Goal: Transaction & Acquisition: Purchase product/service

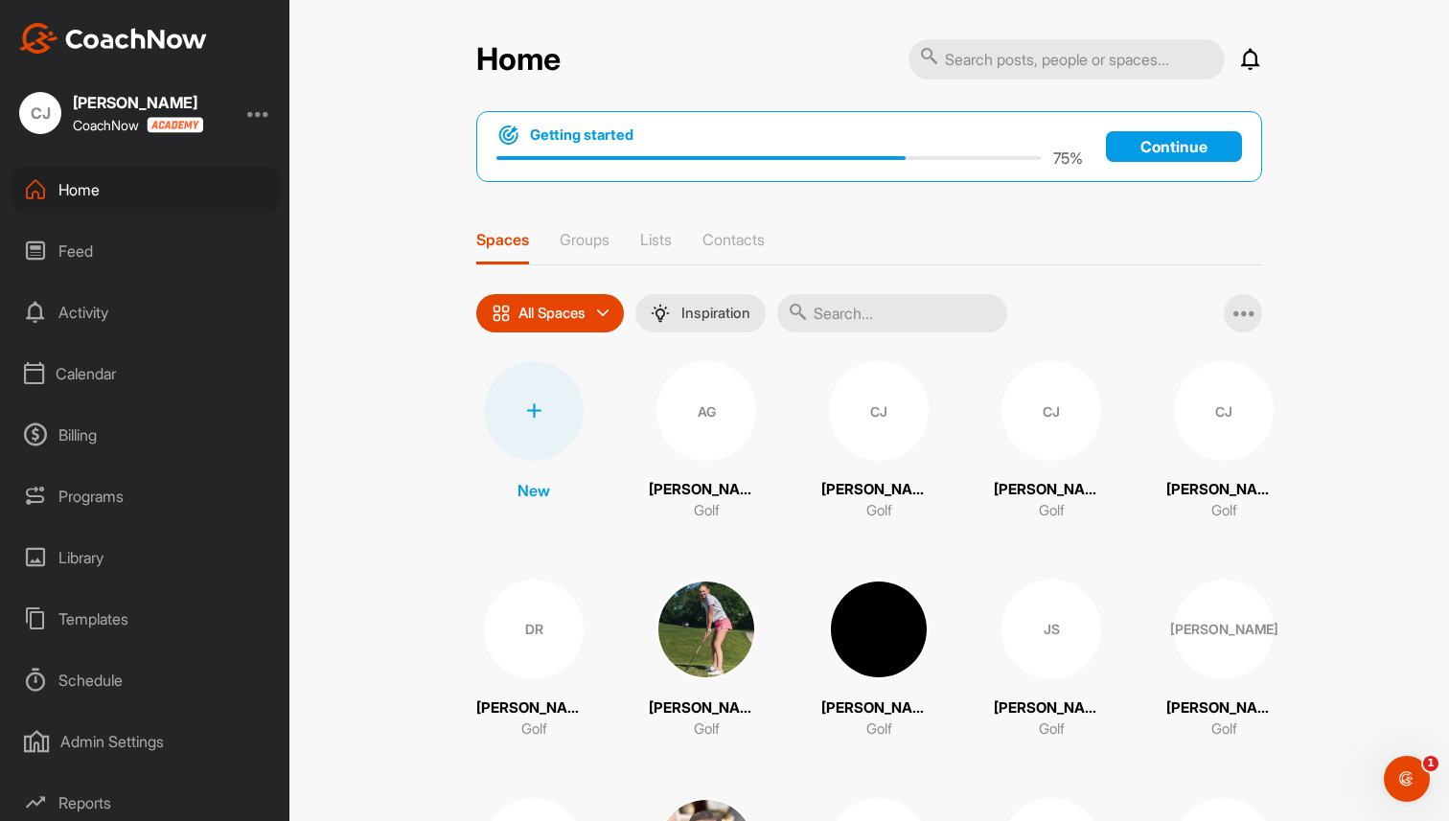
click at [251, 111] on div at bounding box center [258, 113] width 23 height 23
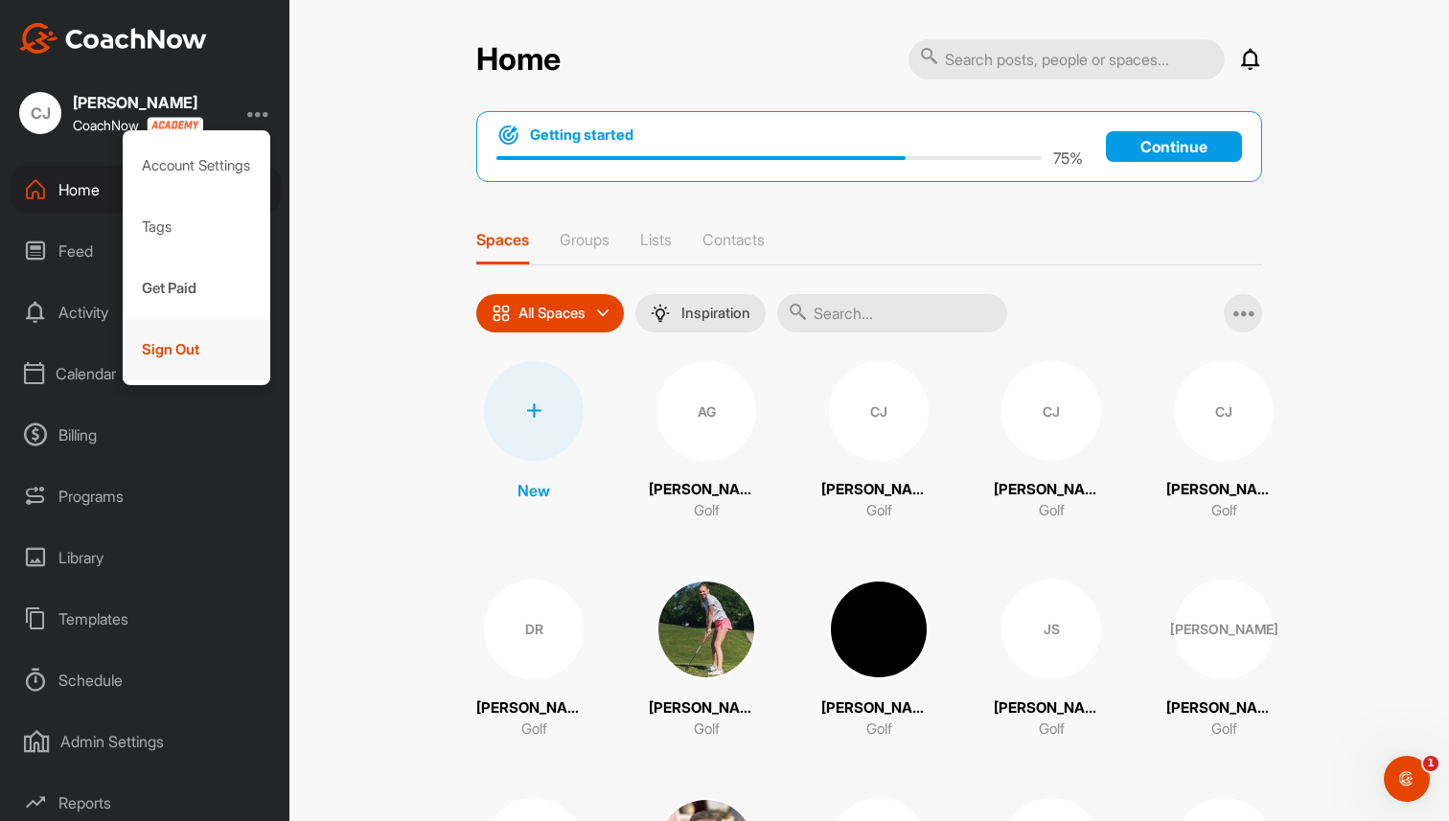
click at [175, 357] on div "Sign Out" at bounding box center [197, 349] width 149 height 61
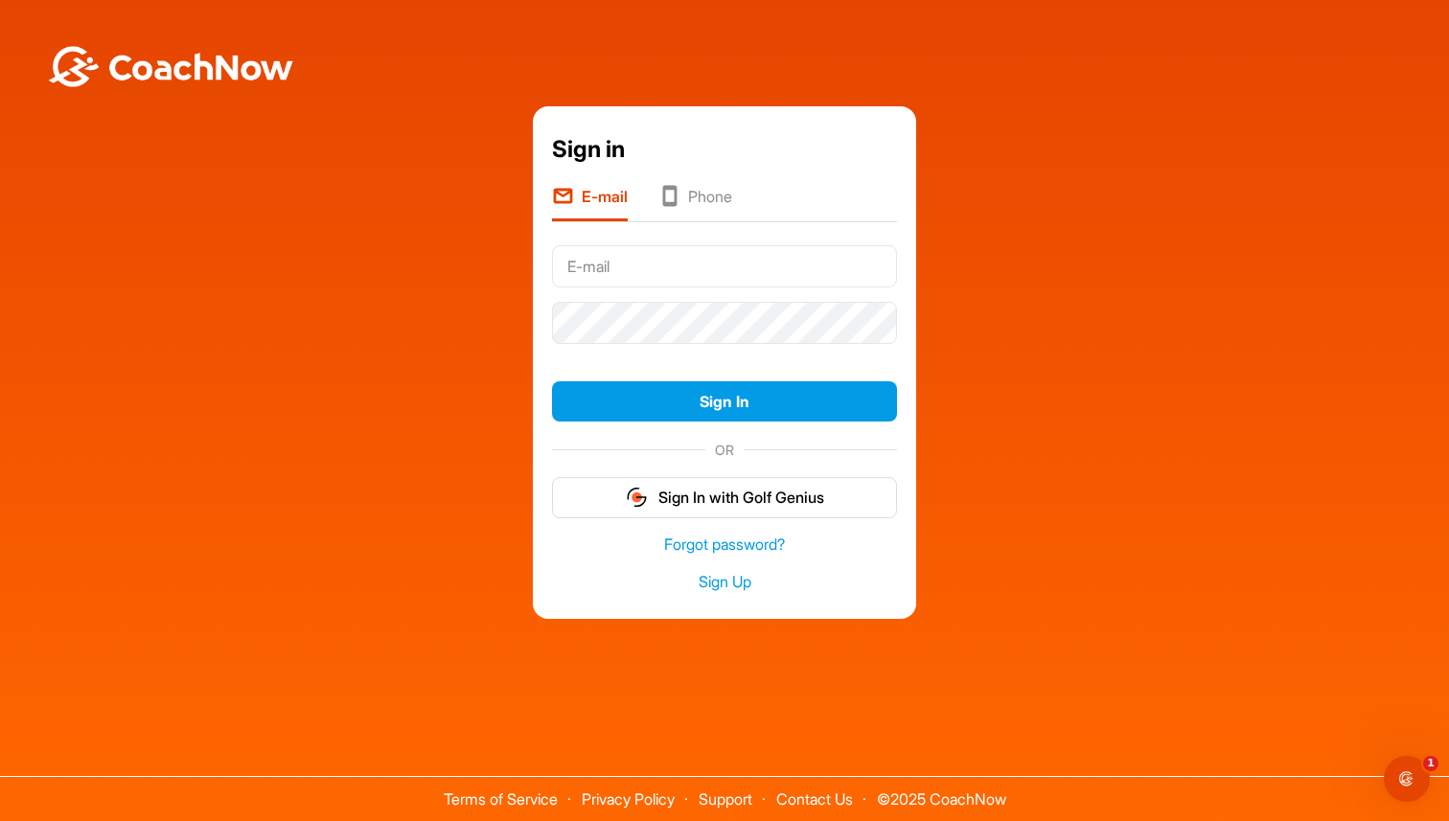
type input "[PERSON_NAME][EMAIL_ADDRESS][DOMAIN_NAME]"
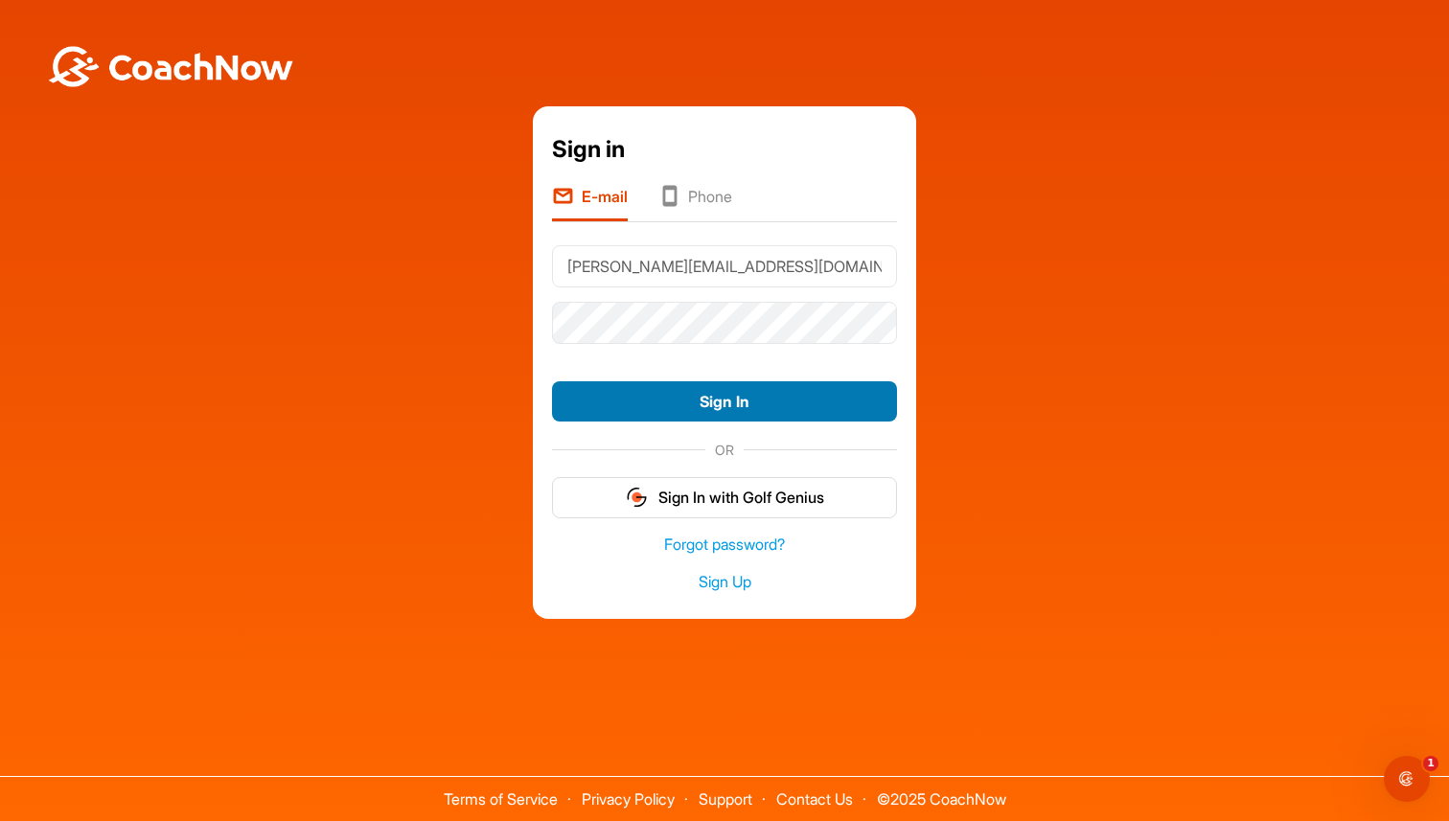
click at [685, 420] on button "Sign In" at bounding box center [724, 401] width 345 height 41
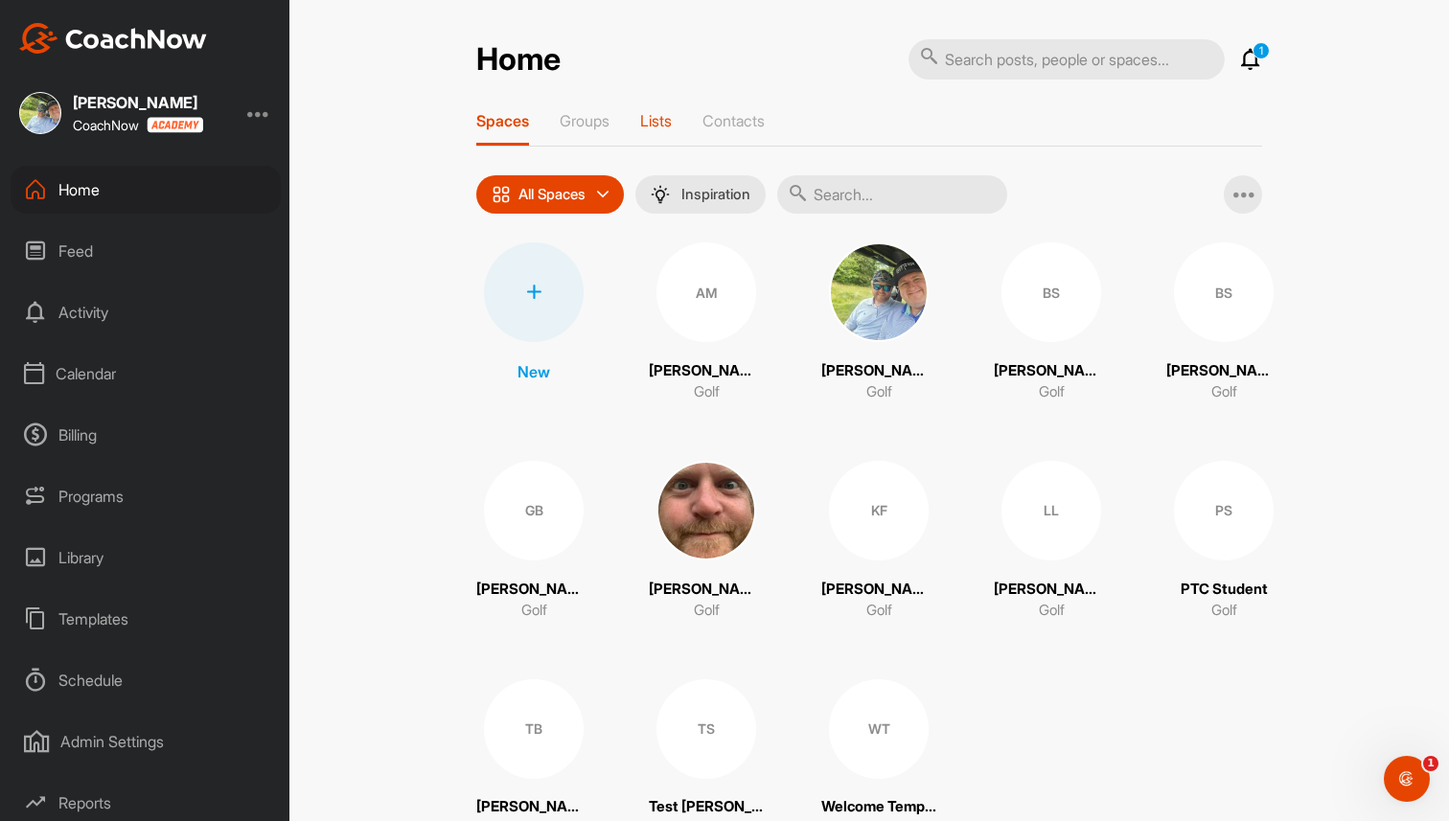
click at [646, 125] on p "Lists" at bounding box center [656, 120] width 32 height 19
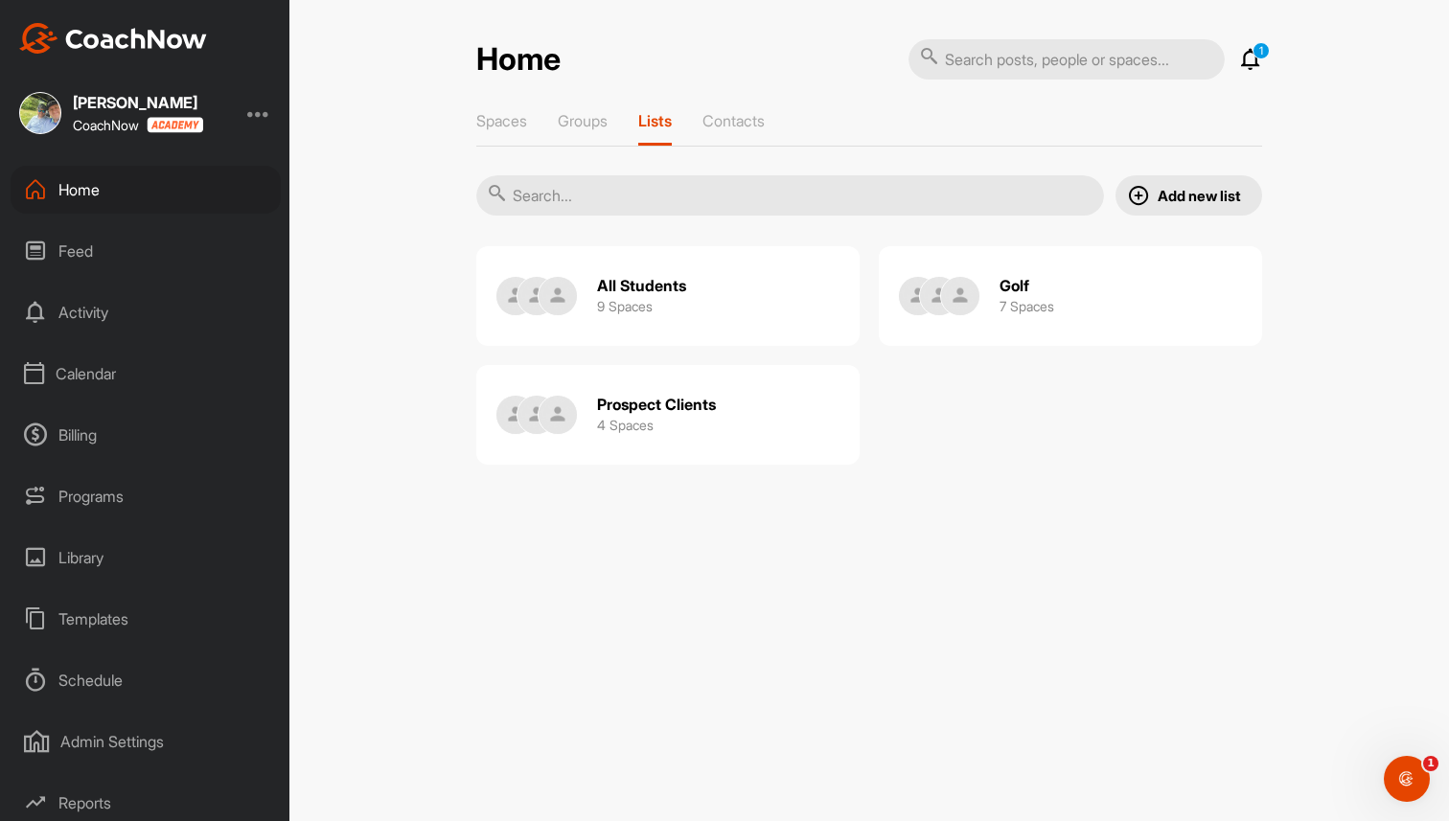
click at [590, 104] on div "Home 1 Notifications Invitations This Month WT Welcome T. joined space 3 w • We…" at bounding box center [869, 251] width 786 height 426
click at [593, 120] on p "Groups" at bounding box center [583, 120] width 50 height 19
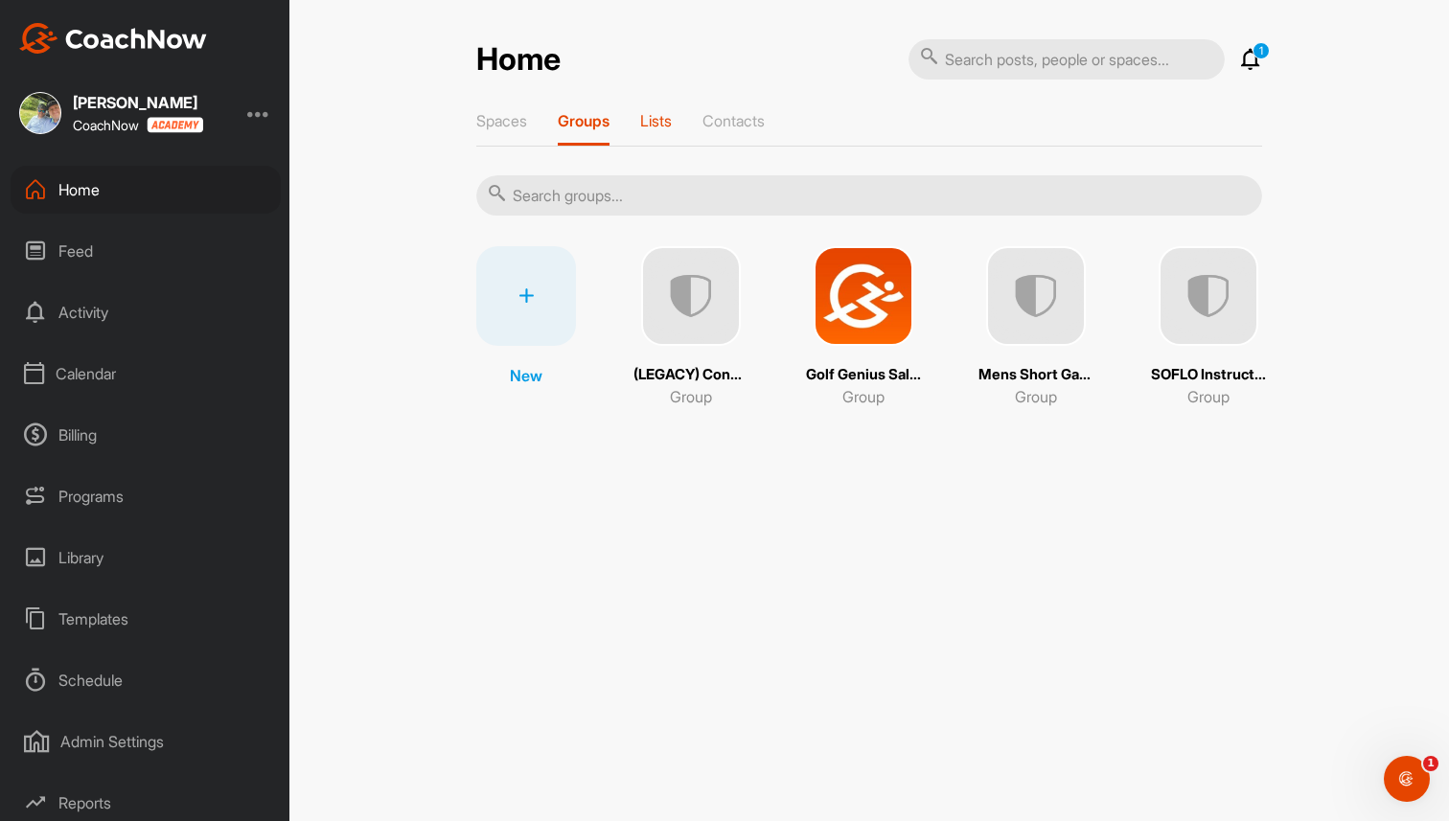
click at [663, 125] on p "Lists" at bounding box center [656, 120] width 32 height 19
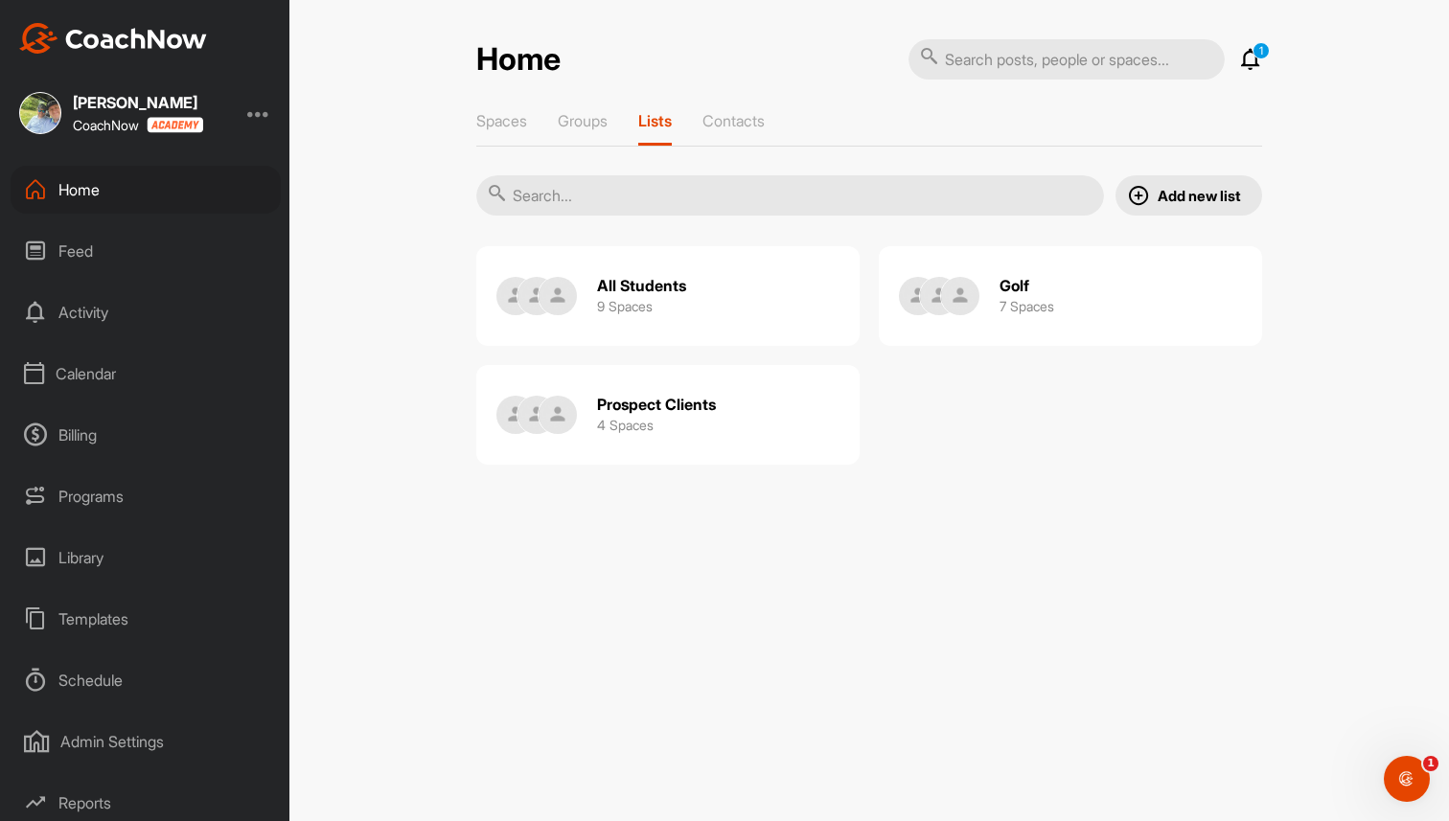
click at [618, 288] on h2 "All Students" at bounding box center [641, 286] width 89 height 20
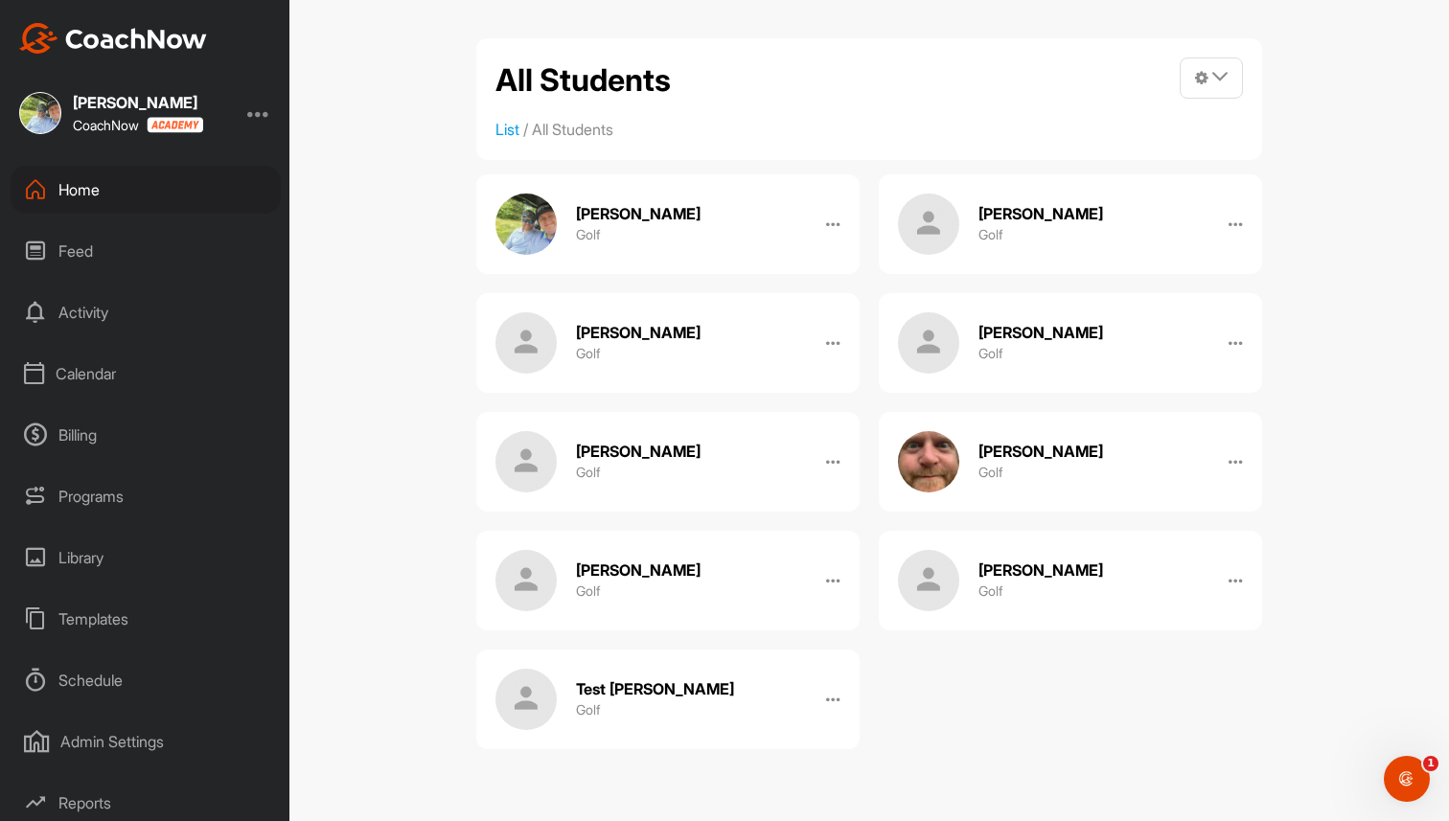
click at [178, 192] on div "Home" at bounding box center [146, 190] width 270 height 48
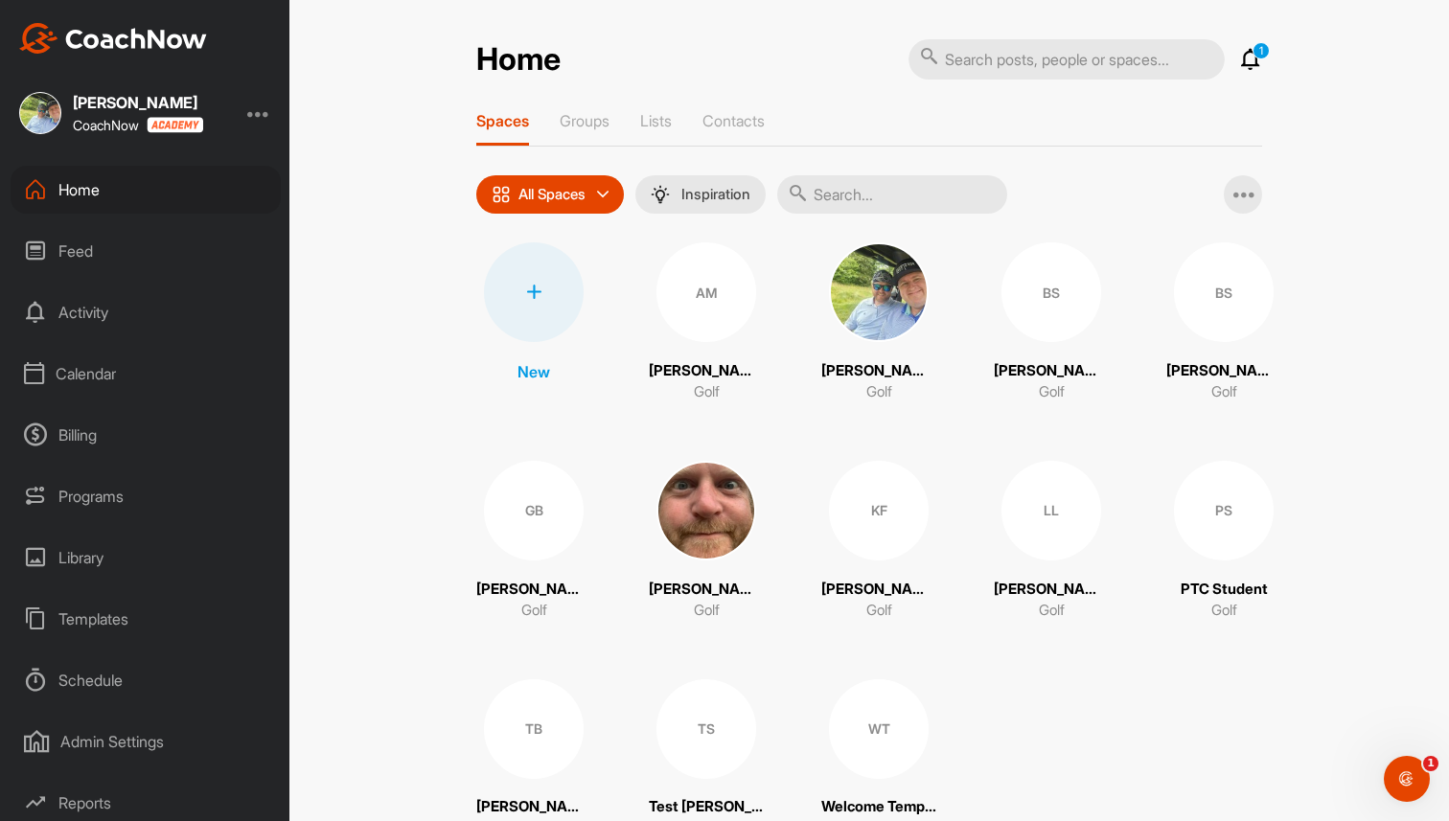
scroll to position [67, 0]
click at [135, 552] on div "Templates" at bounding box center [146, 552] width 270 height 48
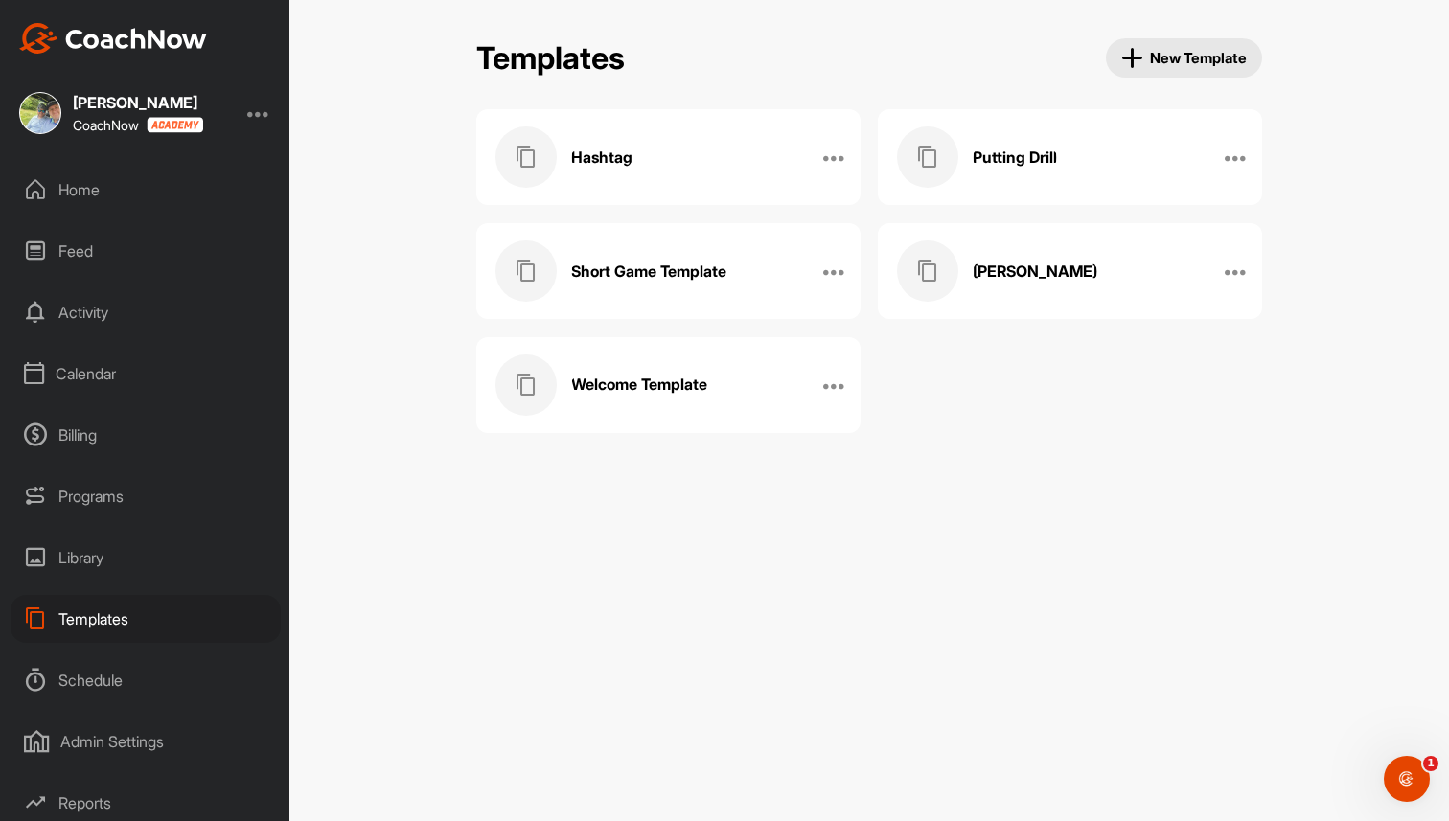
click at [663, 369] on div "Welcome Template" at bounding box center [648, 385] width 306 height 61
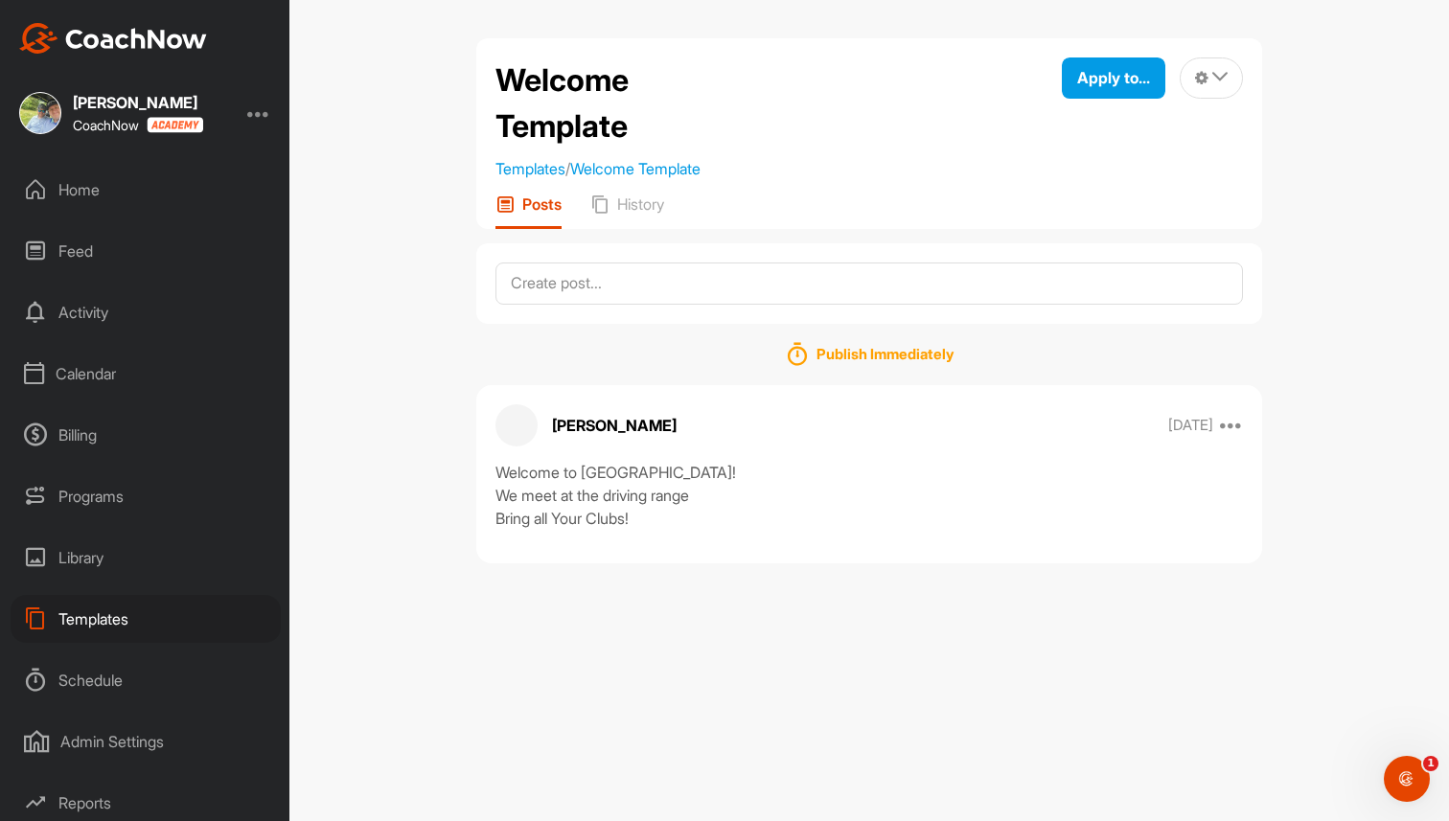
click at [111, 184] on div "Home" at bounding box center [146, 190] width 270 height 48
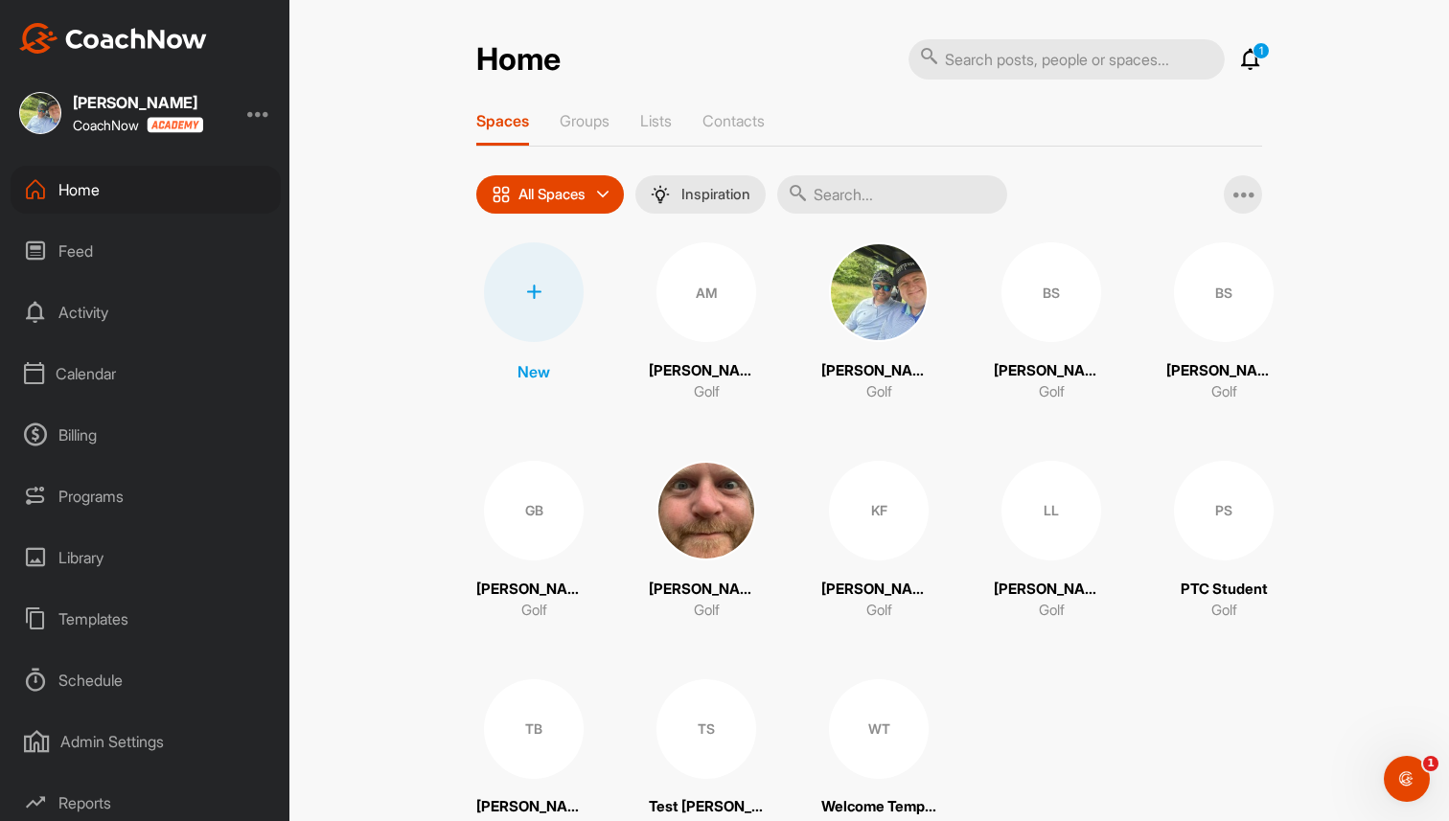
click at [1216, 301] on div "BS" at bounding box center [1224, 292] width 100 height 100
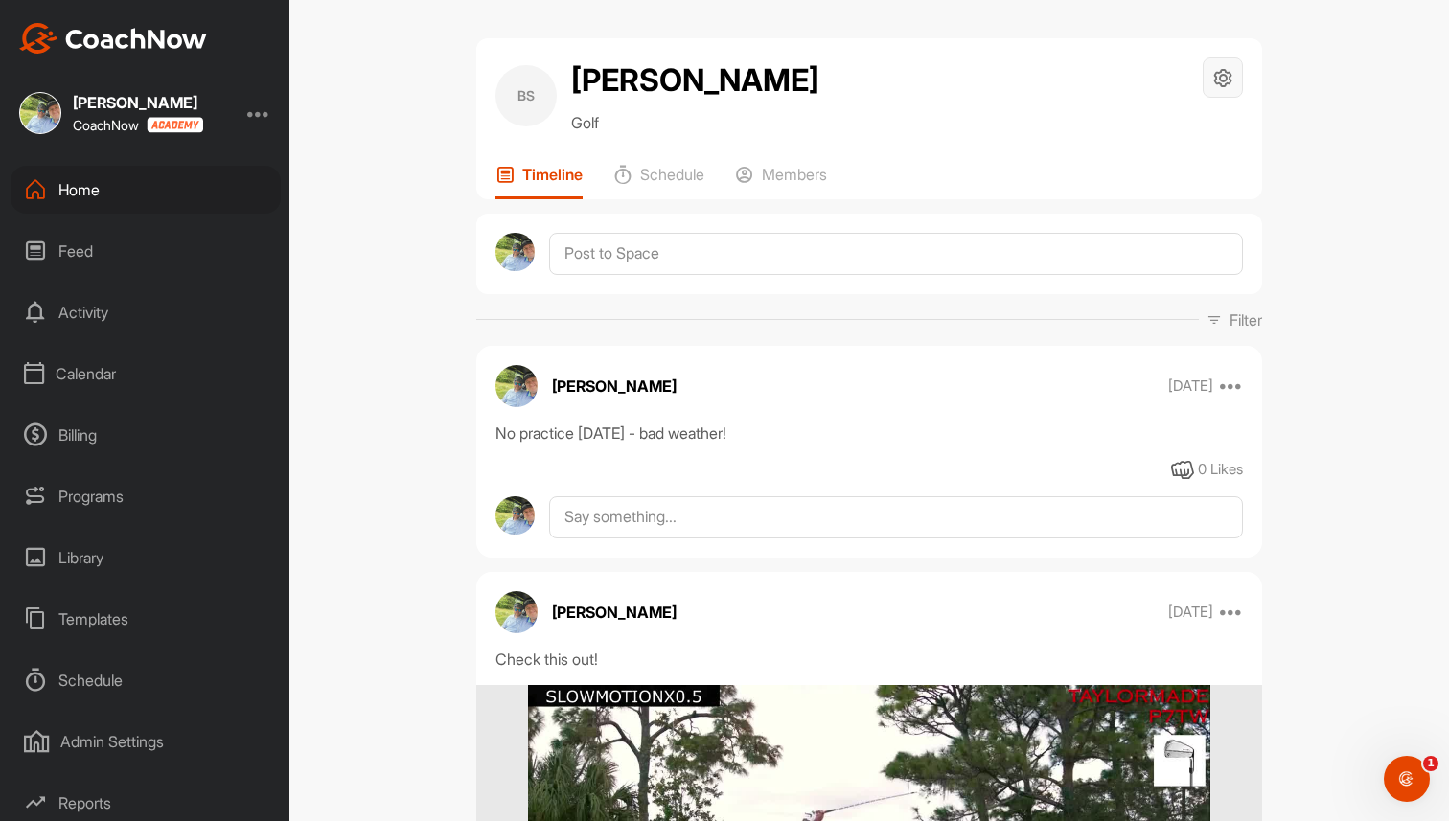
click at [1234, 82] on div at bounding box center [1223, 78] width 40 height 40
click at [1180, 134] on li "Space Settings" at bounding box center [1166, 132] width 156 height 61
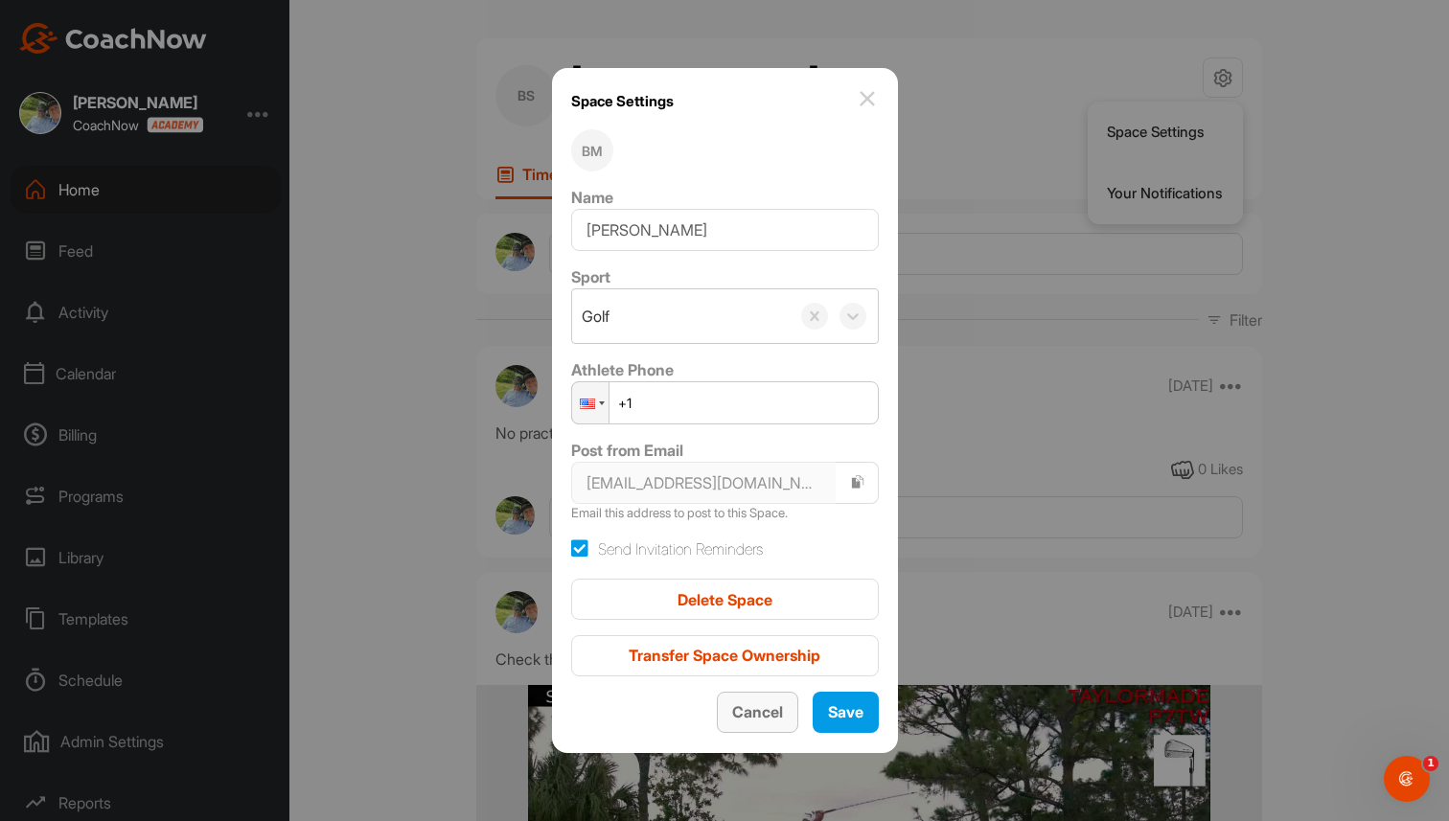
click at [732, 704] on span "Cancel" at bounding box center [757, 711] width 51 height 19
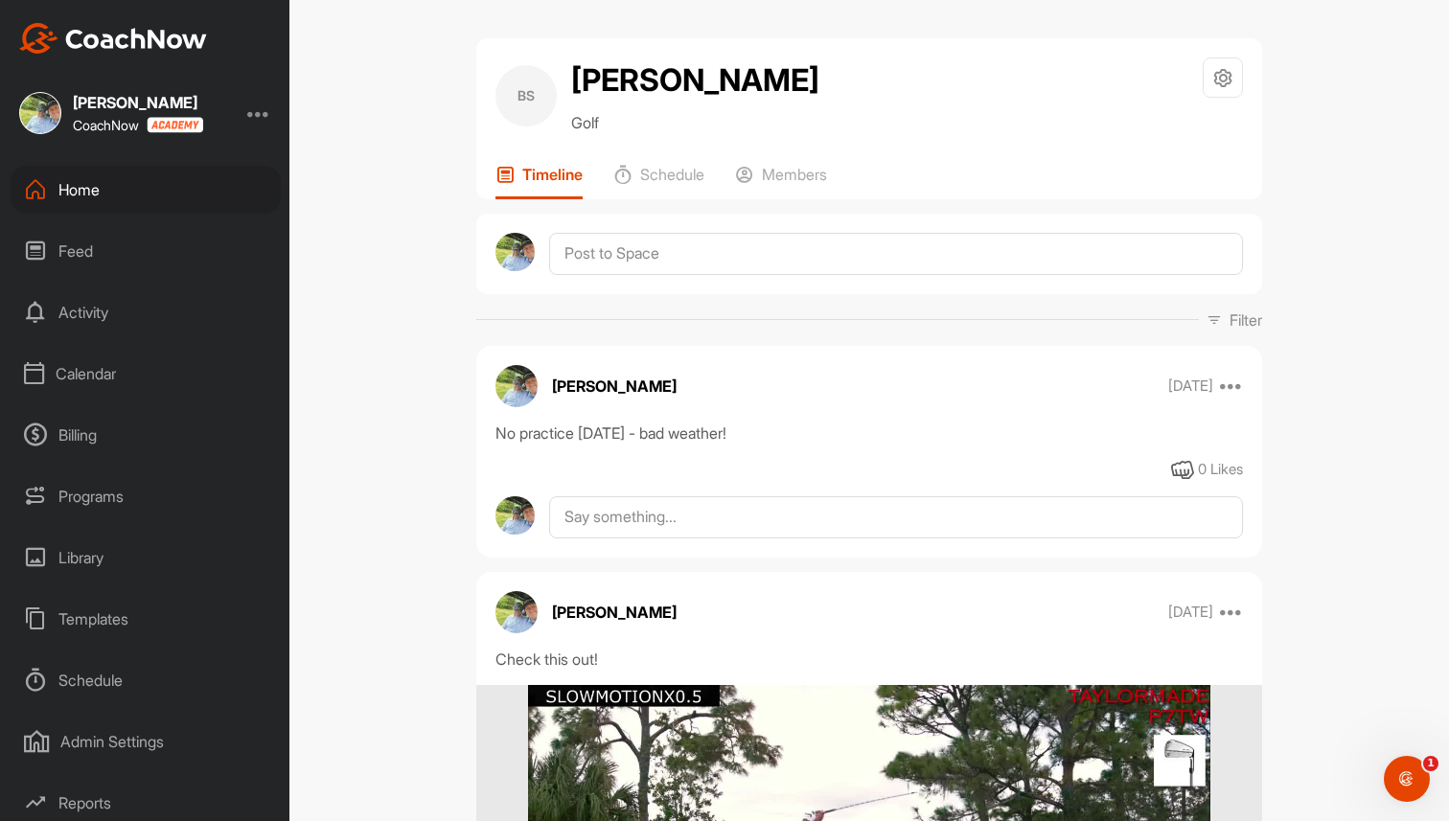
click at [102, 173] on div "Home" at bounding box center [146, 190] width 270 height 48
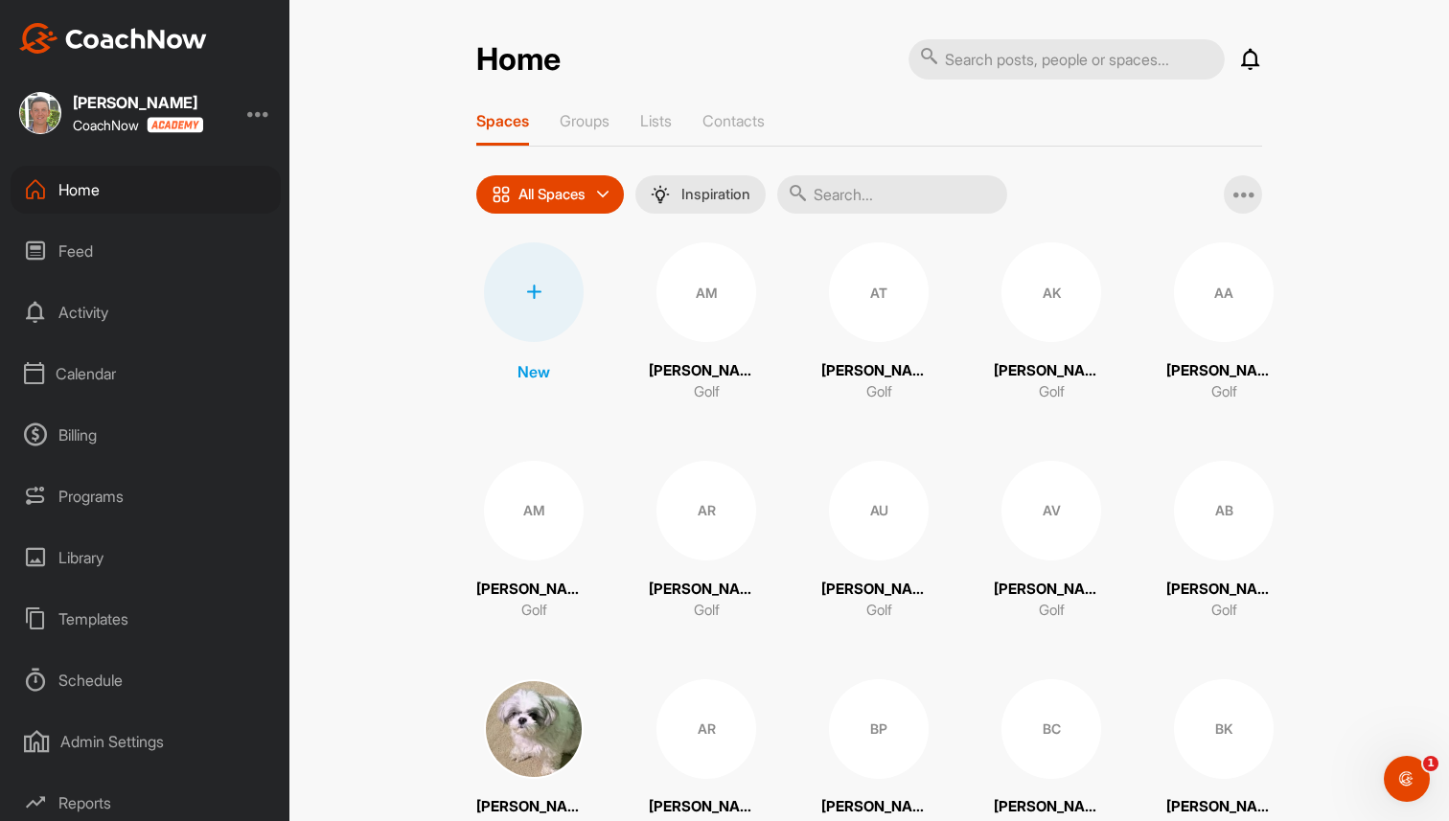
click at [73, 494] on div "Programs" at bounding box center [146, 496] width 270 height 48
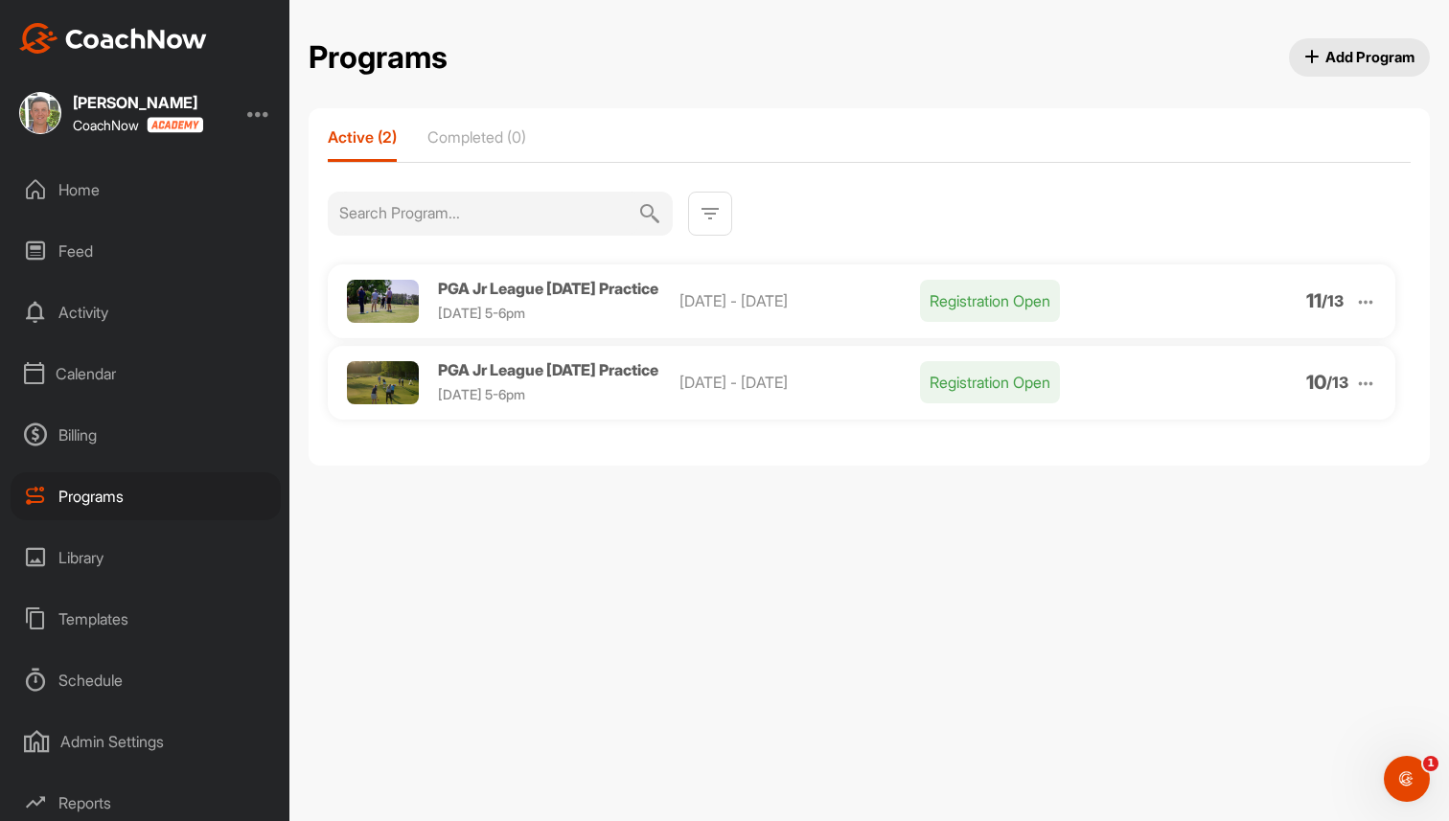
click at [524, 380] on span "PGA Jr League [DATE] Practice" at bounding box center [548, 369] width 220 height 19
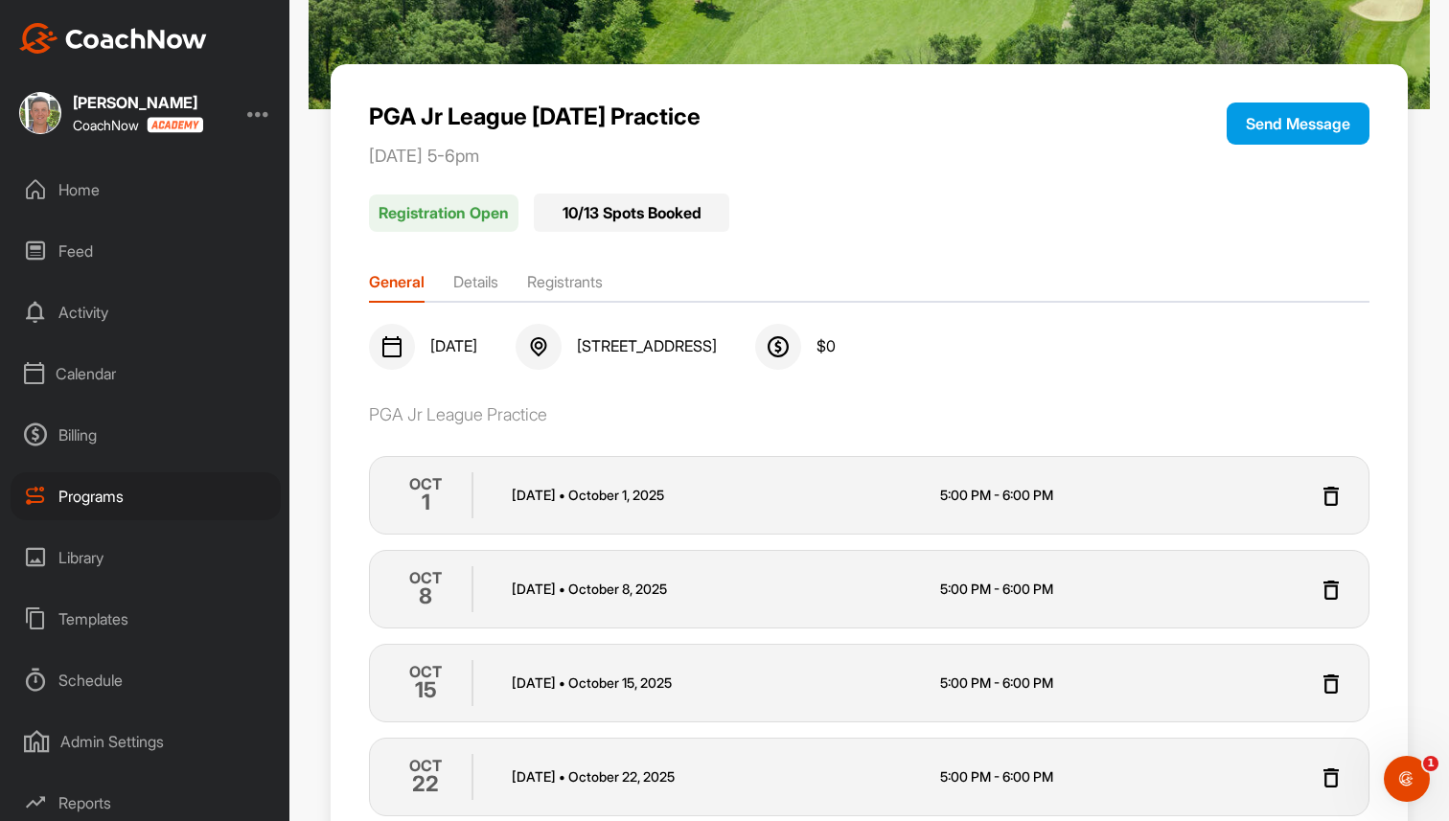
scroll to position [206, 0]
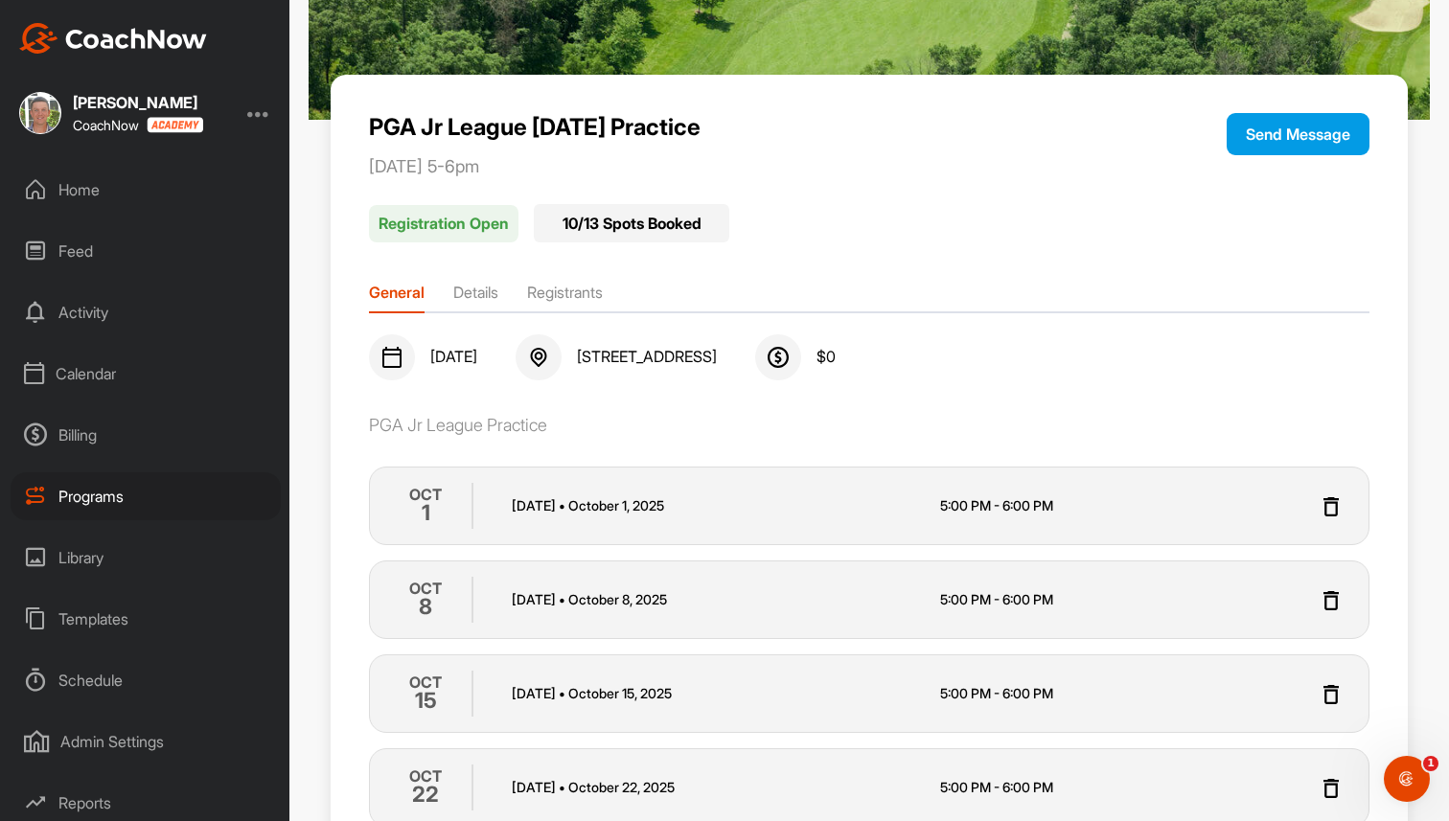
click at [482, 287] on li "Details" at bounding box center [475, 296] width 45 height 31
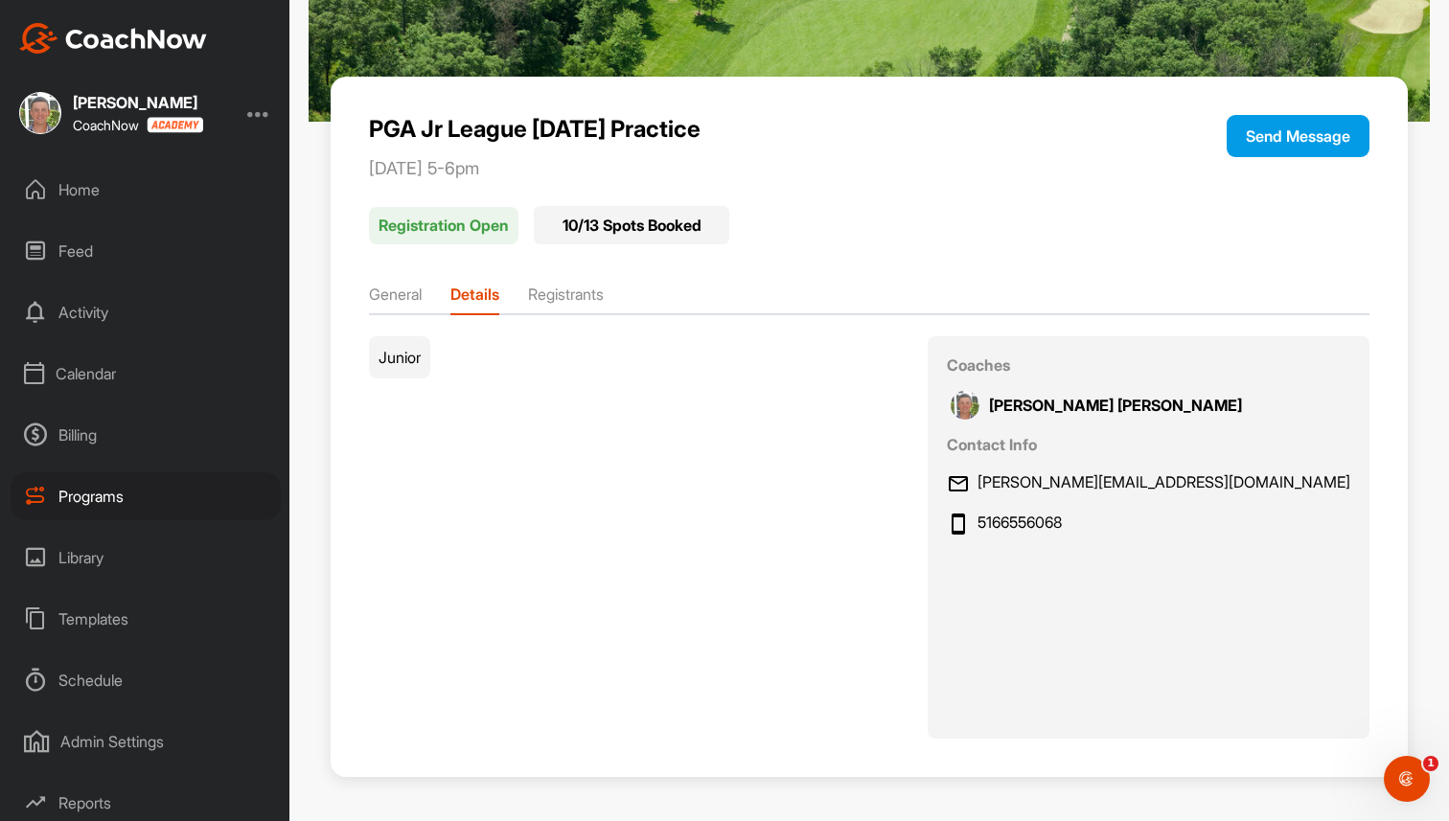
click at [397, 297] on li "General" at bounding box center [395, 298] width 53 height 31
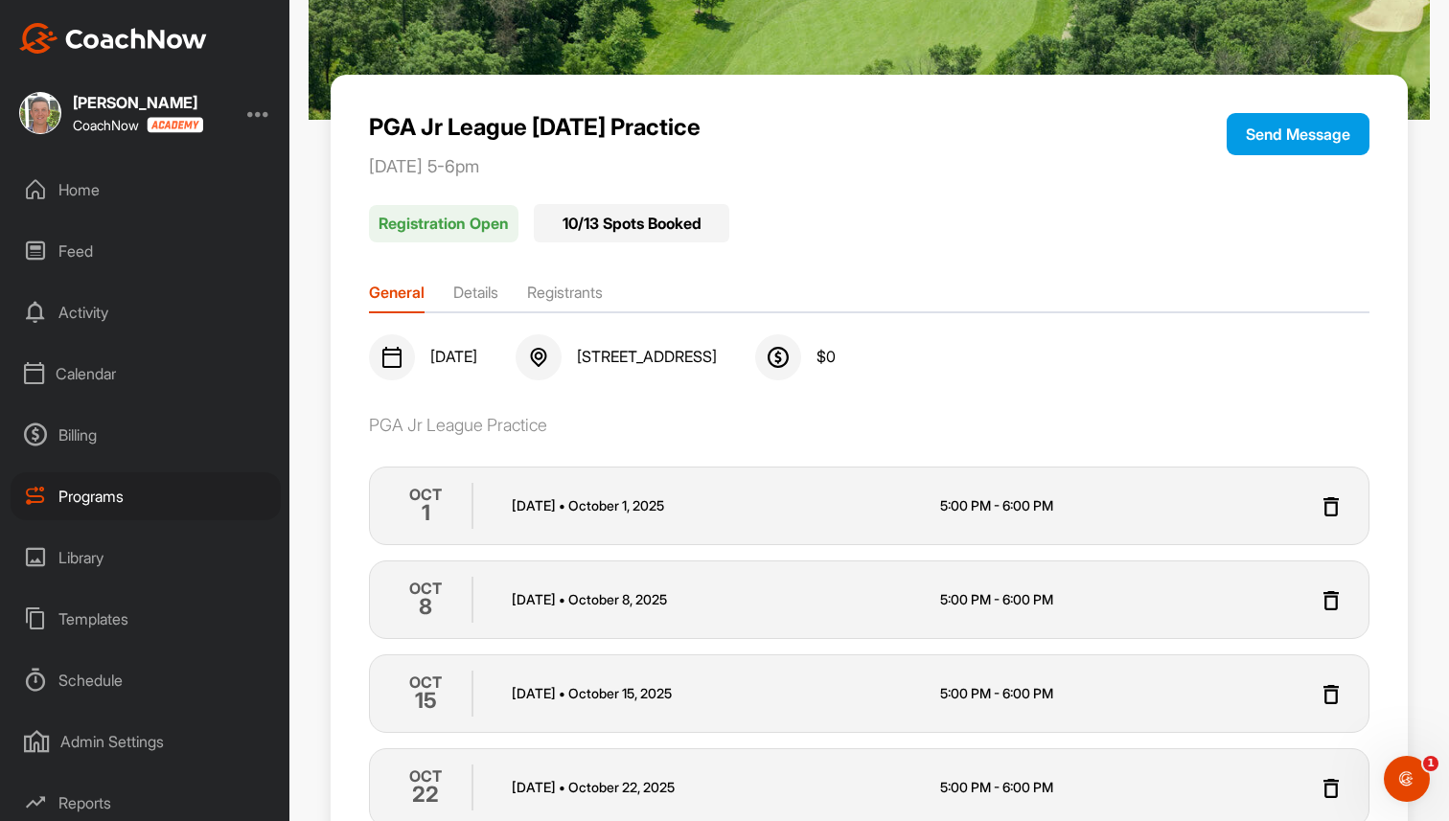
click at [60, 441] on div "Billing" at bounding box center [146, 435] width 270 height 48
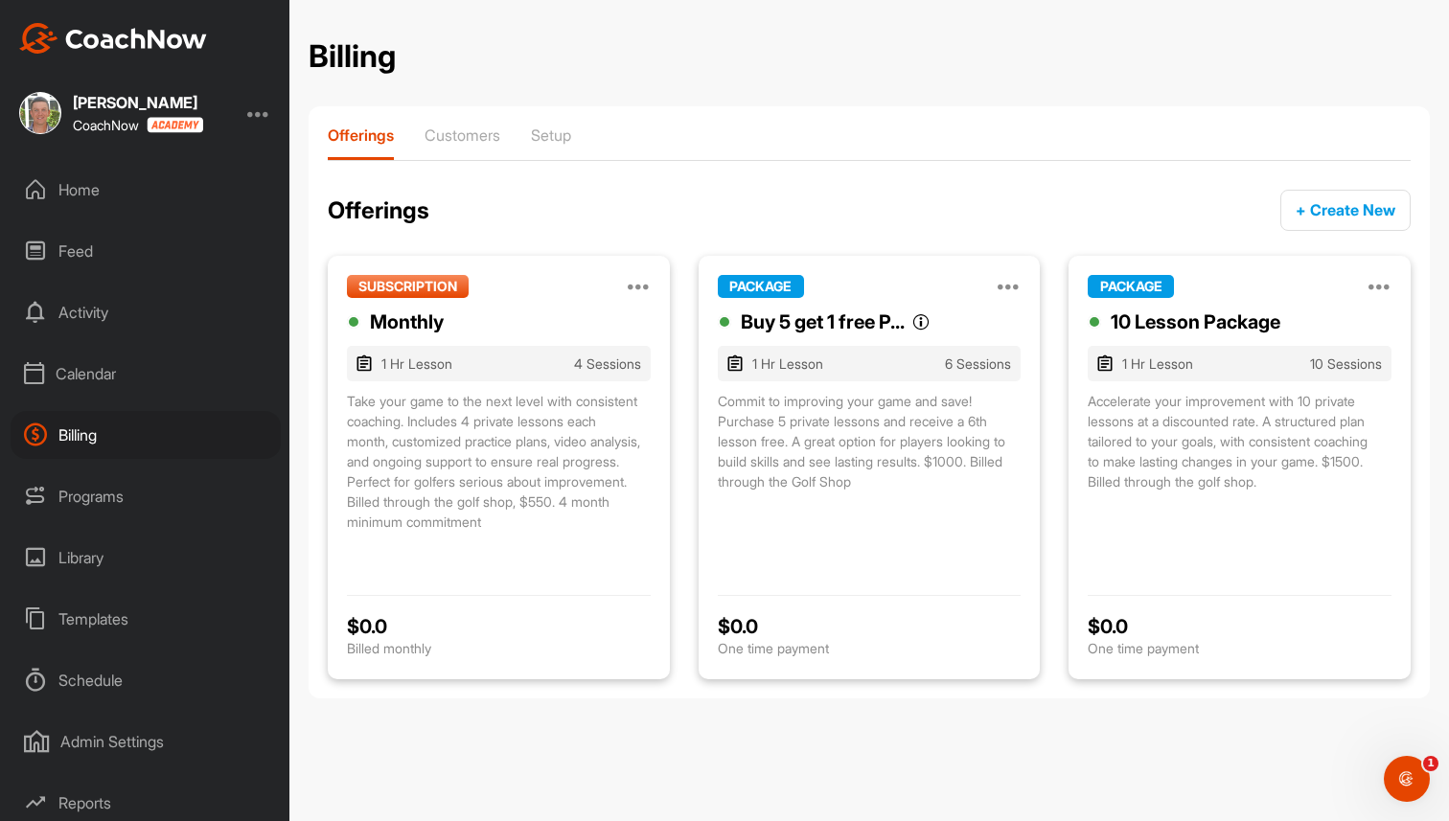
click at [100, 499] on div "Programs" at bounding box center [146, 496] width 270 height 48
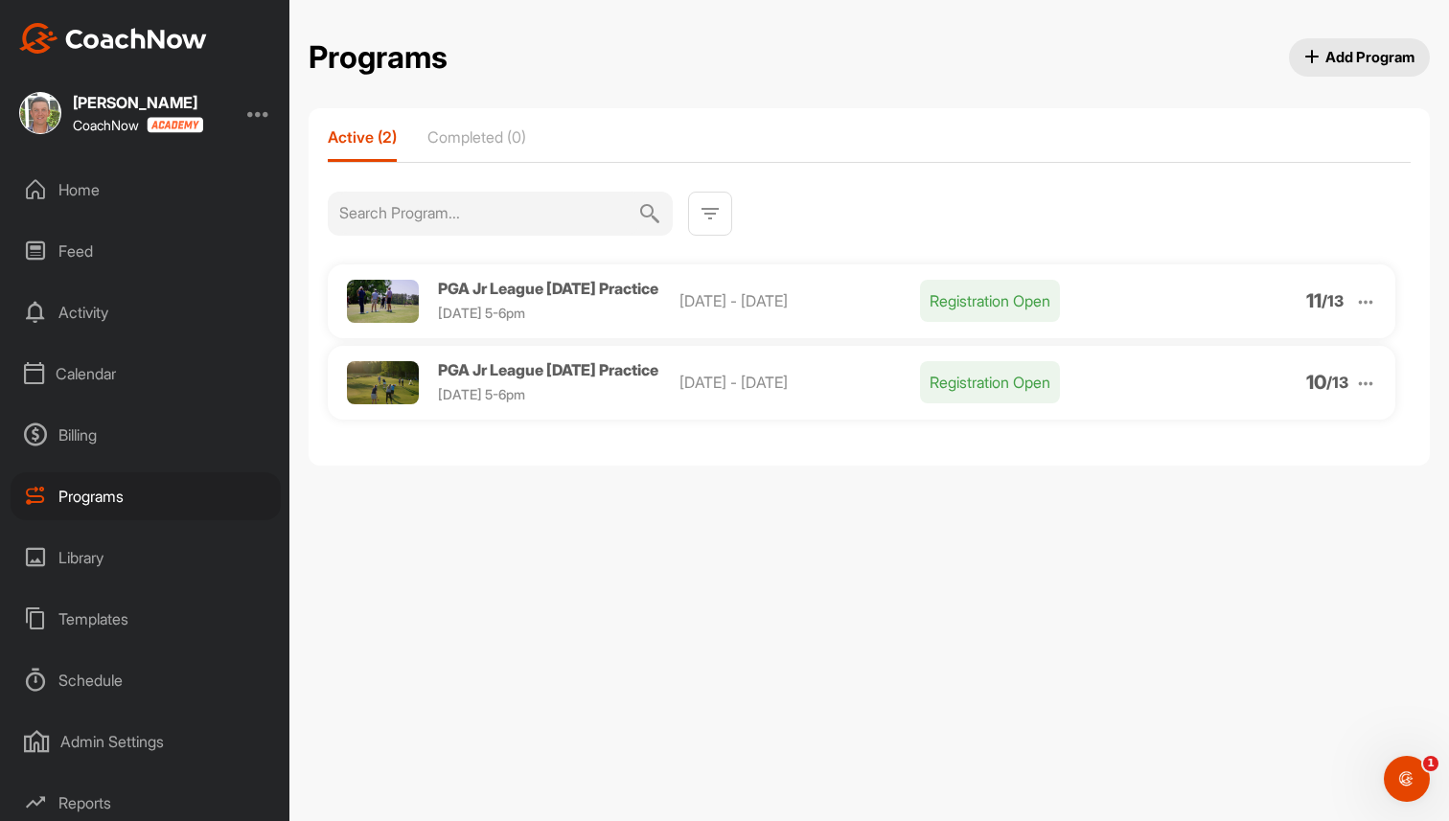
click at [530, 380] on span "PGA Jr League [DATE] Practice" at bounding box center [548, 369] width 220 height 19
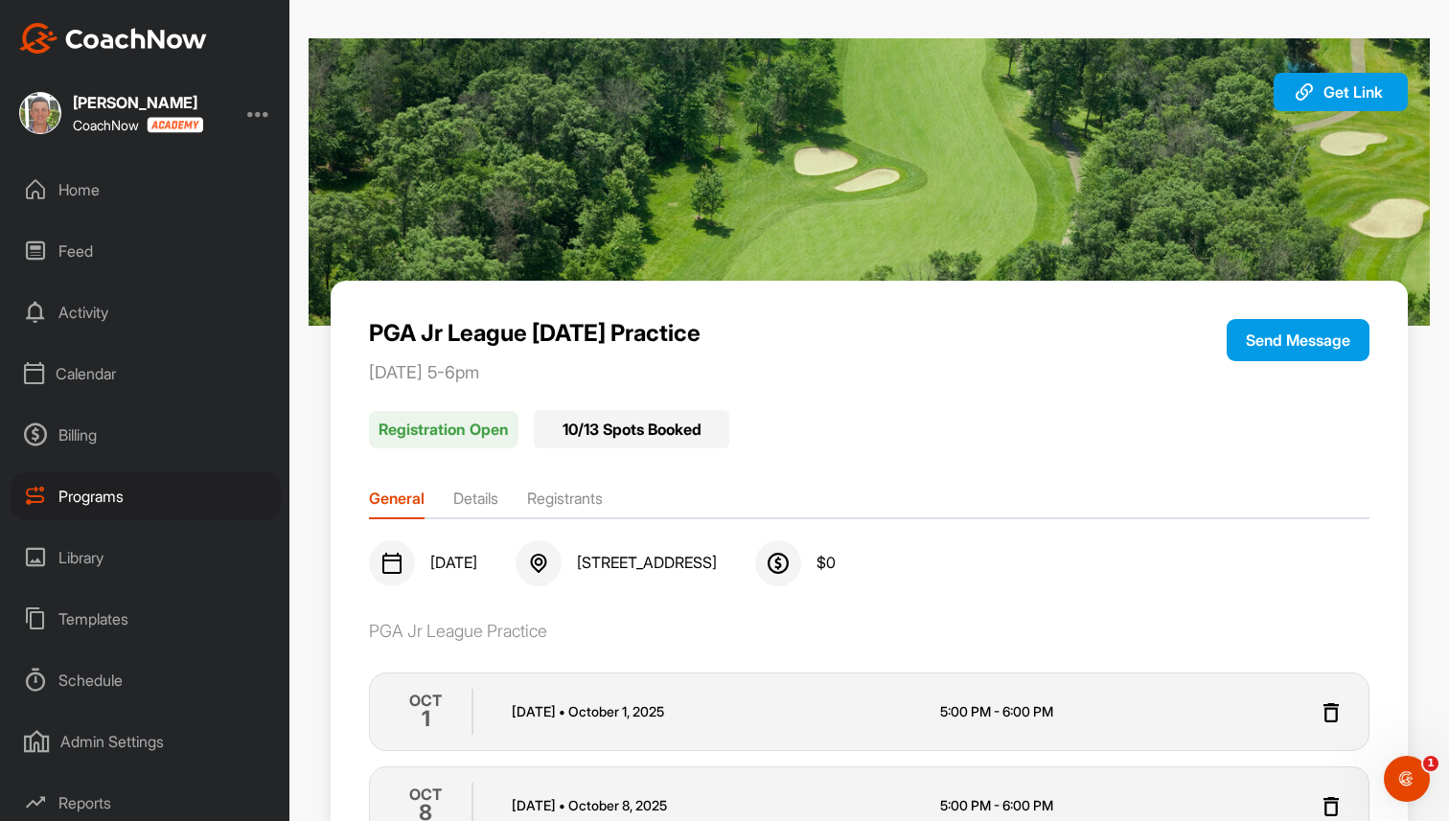
click at [106, 491] on div "Programs" at bounding box center [146, 496] width 270 height 48
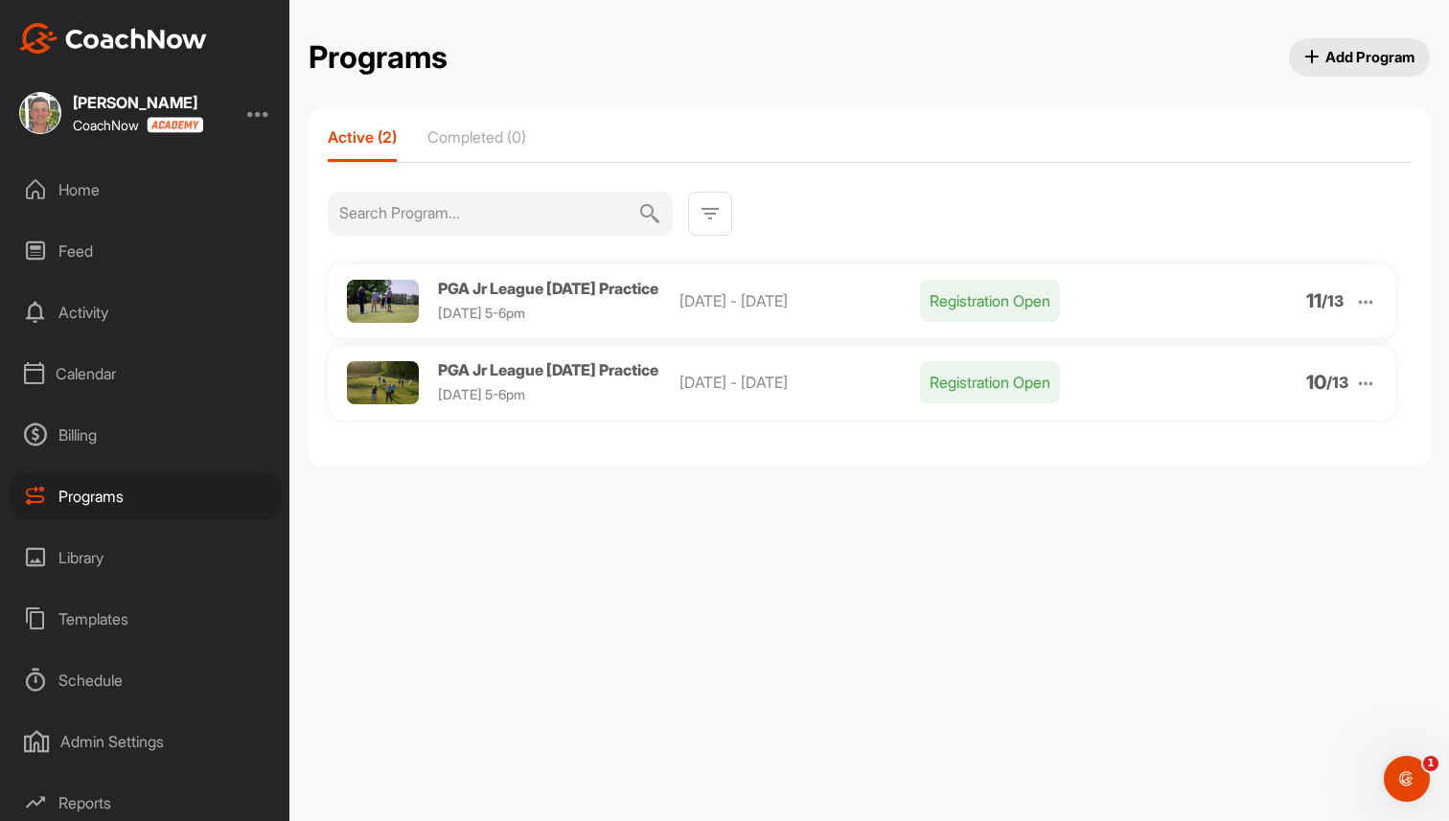
click at [103, 451] on div "Billing" at bounding box center [146, 435] width 270 height 48
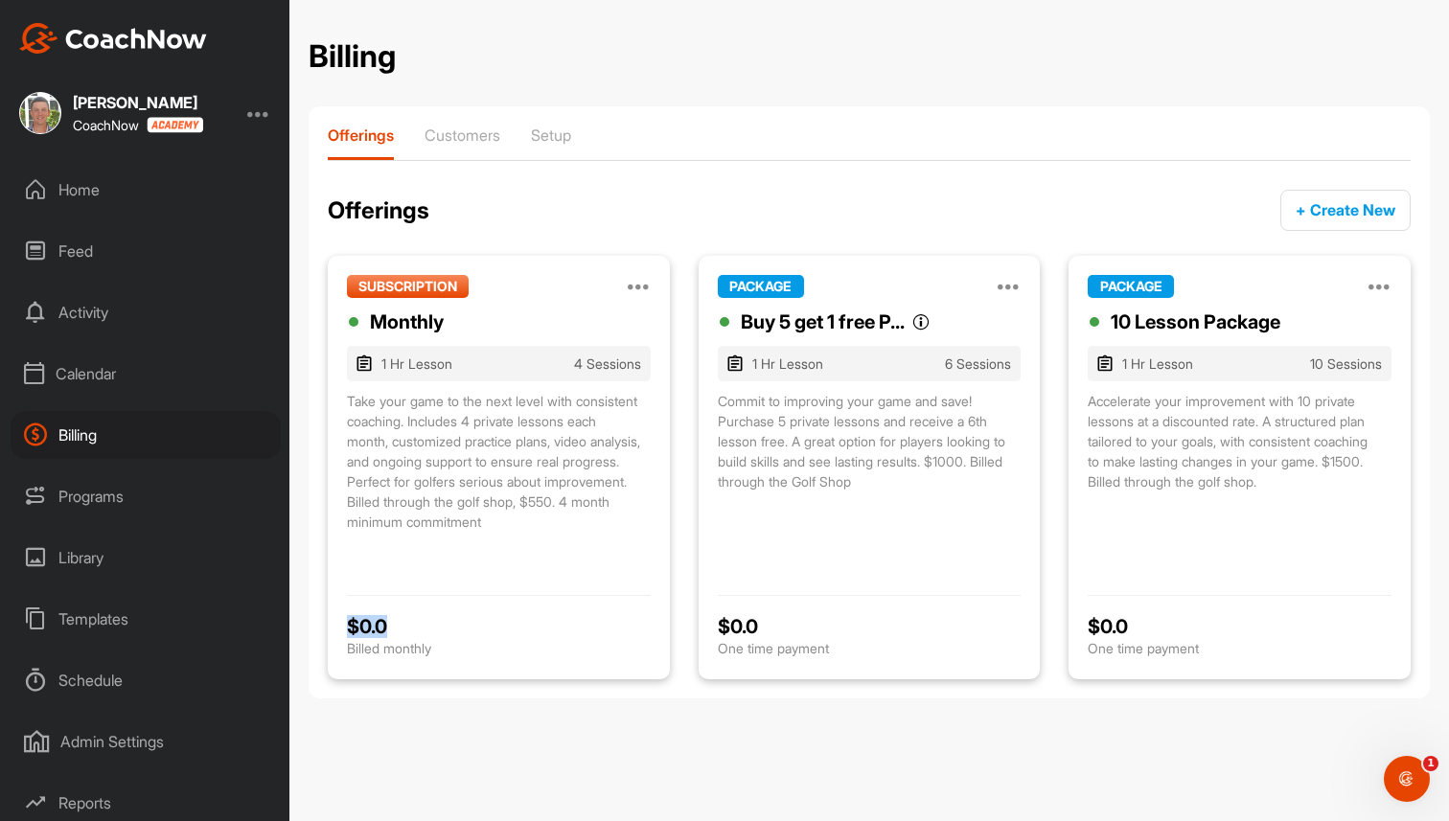
drag, startPoint x: 388, startPoint y: 626, endPoint x: 339, endPoint y: 624, distance: 48.9
click at [339, 624] on div "SUBSCRIPTION Manage Edit Clone Deactivate Monthly 1 Hr Lesson 4 Sessions Take y…" at bounding box center [499, 468] width 342 height 424
click at [403, 625] on div "$ 0.0" at bounding box center [499, 626] width 304 height 23
click at [269, 114] on div at bounding box center [258, 113] width 23 height 23
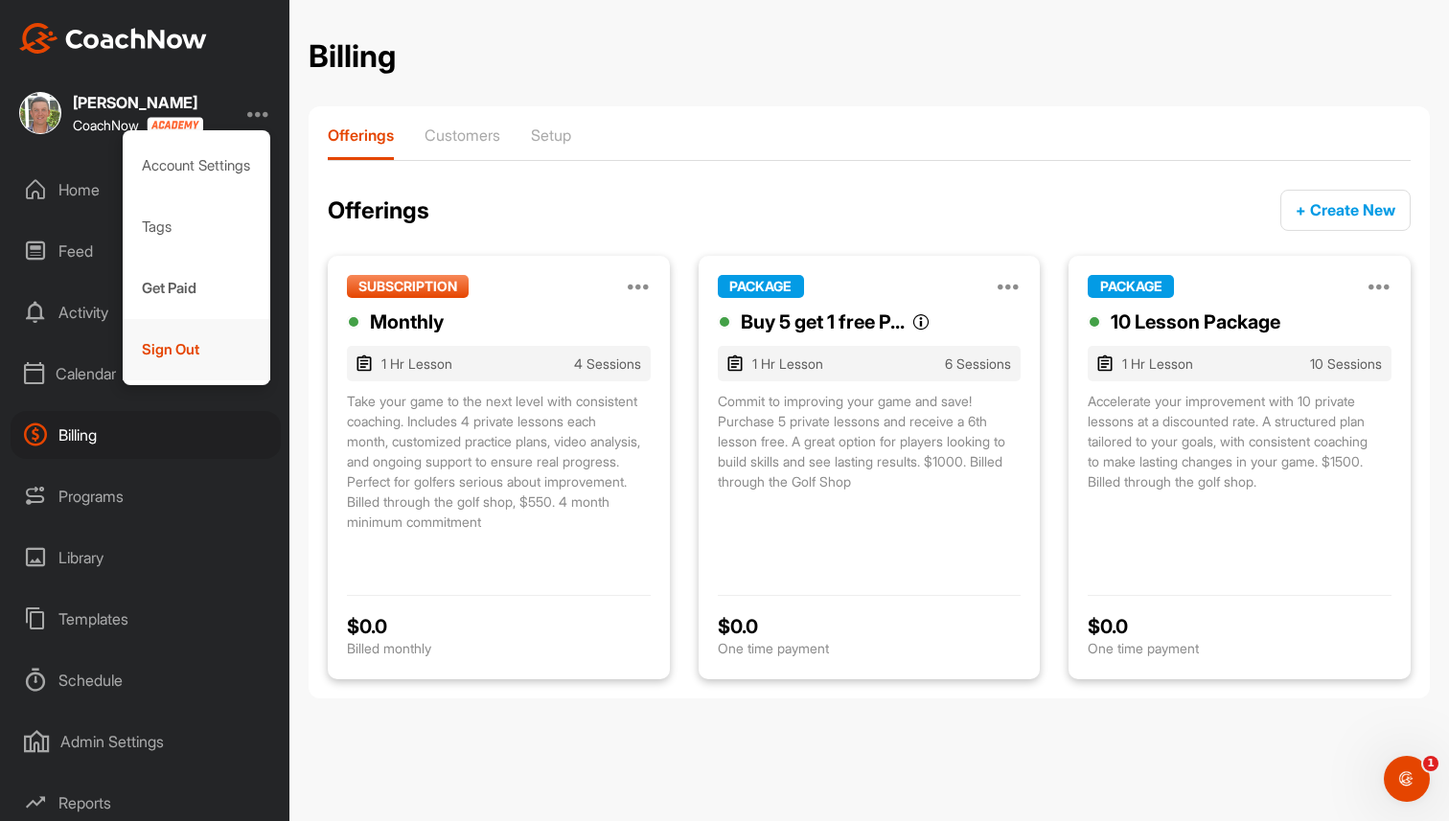
click at [200, 356] on div "Sign Out" at bounding box center [197, 349] width 149 height 61
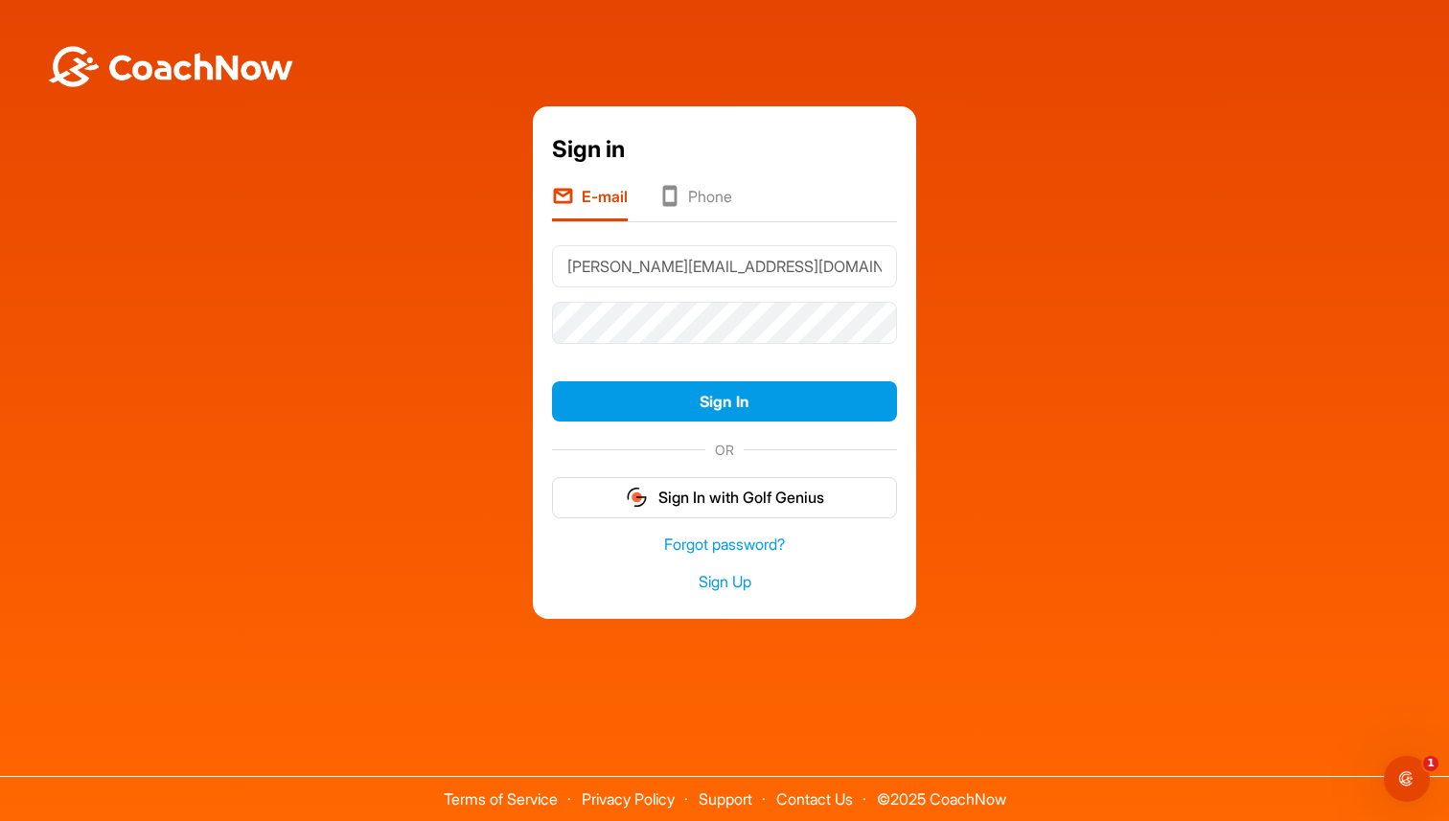
click at [627, 261] on input "[PERSON_NAME][EMAIL_ADDRESS][DOMAIN_NAME]" at bounding box center [724, 266] width 345 height 42
type input "[PERSON_NAME][EMAIL_ADDRESS][DOMAIN_NAME]"
click at [808, 404] on button "Sign In" at bounding box center [724, 401] width 345 height 41
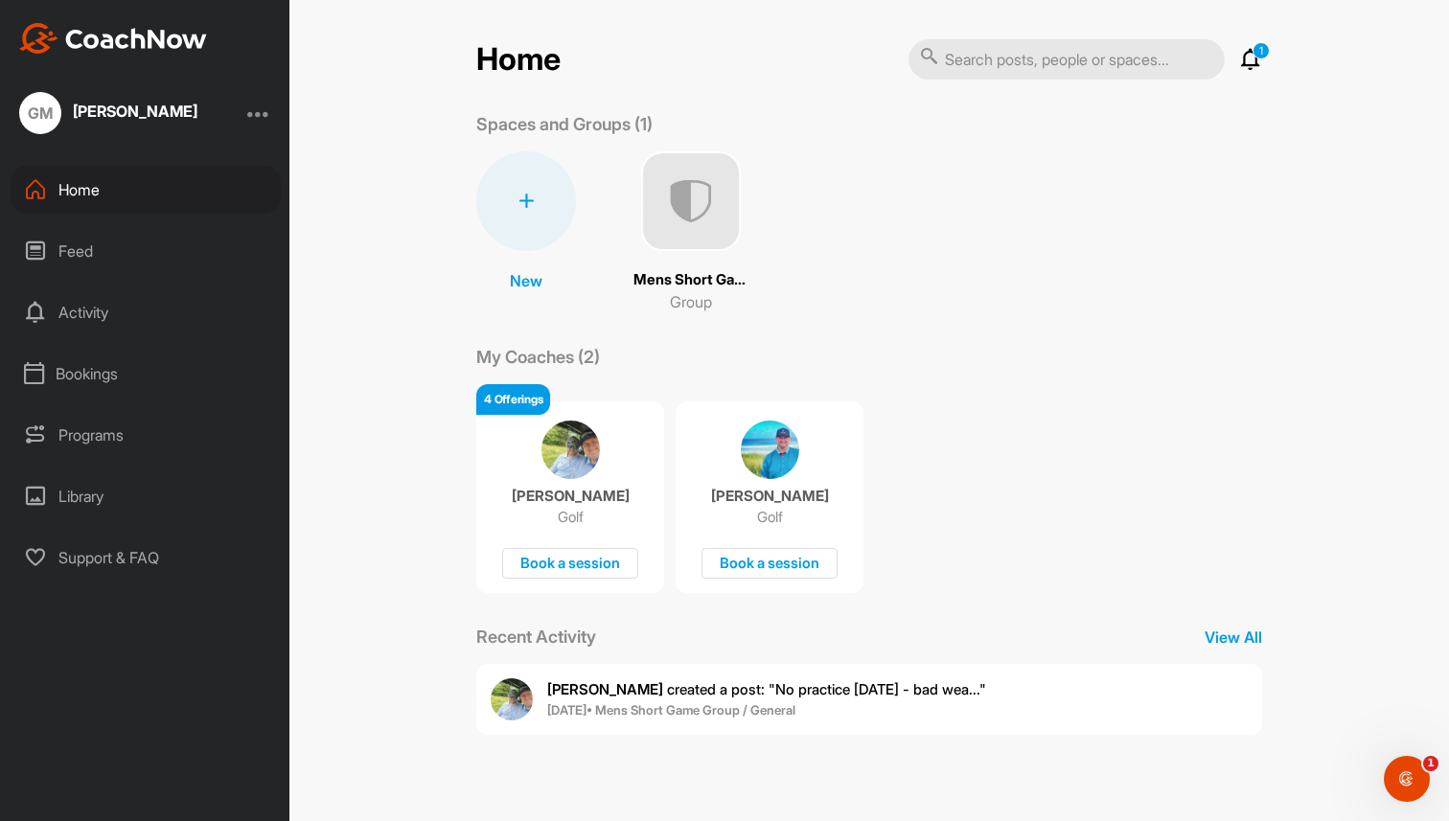
click at [570, 469] on img at bounding box center [570, 450] width 58 height 58
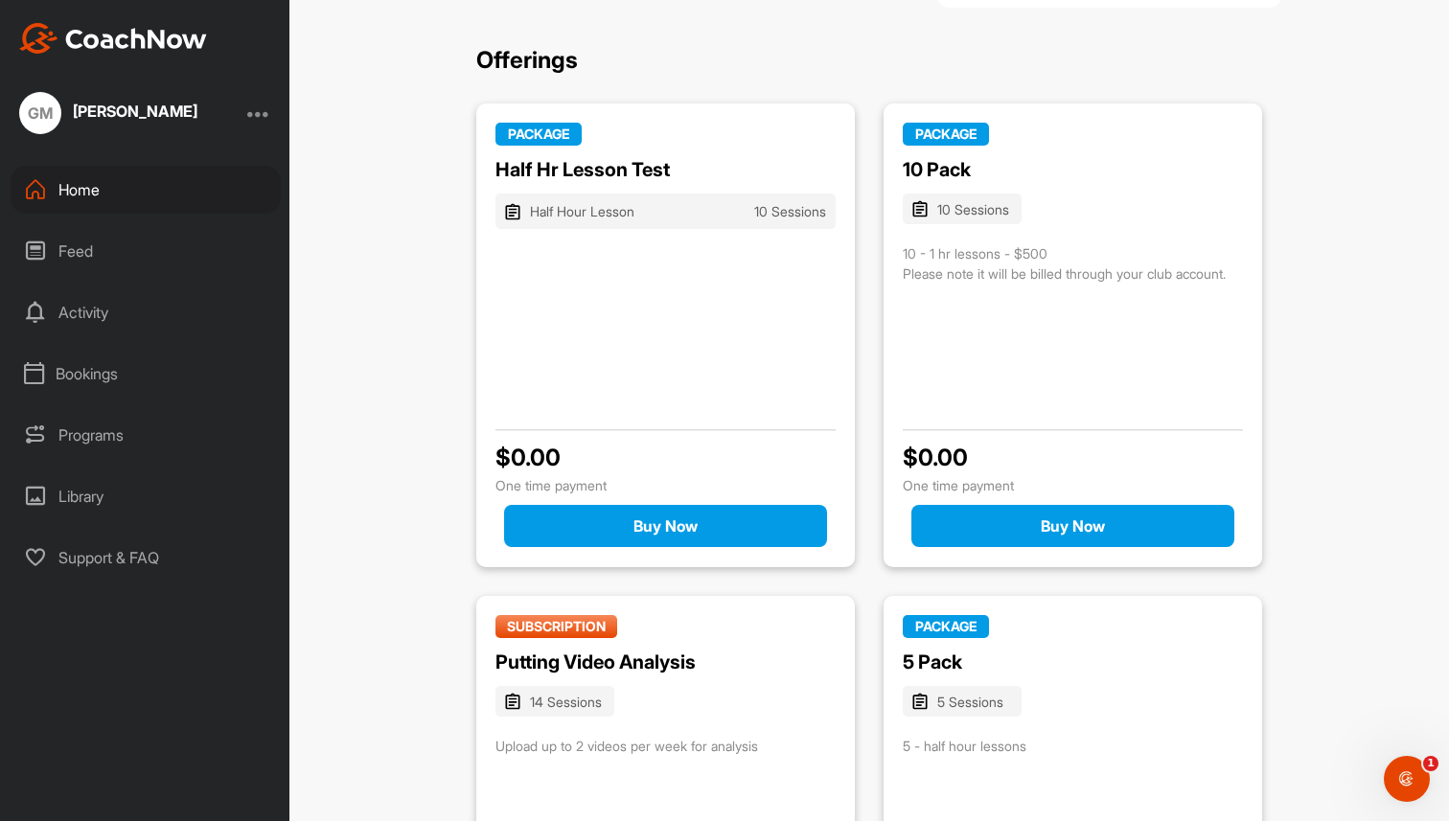
scroll to position [236, 0]
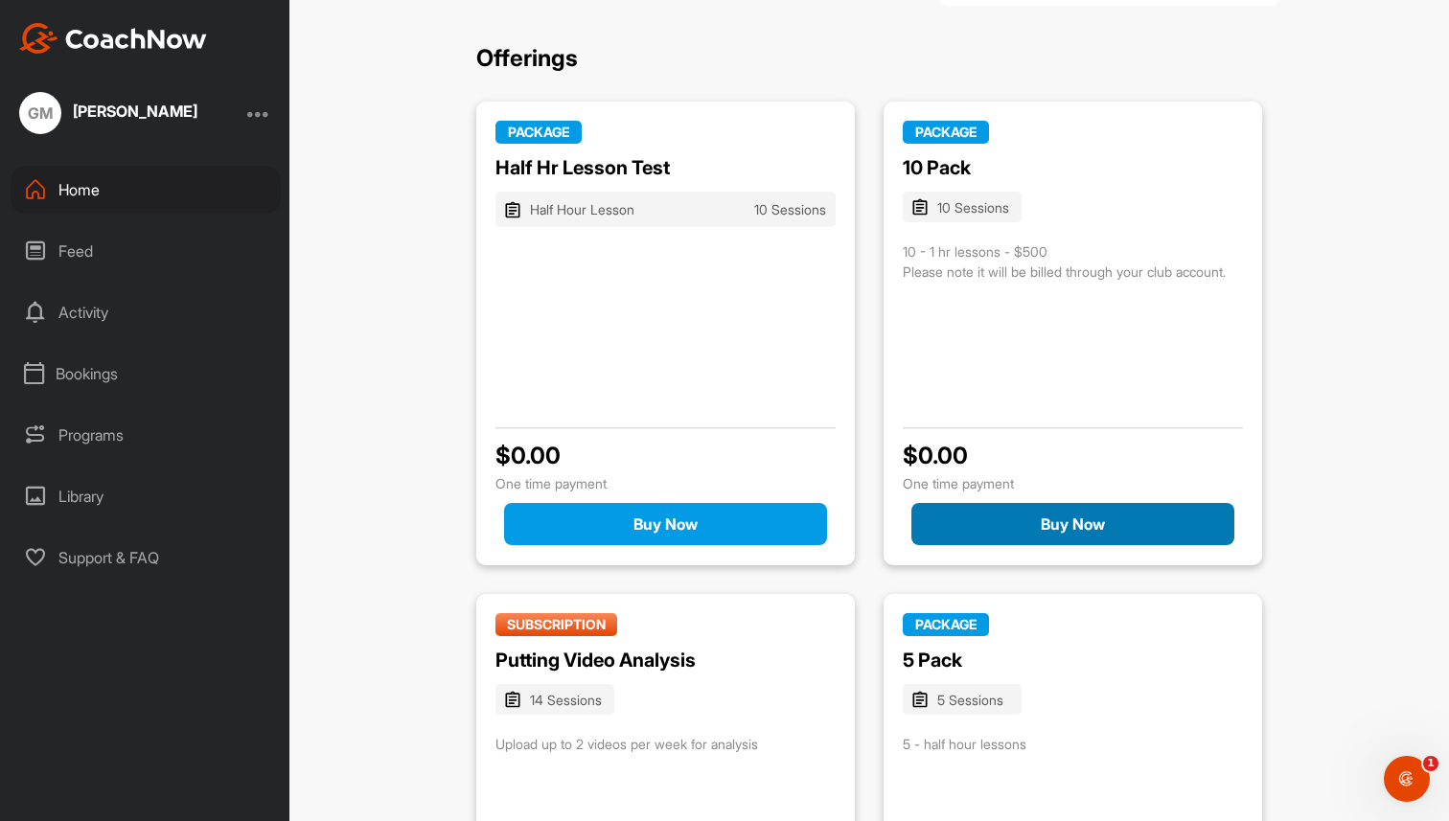
click at [1073, 520] on button "Buy Now" at bounding box center [1072, 524] width 323 height 42
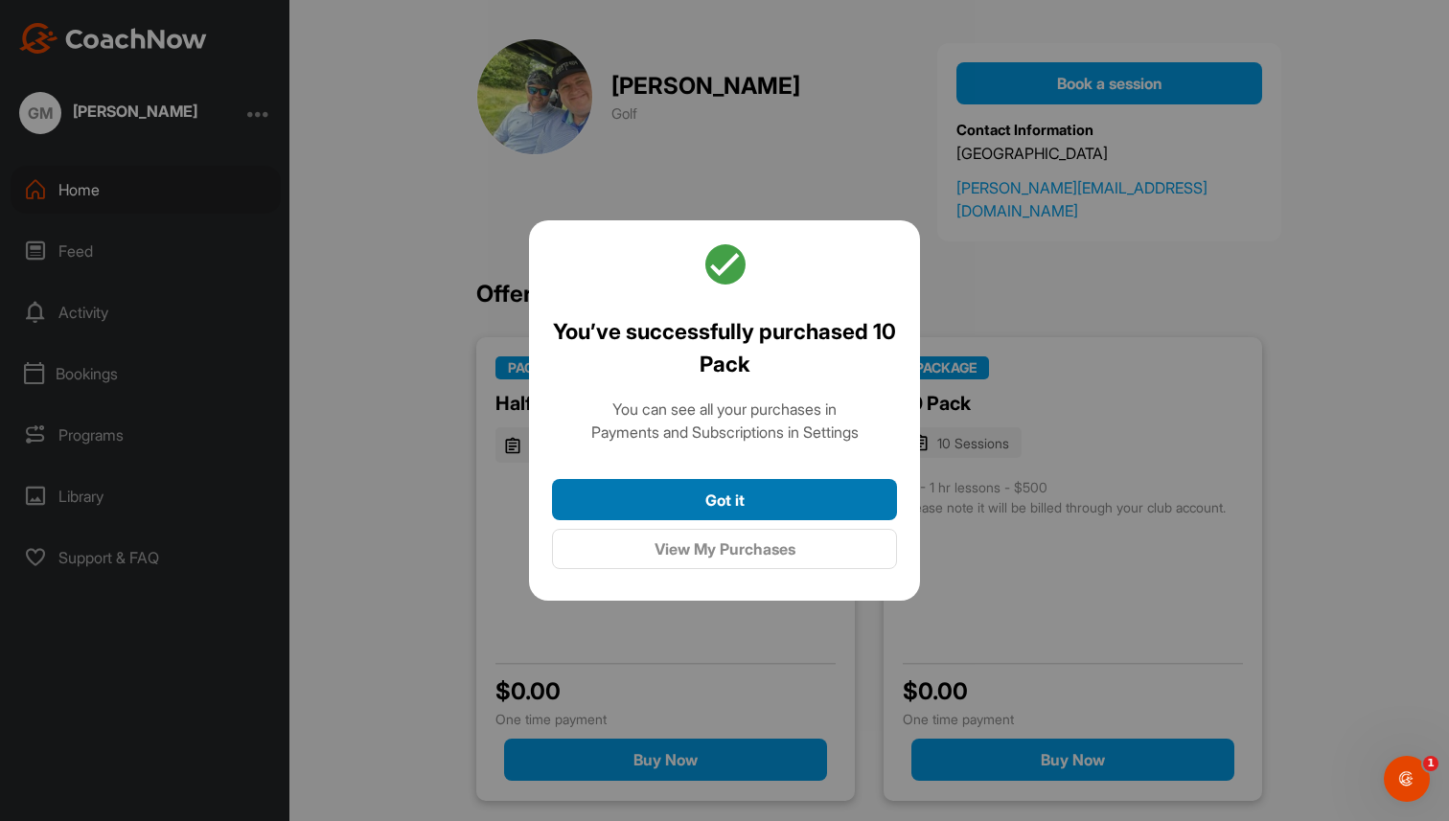
click at [744, 501] on button "Got it" at bounding box center [724, 499] width 345 height 41
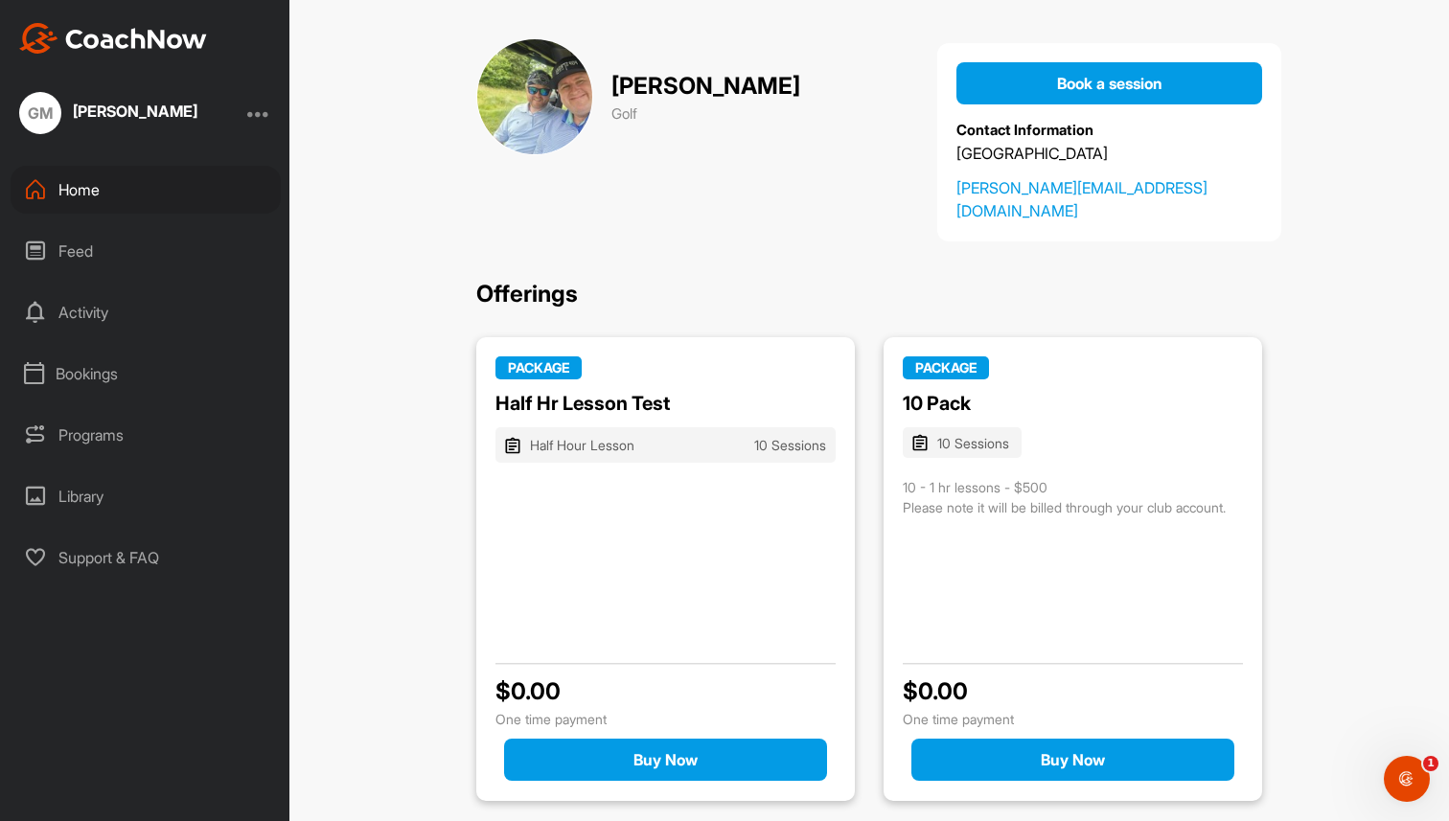
click at [261, 118] on div at bounding box center [258, 113] width 23 height 23
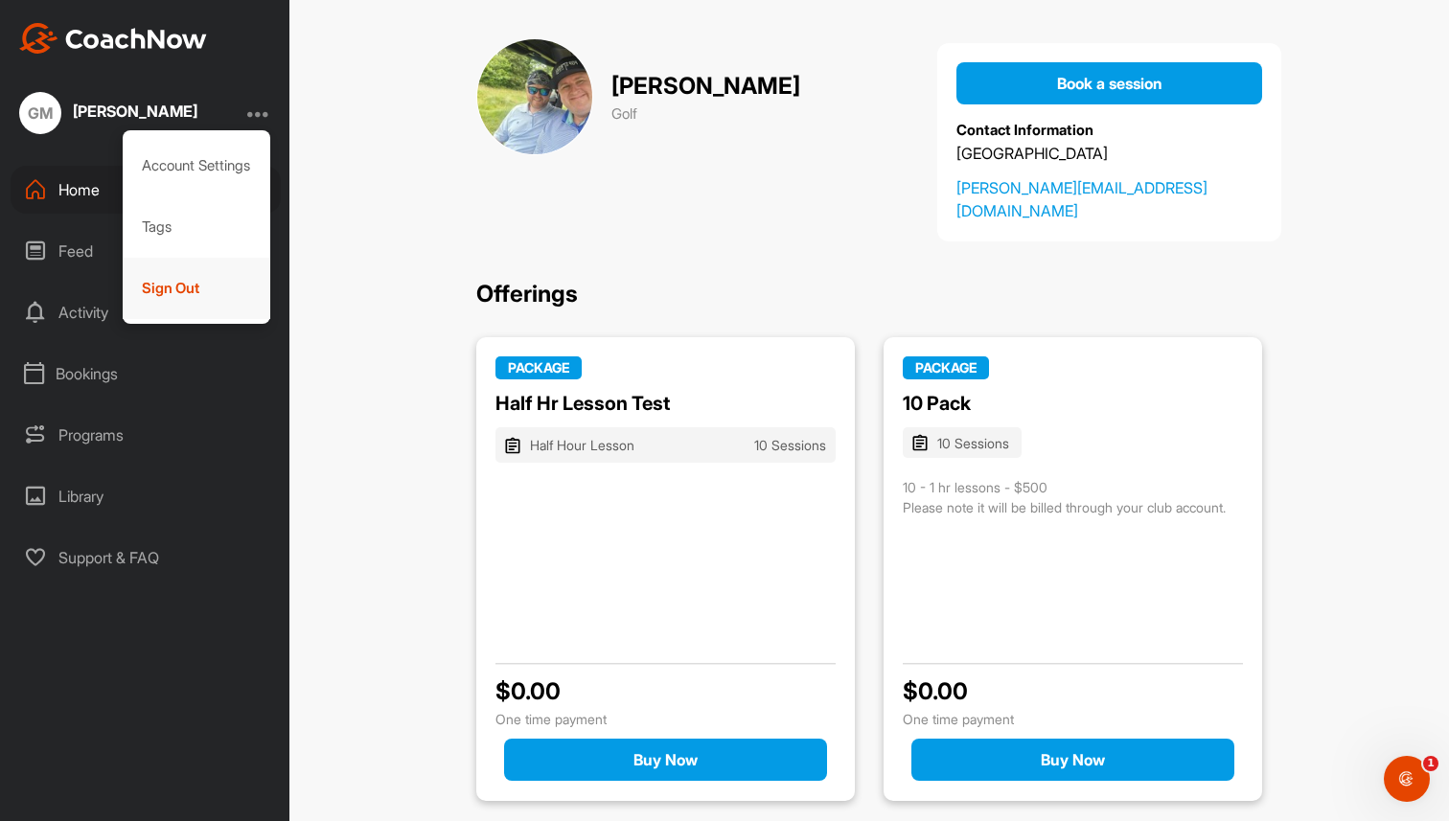
click at [179, 294] on div "Sign Out" at bounding box center [197, 288] width 149 height 61
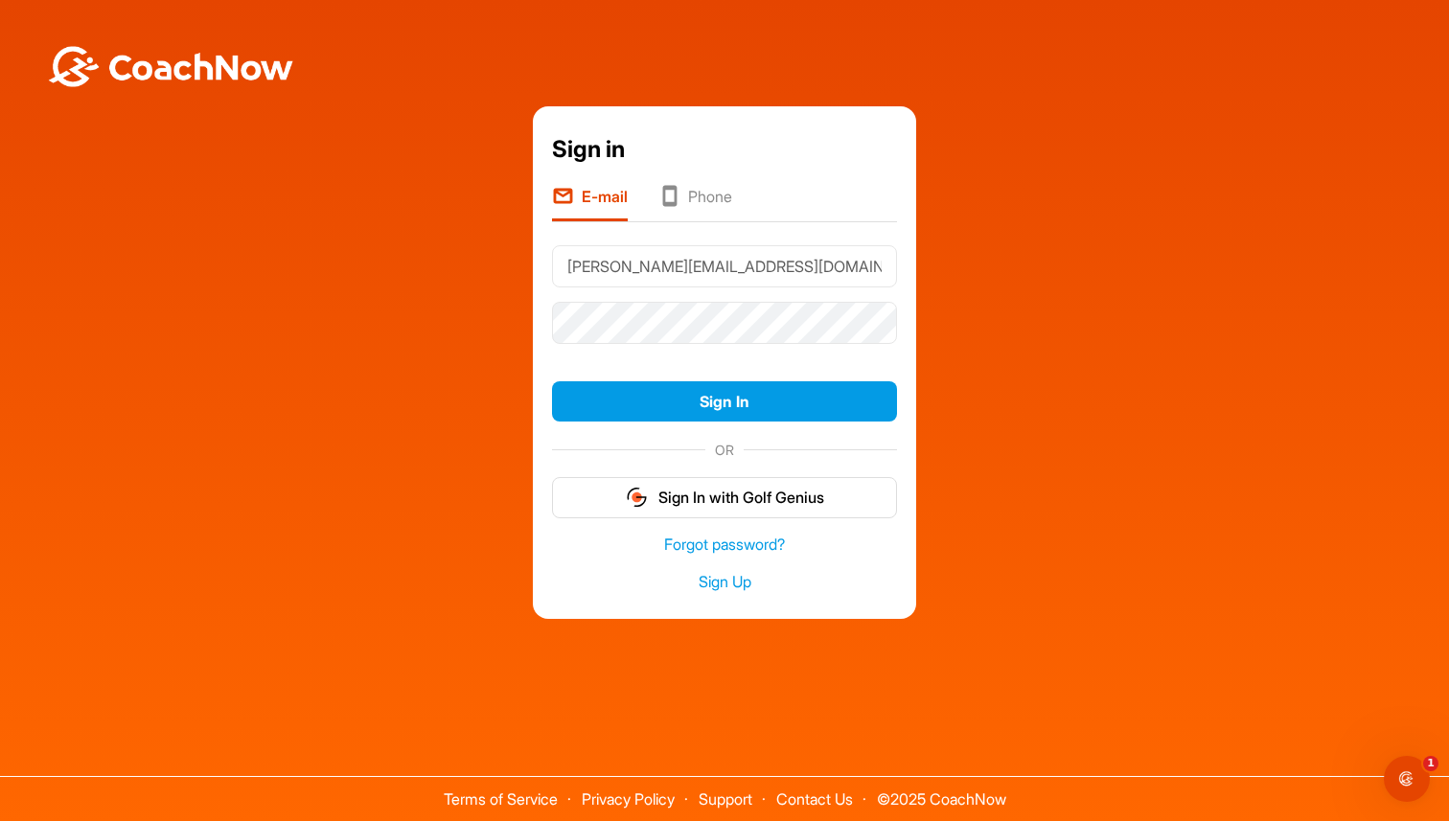
click at [656, 271] on input "[PERSON_NAME][EMAIL_ADDRESS][DOMAIN_NAME]" at bounding box center [724, 266] width 345 height 42
type input "[PERSON_NAME][EMAIL_ADDRESS][DOMAIN_NAME]"
click at [776, 403] on button "Sign In" at bounding box center [724, 401] width 345 height 41
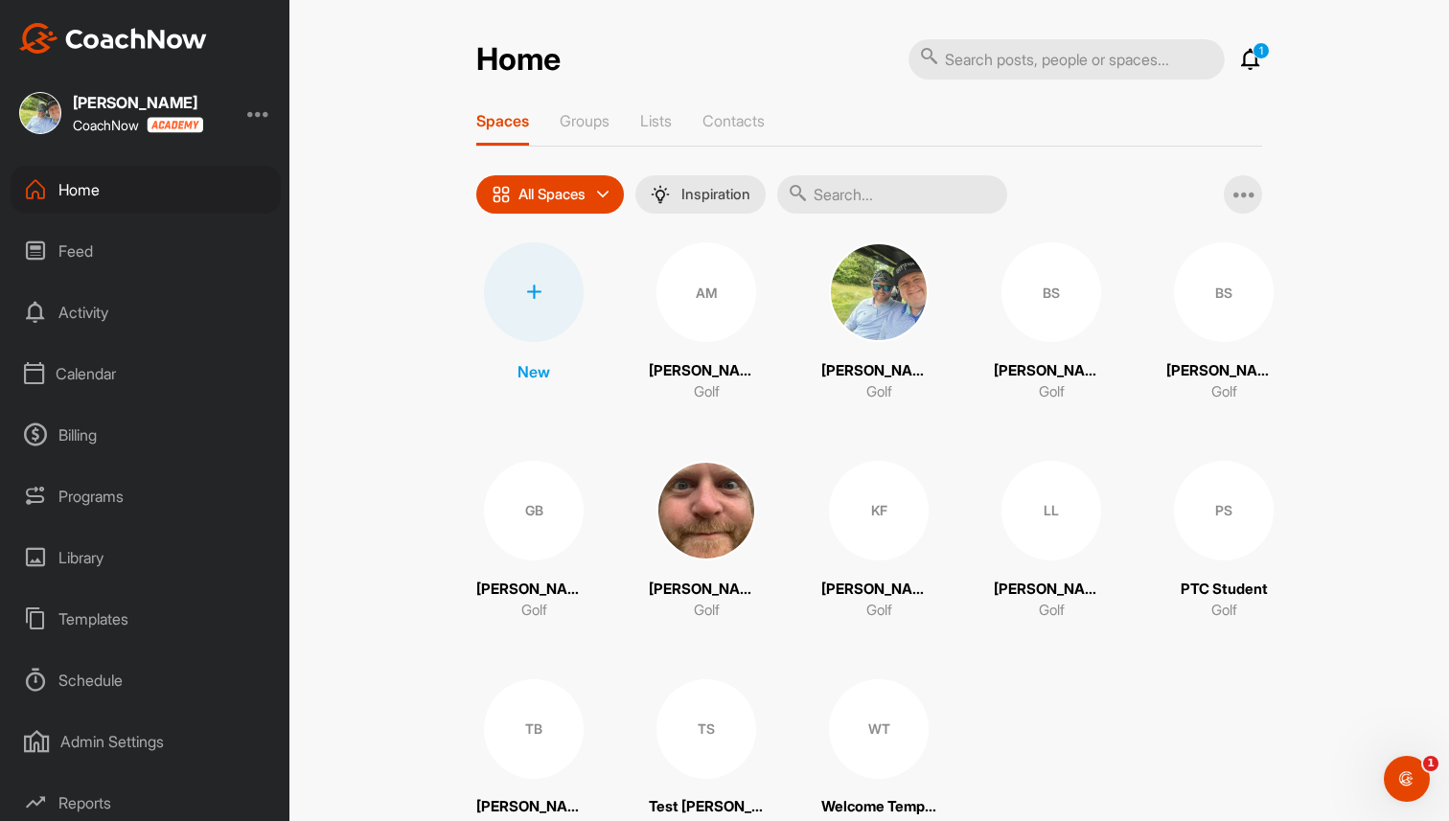
click at [98, 440] on div "Billing" at bounding box center [146, 435] width 270 height 48
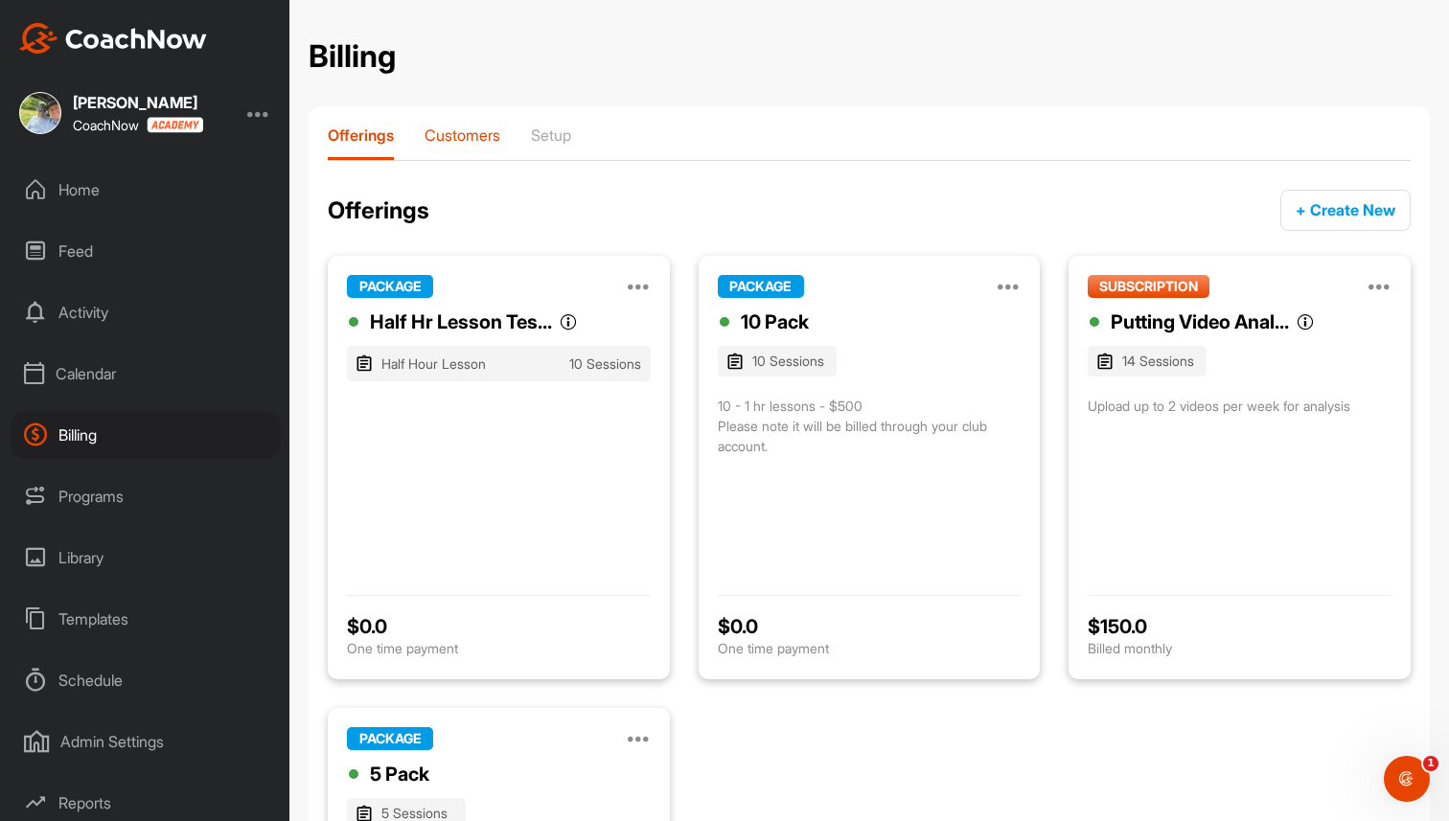
click at [469, 134] on p "Customers" at bounding box center [463, 135] width 76 height 19
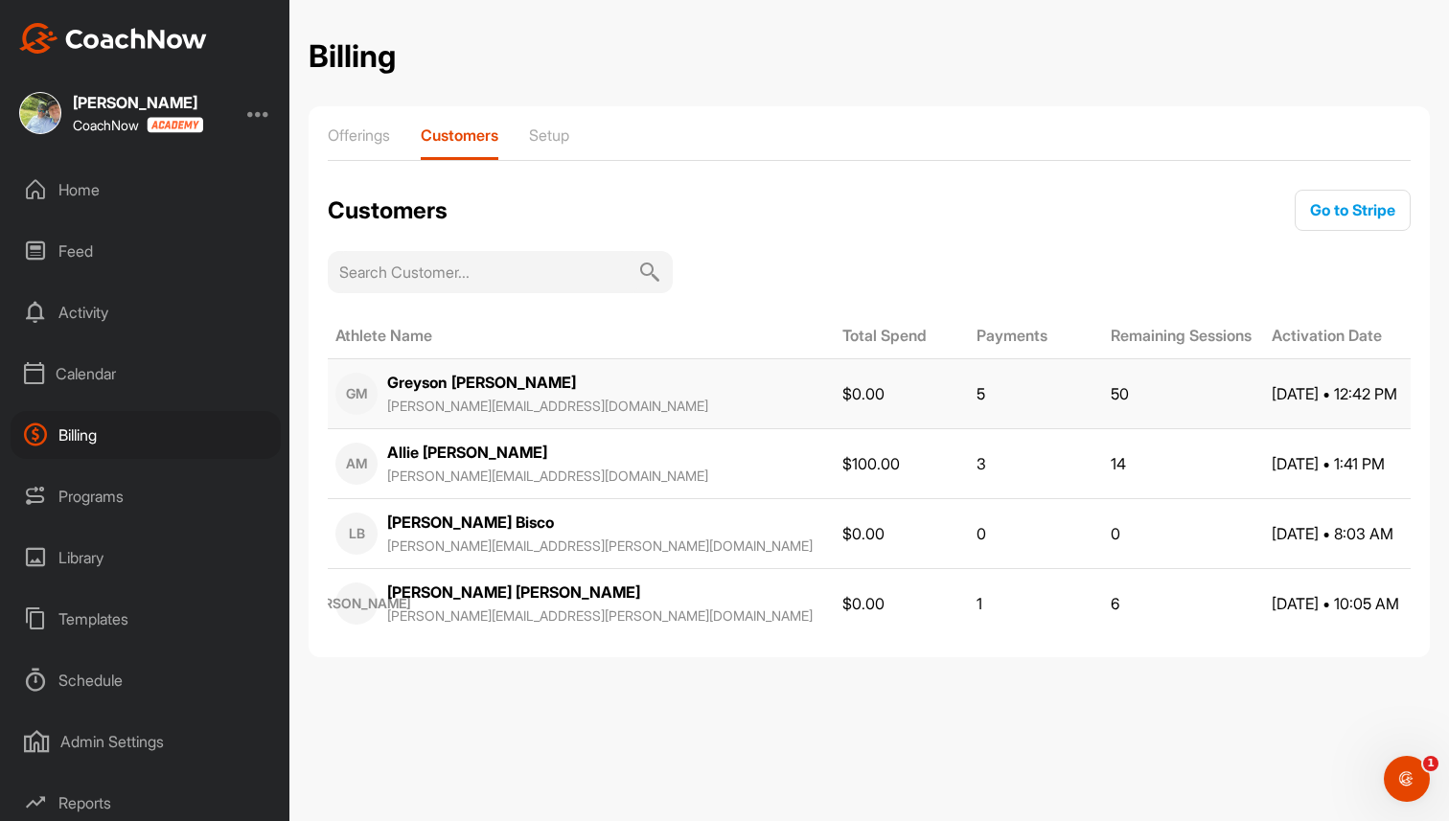
click at [529, 388] on div "Greyson Mair brad+greyson@golfgenius.com" at bounding box center [547, 394] width 321 height 46
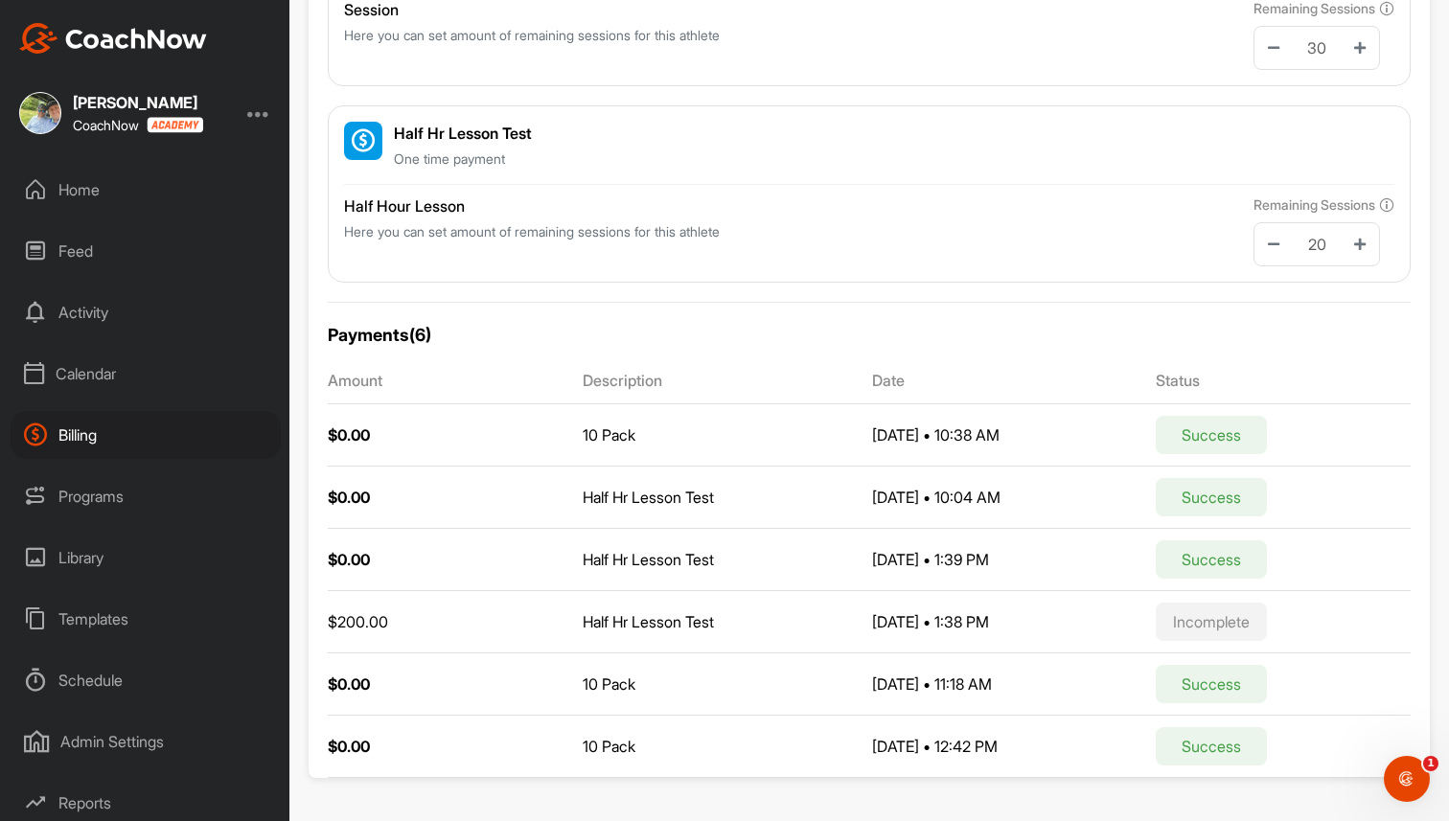
scroll to position [356, 0]
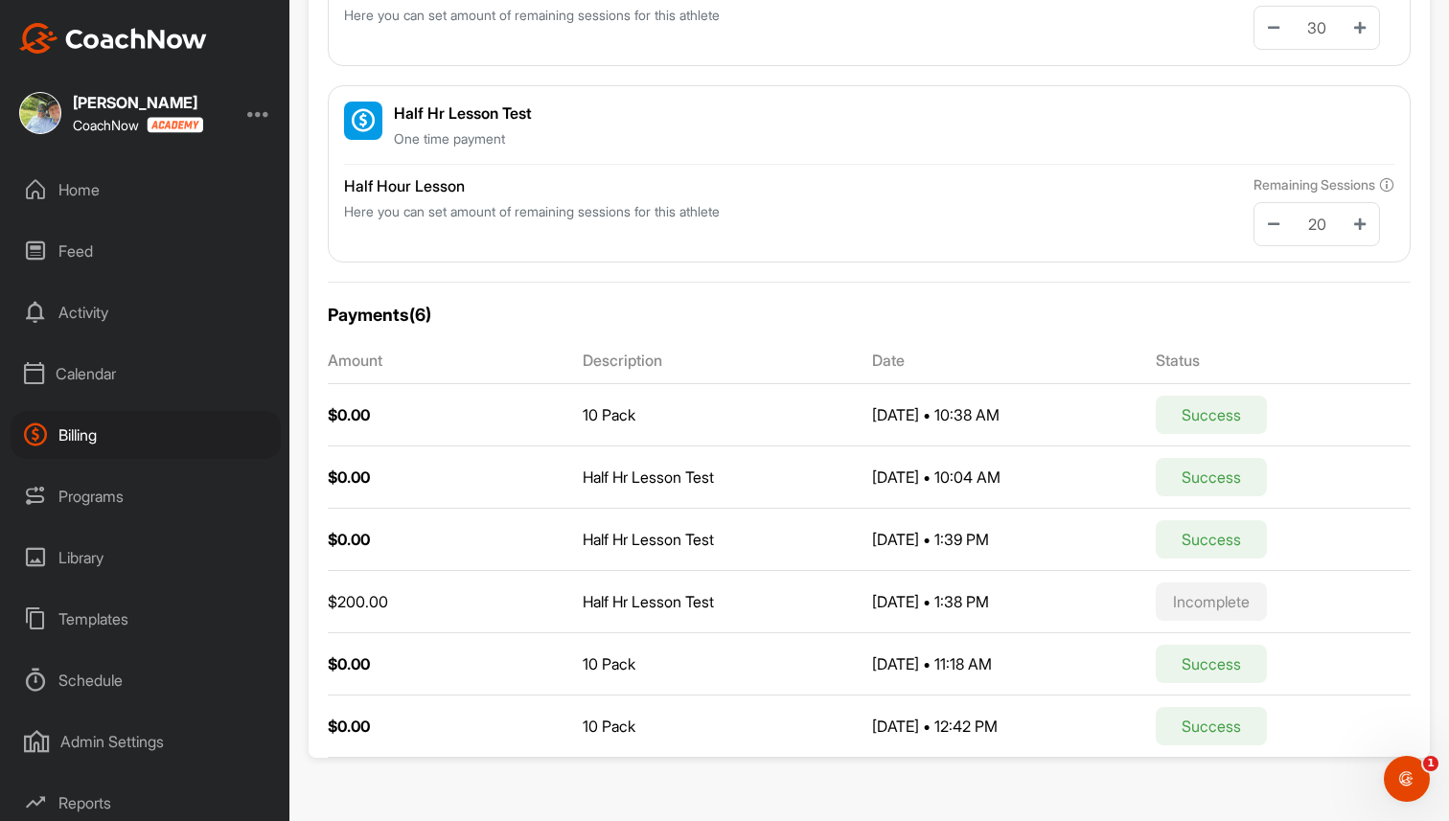
drag, startPoint x: 828, startPoint y: 415, endPoint x: 1052, endPoint y: 422, distance: 224.4
click at [1052, 422] on tr "$0.00 10 Pack Sep 26, 2025 • 10:38 AM Success" at bounding box center [869, 415] width 1083 height 62
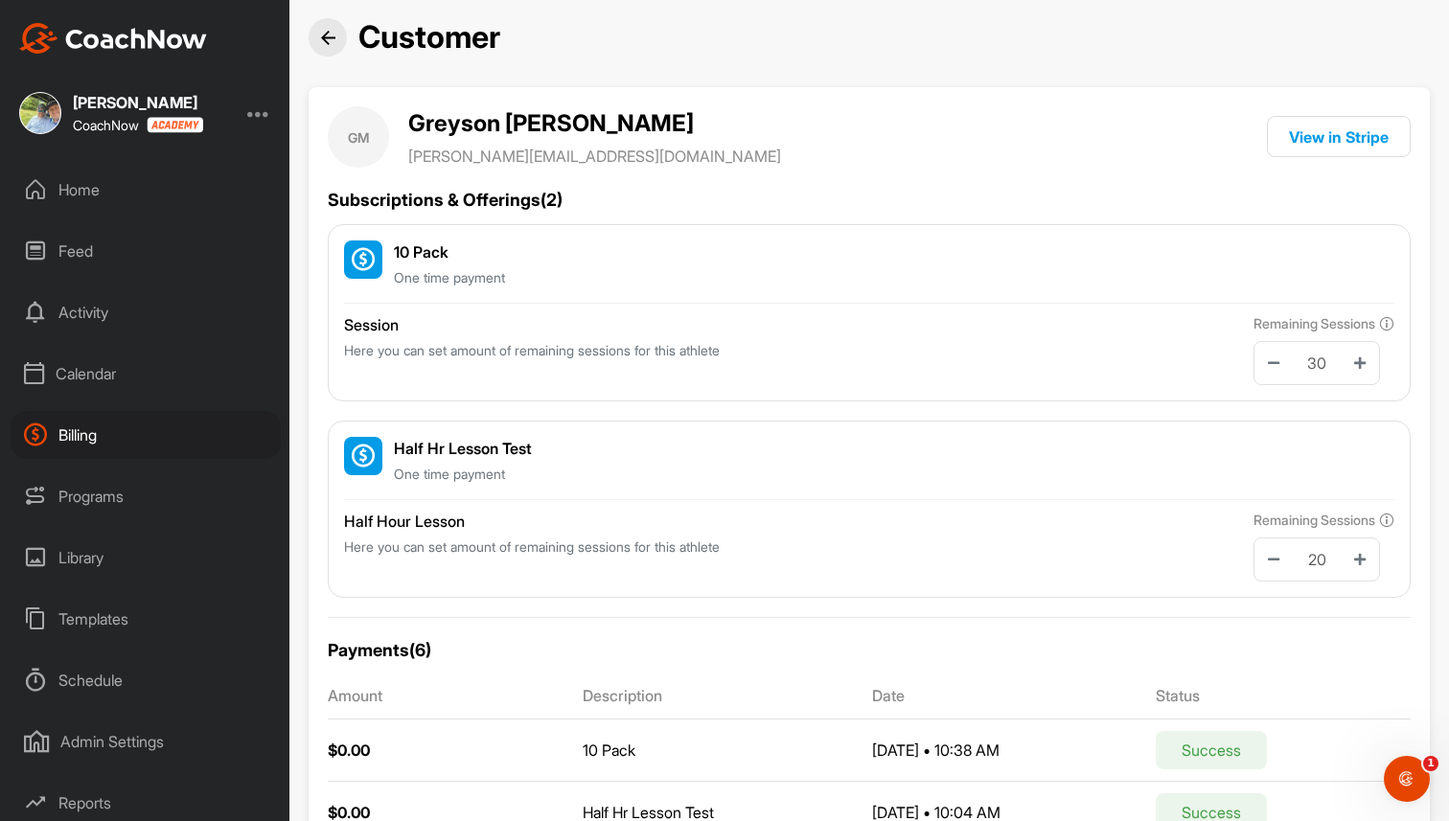
scroll to position [0, 0]
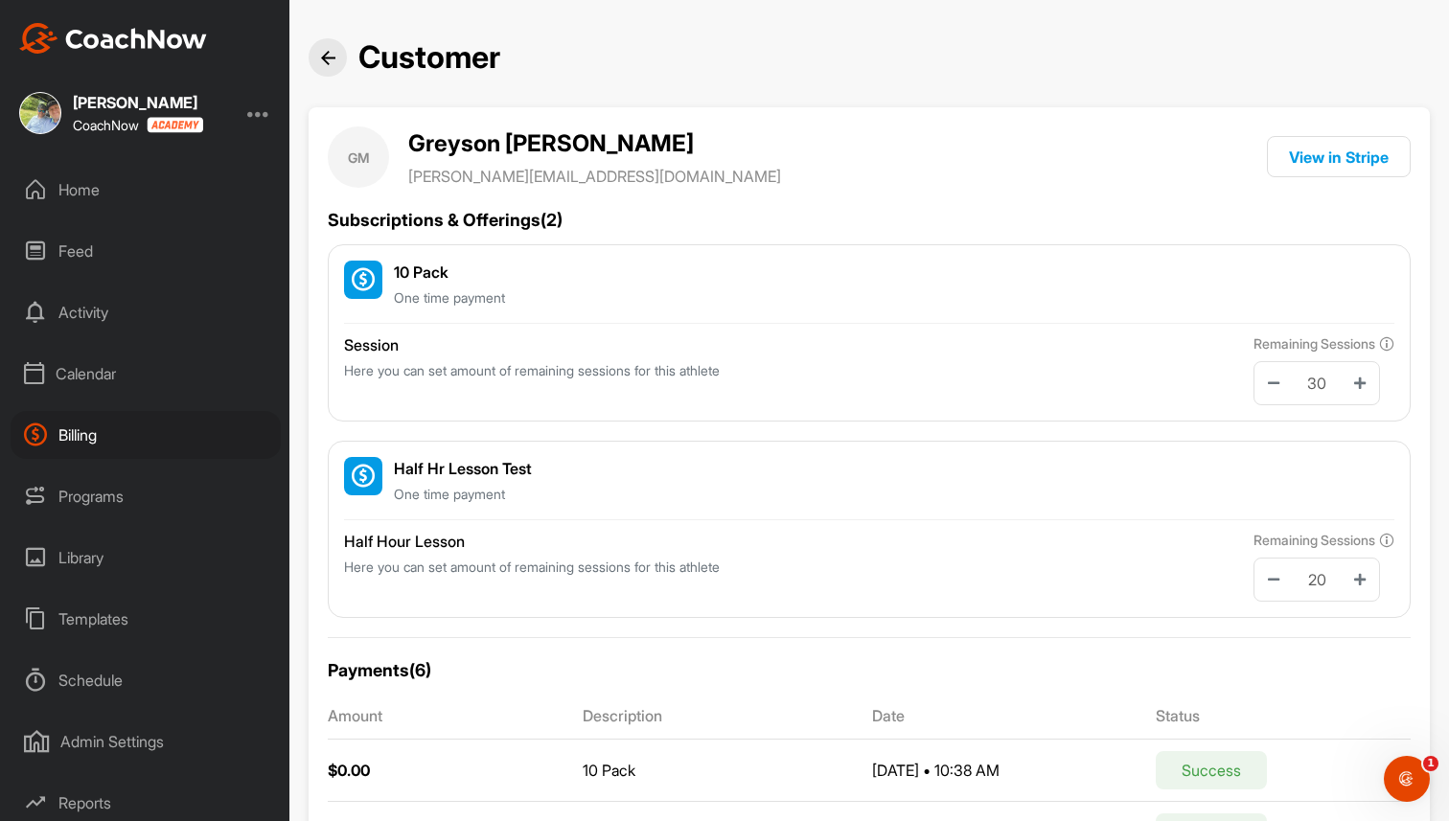
click at [88, 313] on div "Activity" at bounding box center [146, 312] width 270 height 48
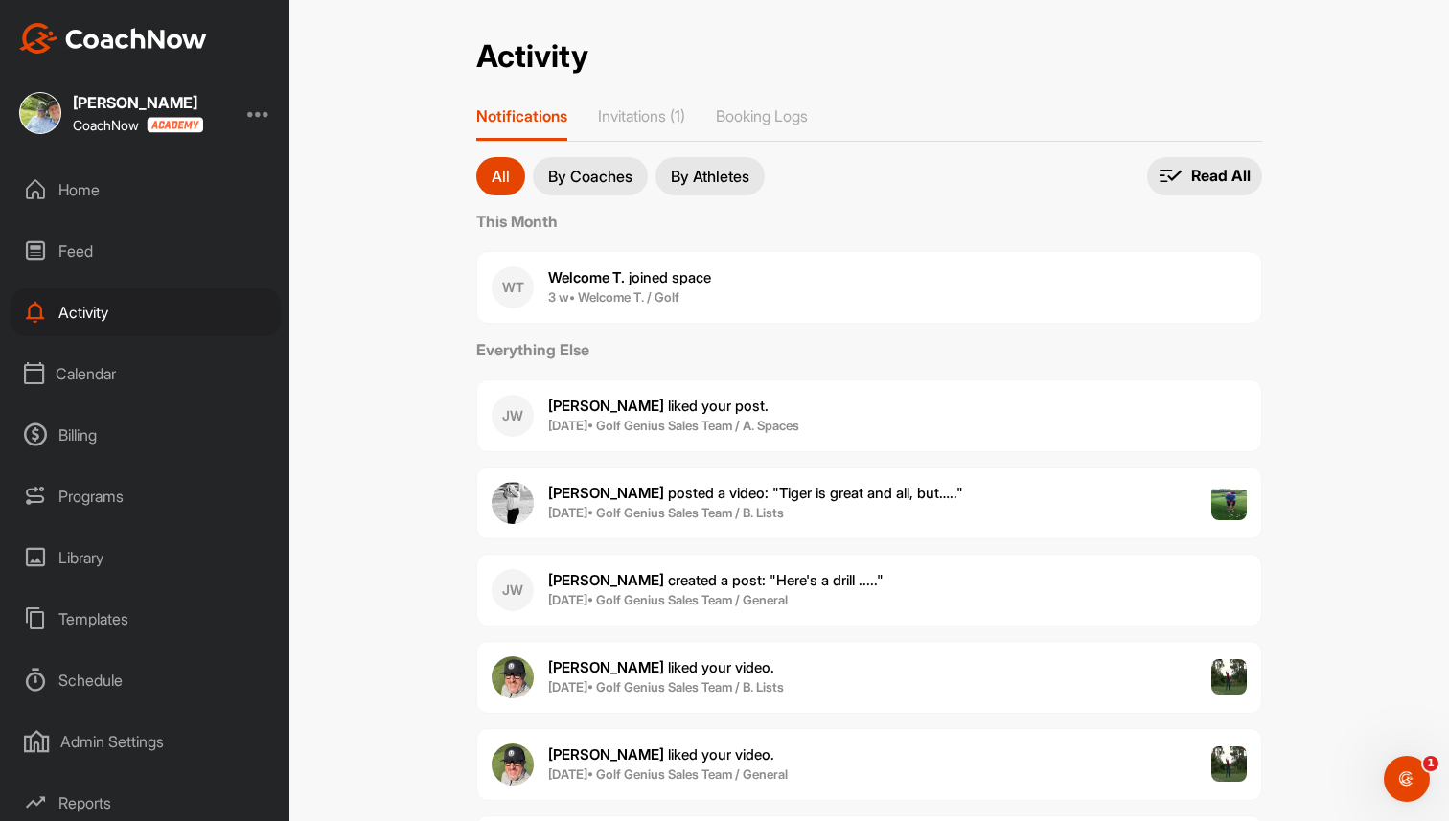
click at [736, 178] on p "By Athletes" at bounding box center [710, 176] width 79 height 15
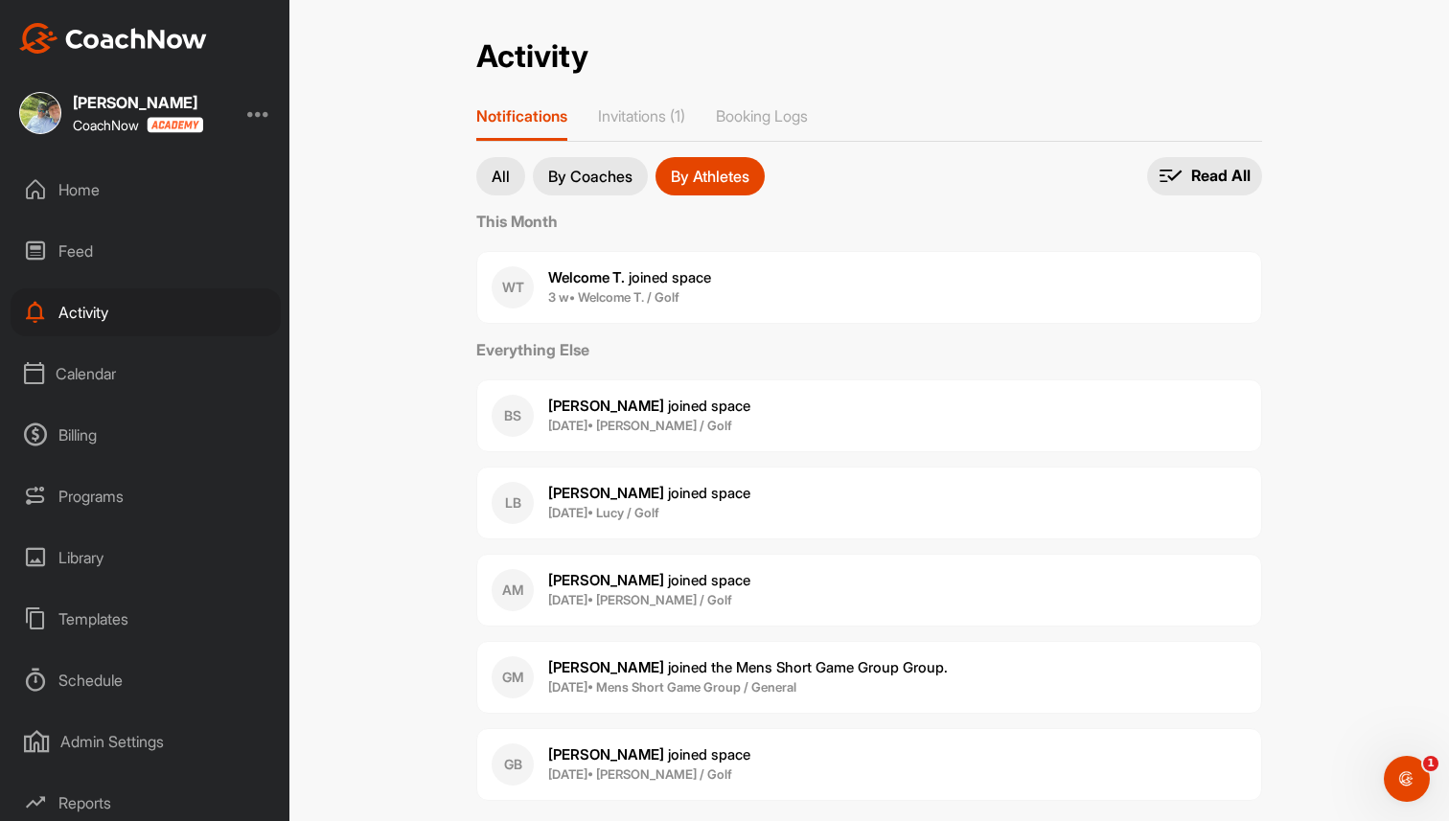
scroll to position [37, 0]
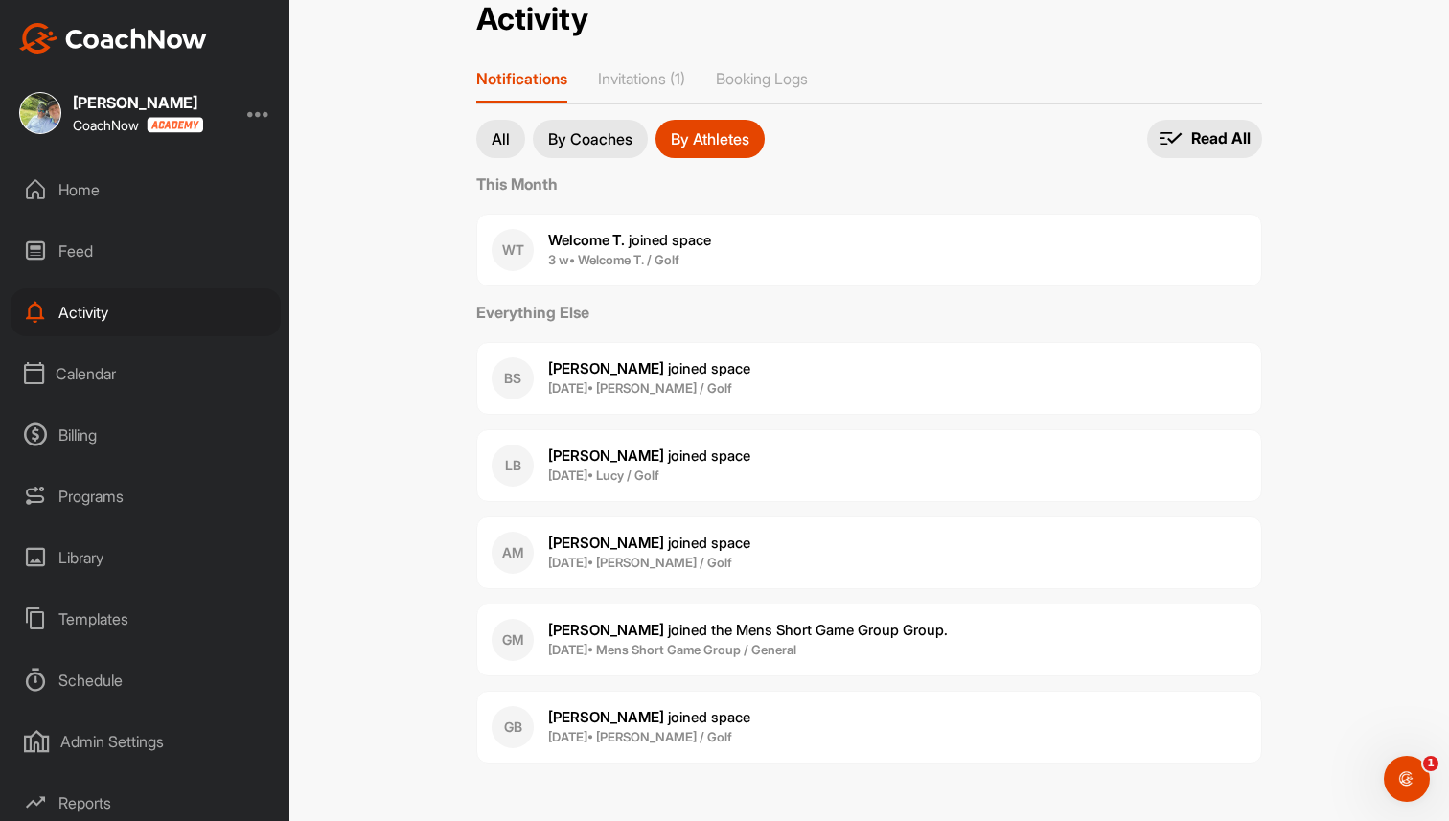
click at [77, 196] on div "Home" at bounding box center [146, 190] width 270 height 48
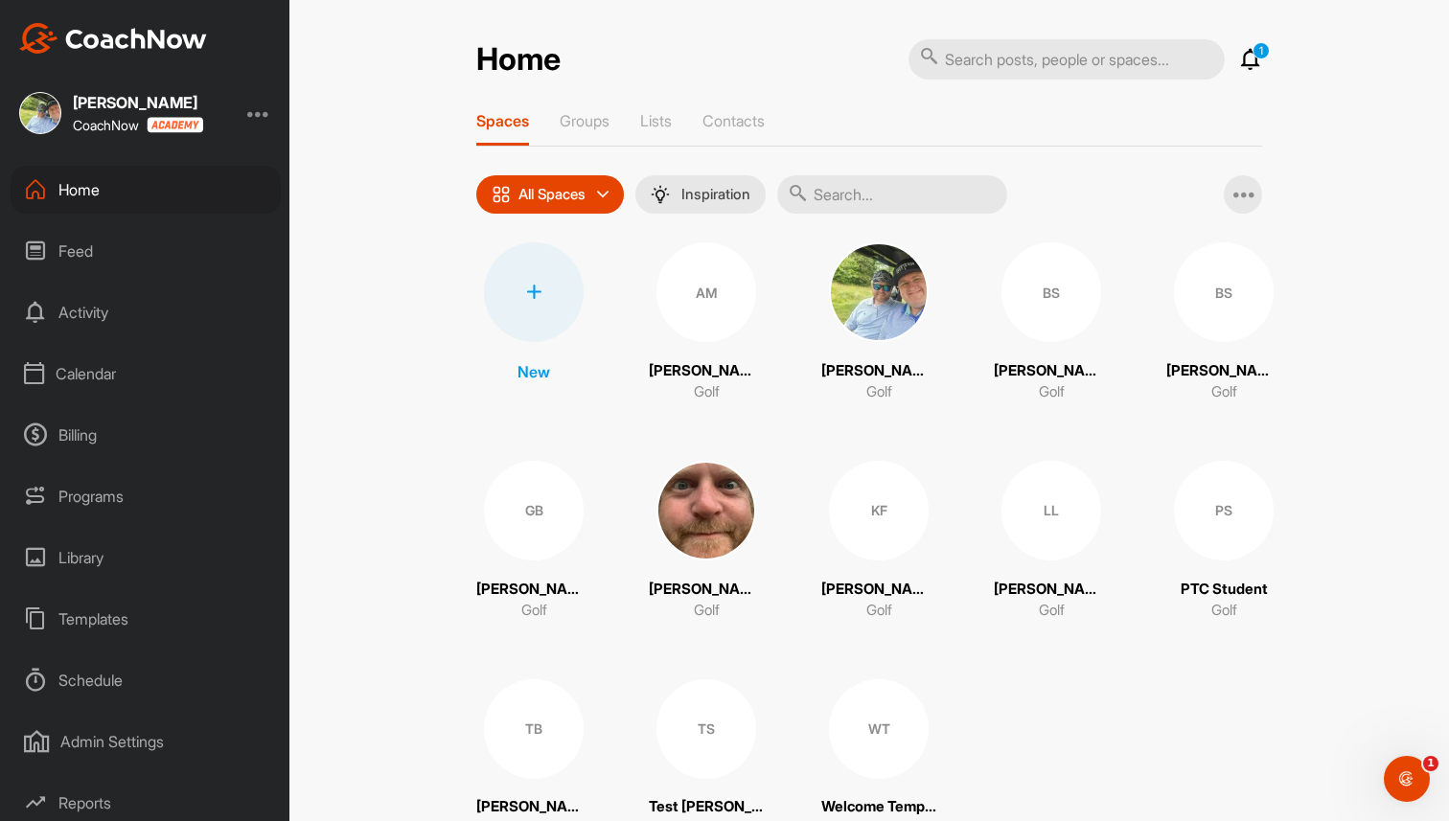
click at [254, 117] on div at bounding box center [258, 113] width 23 height 23
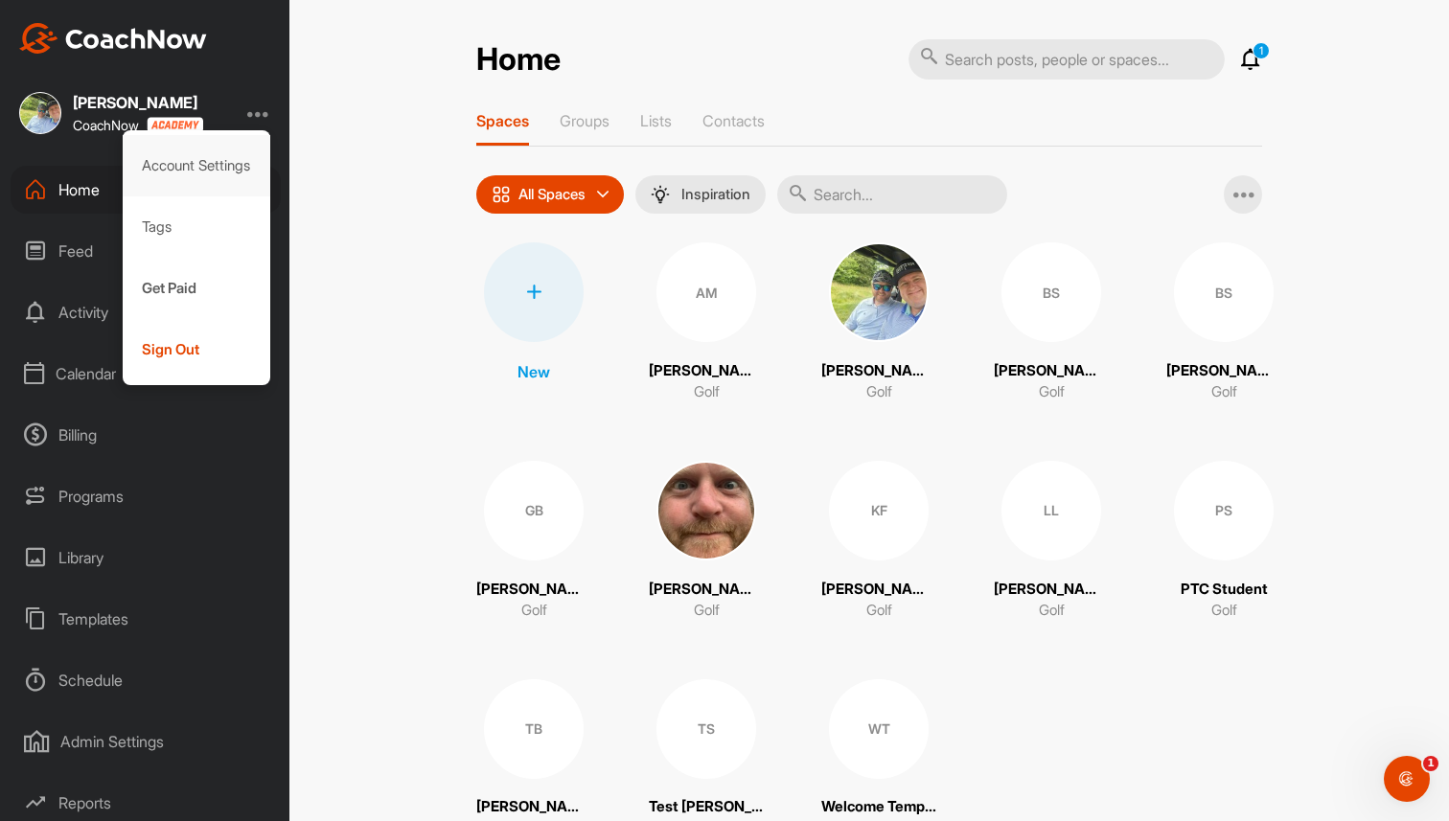
click at [242, 157] on div "Account Settings" at bounding box center [197, 165] width 149 height 61
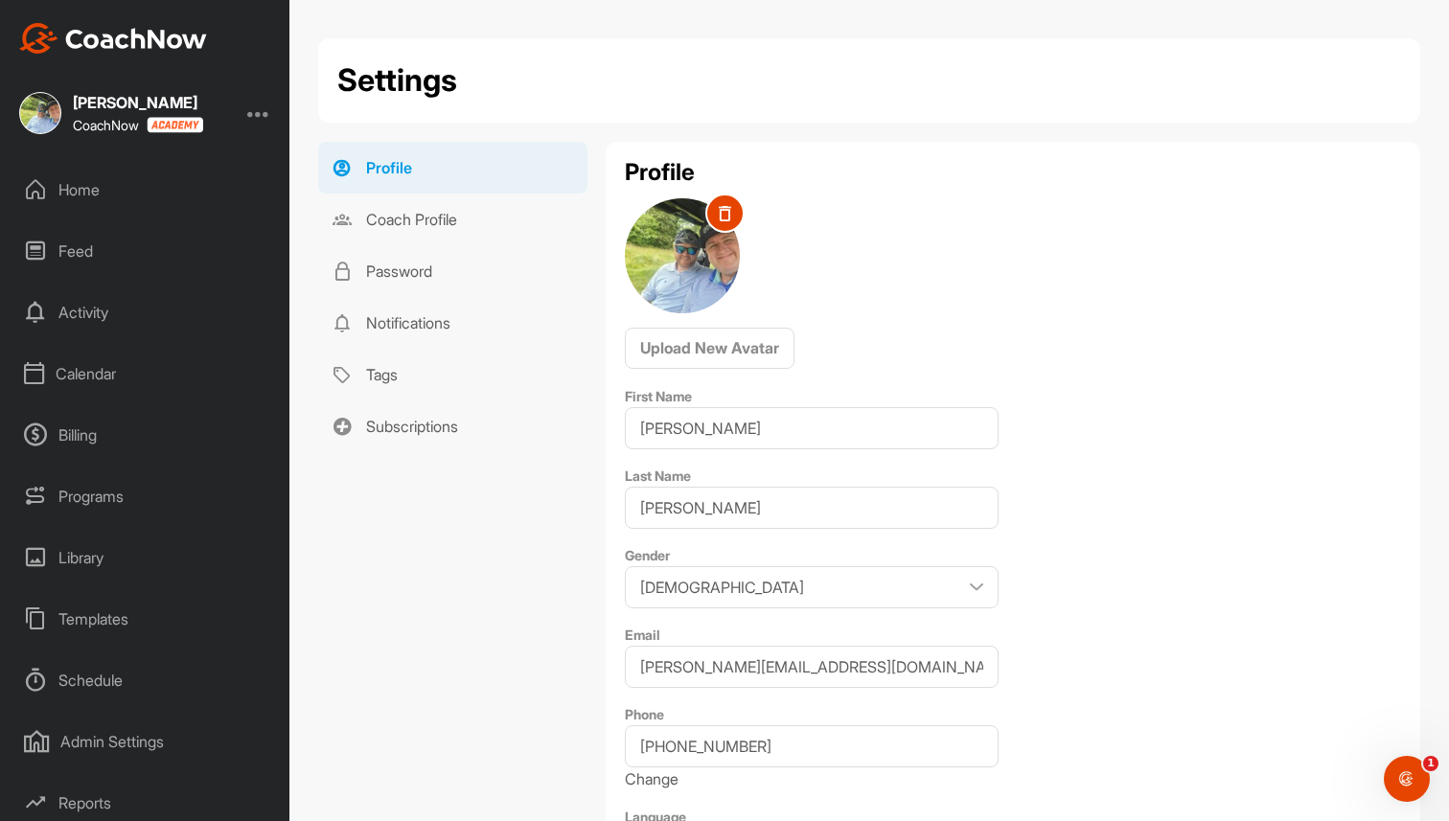
click at [254, 115] on div at bounding box center [258, 113] width 23 height 23
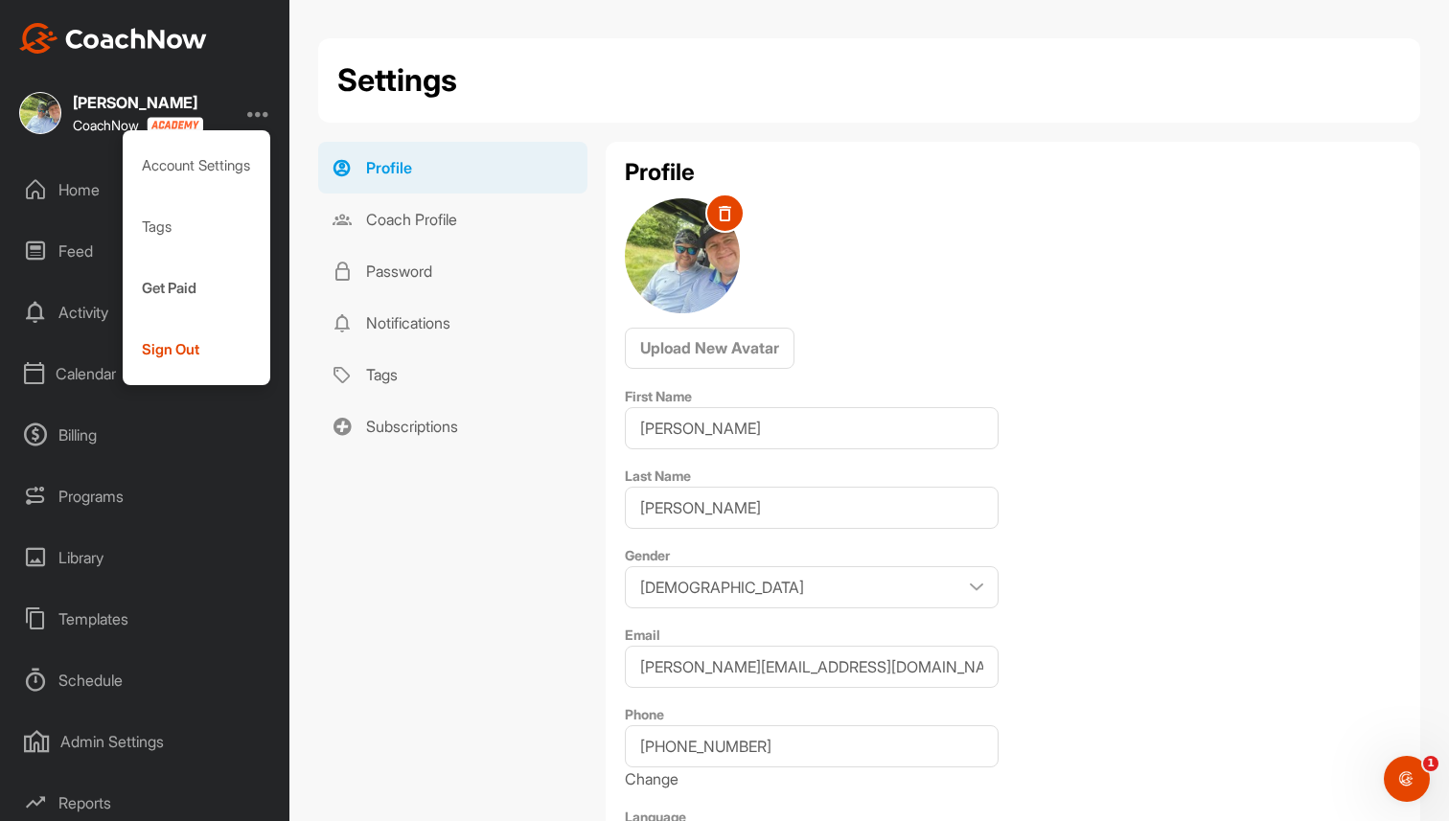
click at [105, 104] on div "Brad Mair" at bounding box center [138, 102] width 130 height 15
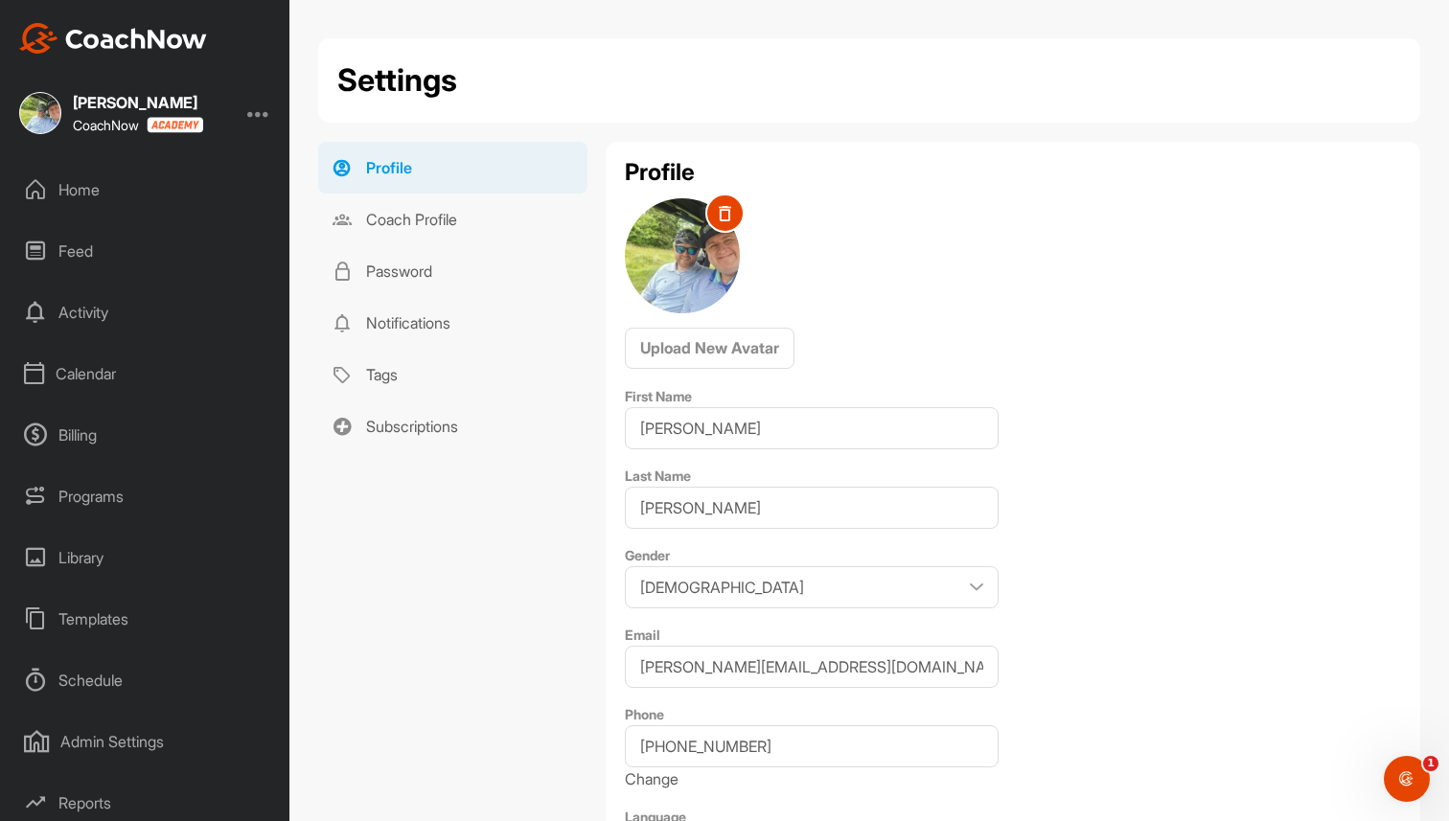
click at [98, 188] on div "Home" at bounding box center [146, 190] width 270 height 48
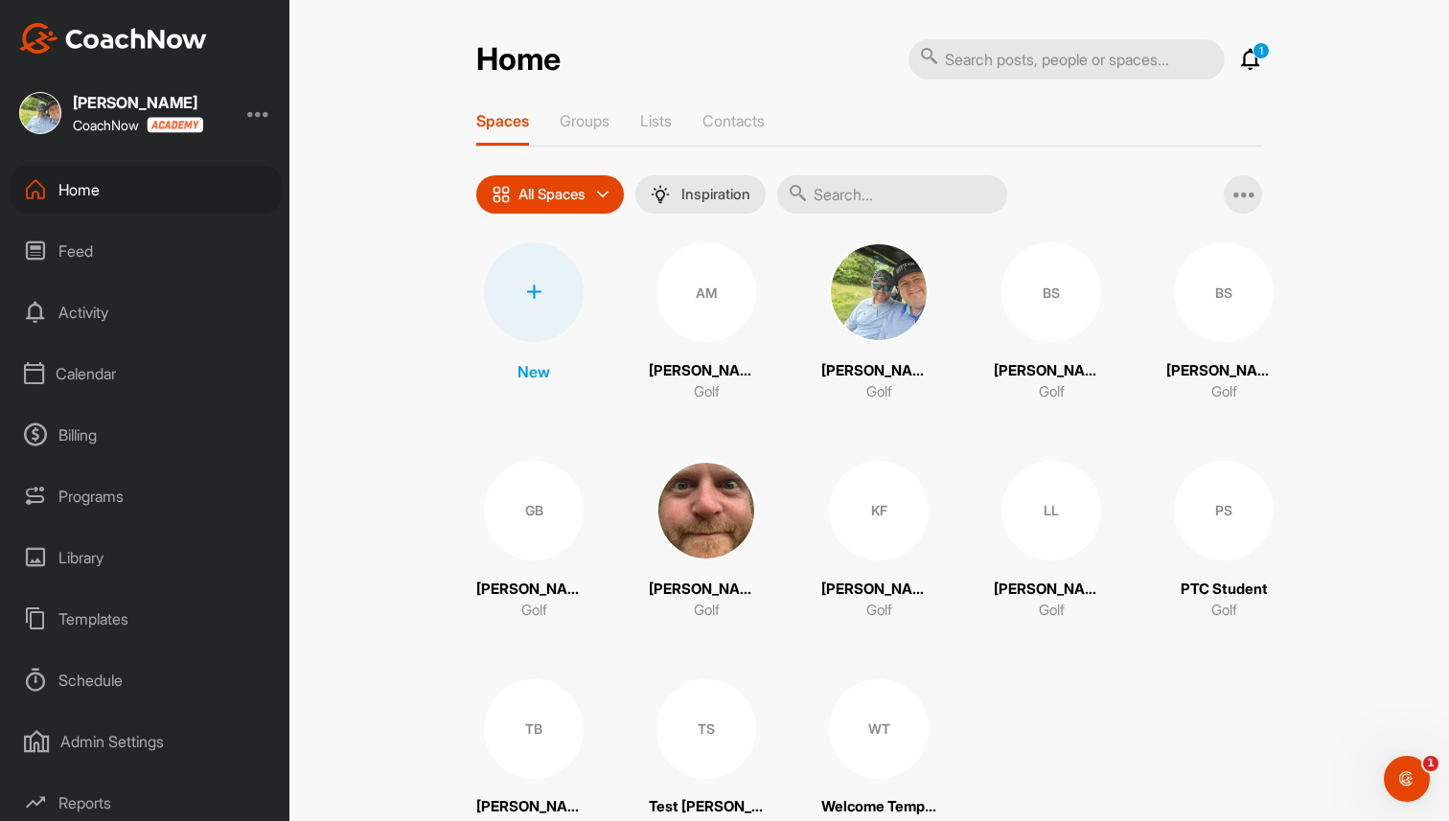
click at [261, 109] on div at bounding box center [258, 113] width 23 height 23
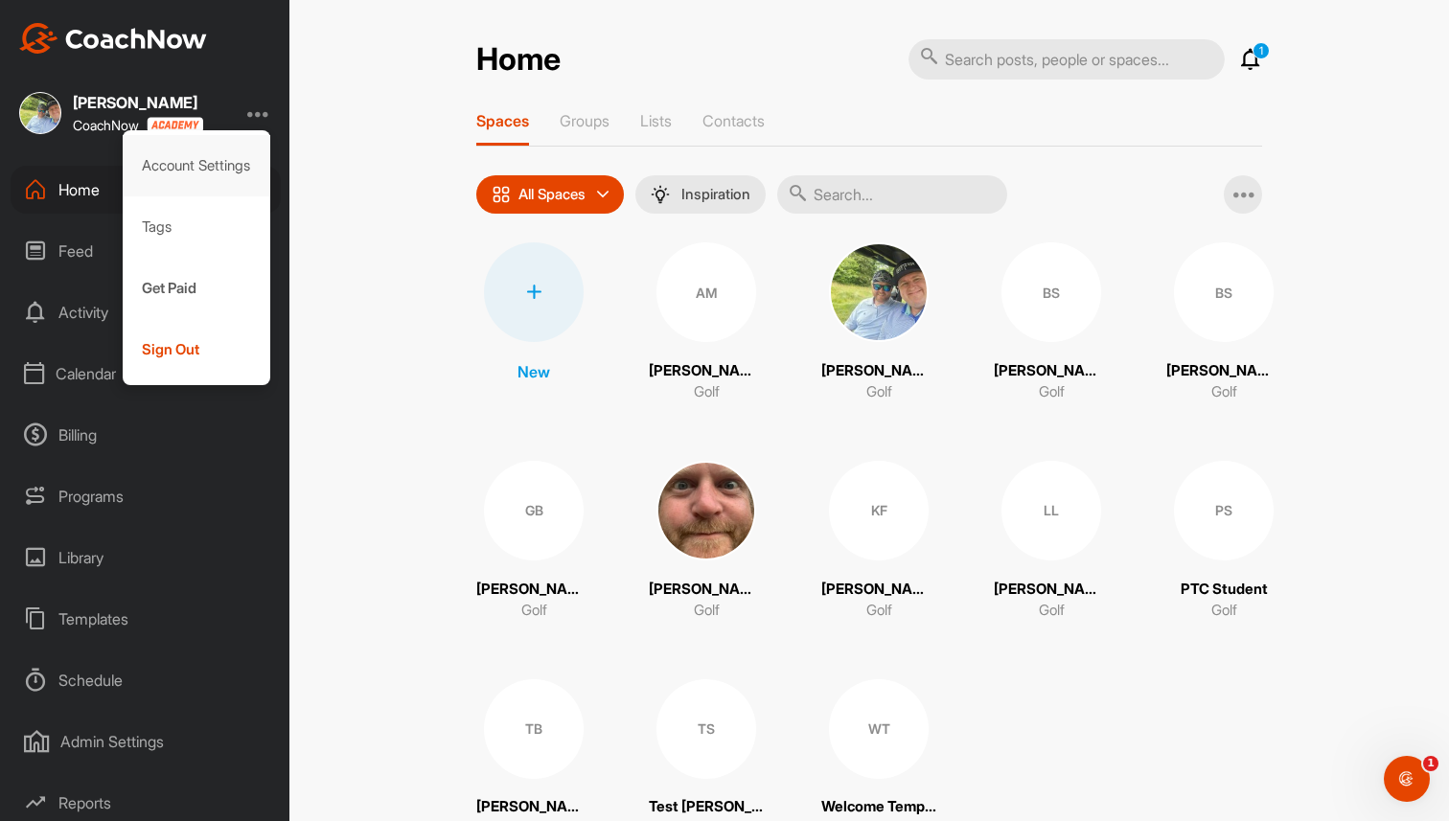
click at [255, 161] on div "Account Settings" at bounding box center [197, 165] width 149 height 61
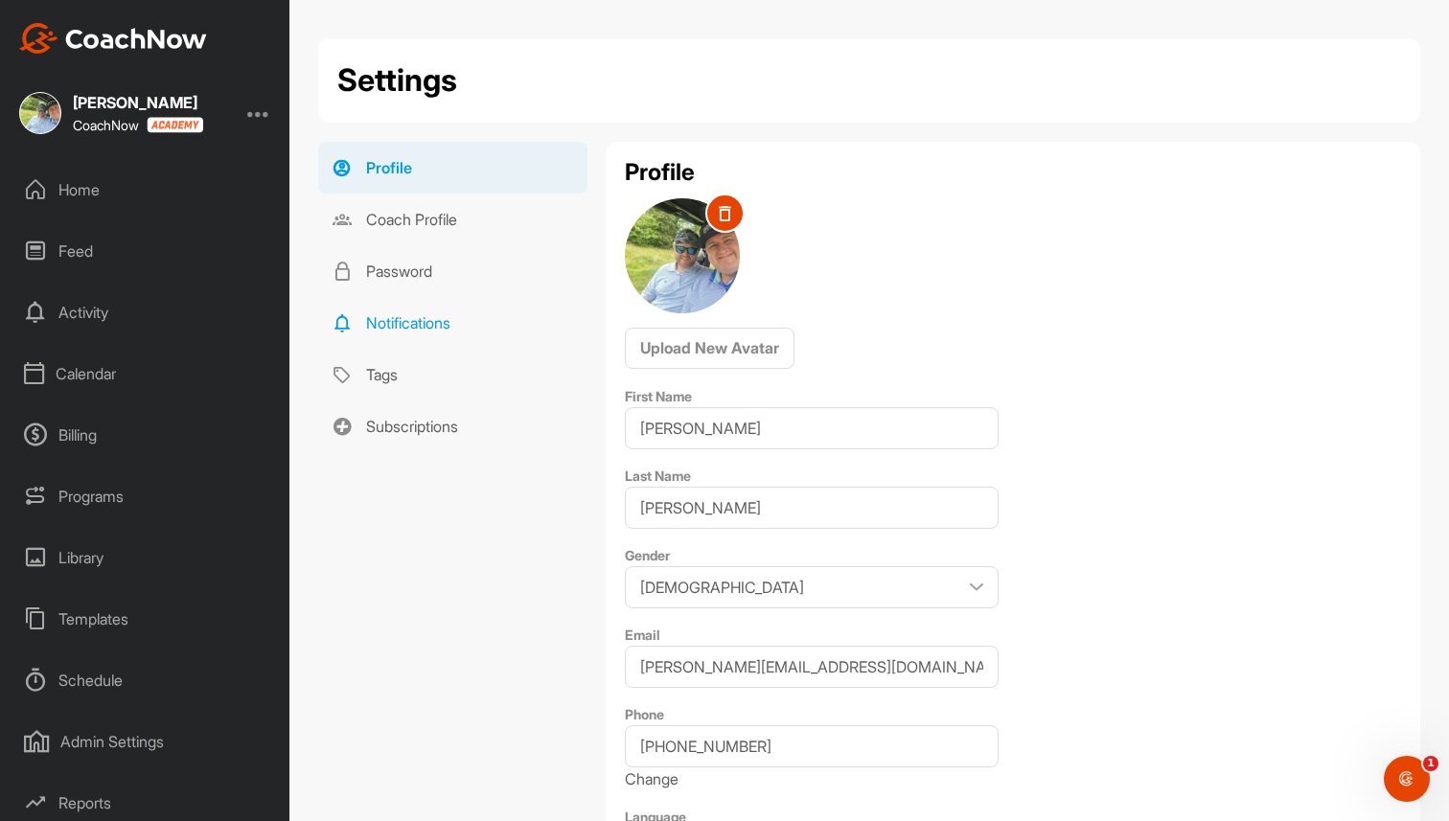
click at [426, 315] on link "Notifications" at bounding box center [452, 323] width 269 height 52
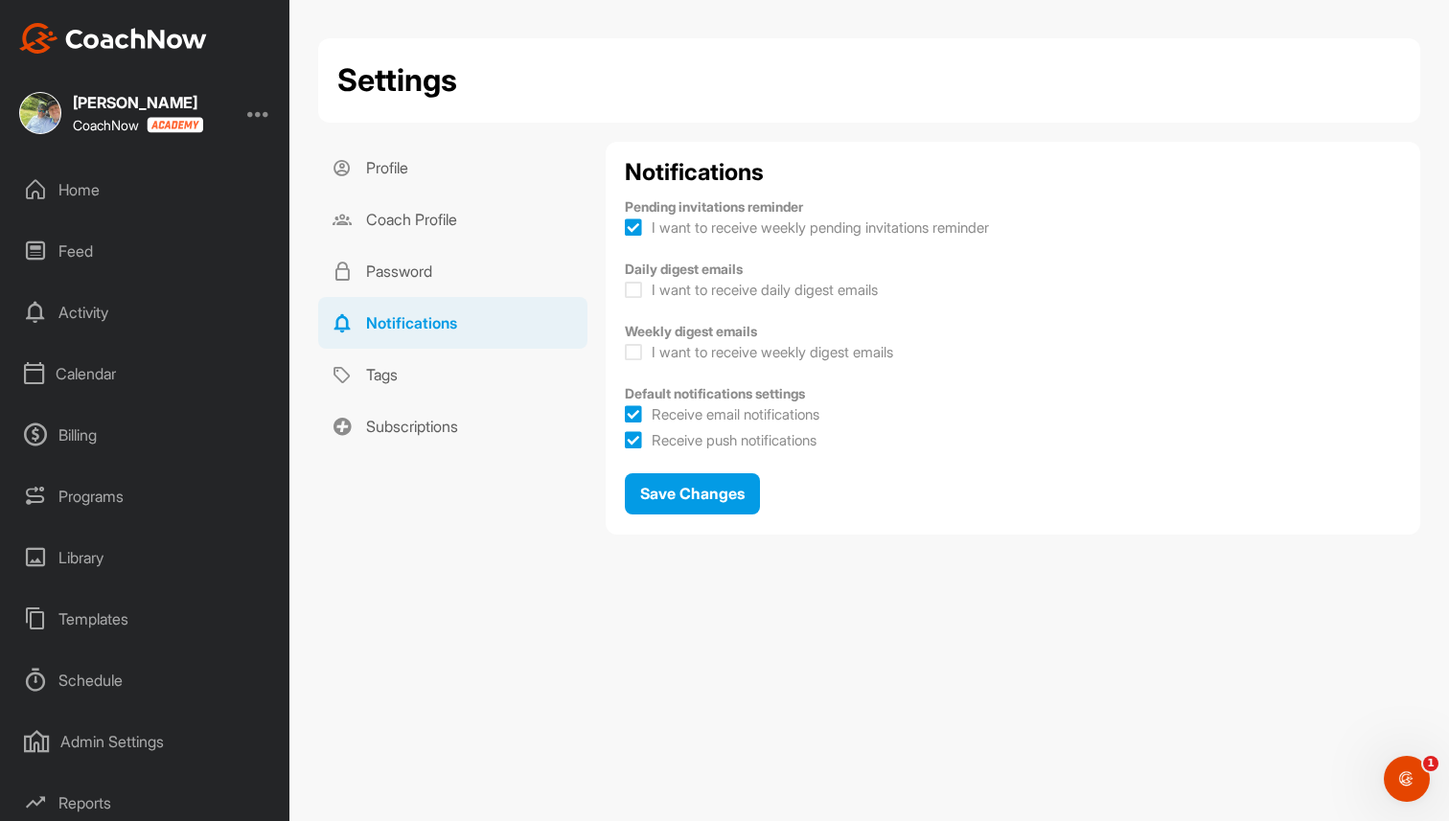
click at [258, 113] on div at bounding box center [258, 113] width 23 height 23
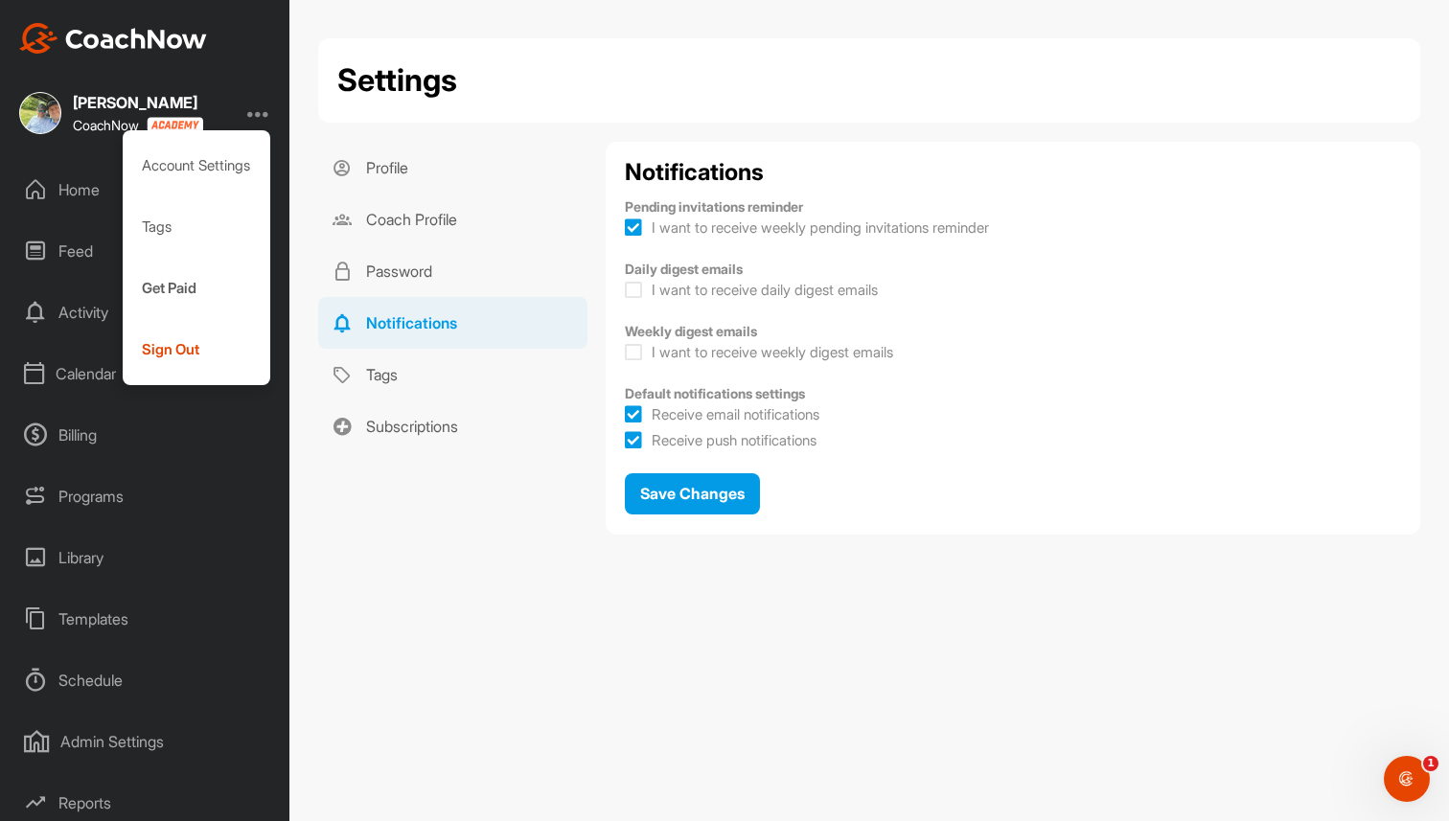
click at [560, 534] on div "Profile Coach Profile Password Notifications Tags Subscriptions" at bounding box center [452, 345] width 268 height 407
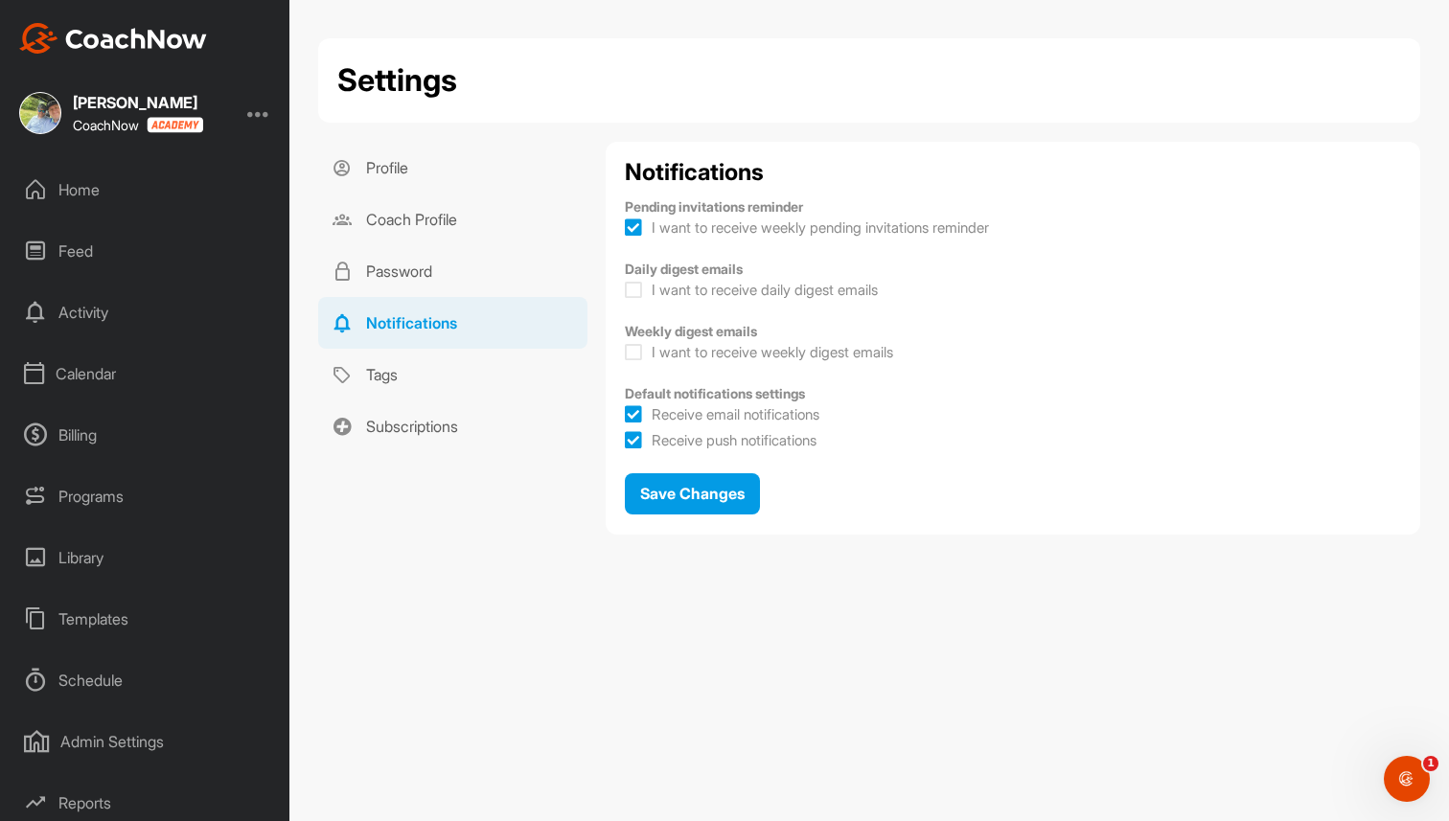
click at [74, 378] on div "Calendar" at bounding box center [146, 374] width 270 height 48
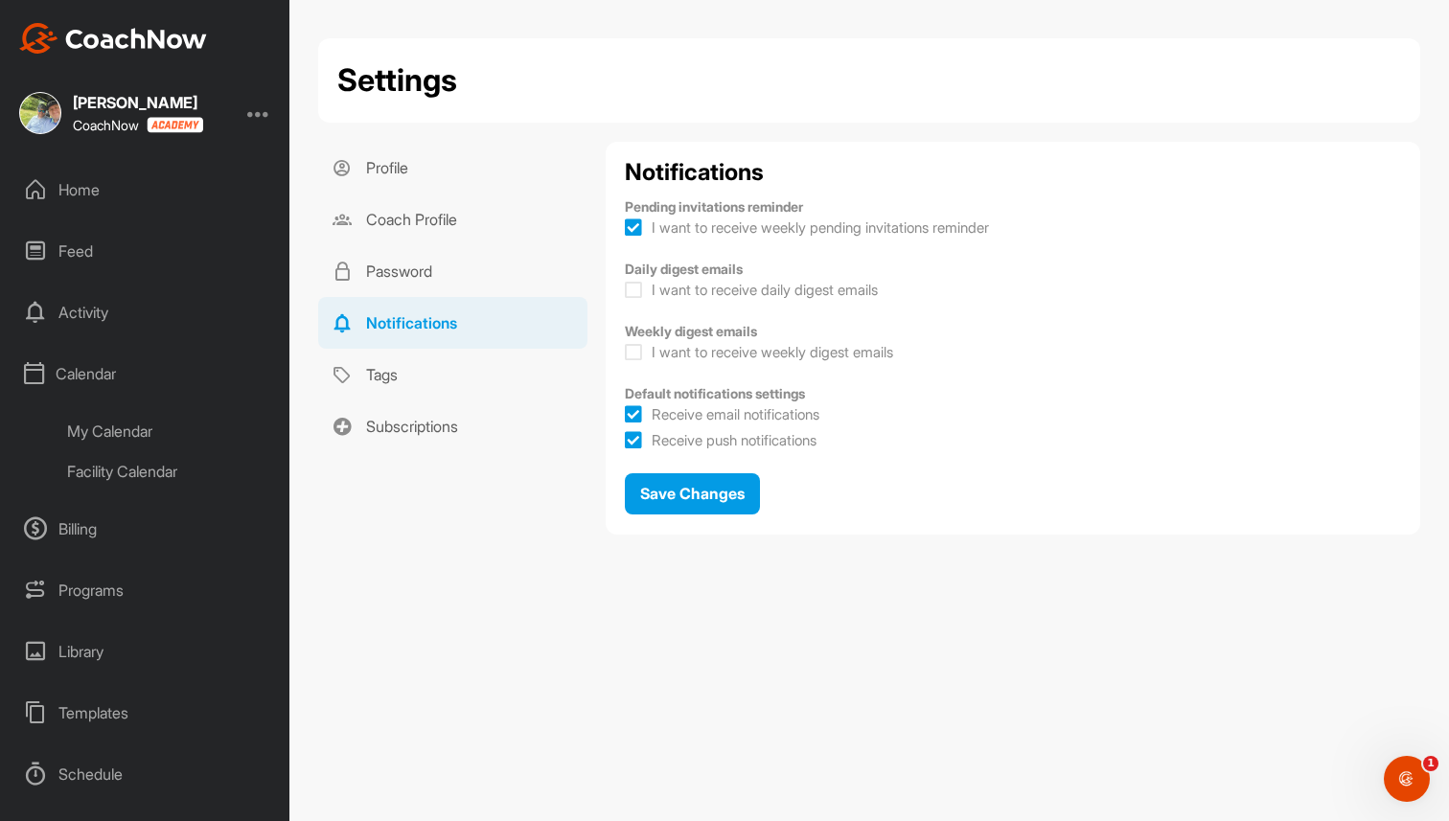
click at [120, 433] on div "My Calendar" at bounding box center [167, 431] width 227 height 40
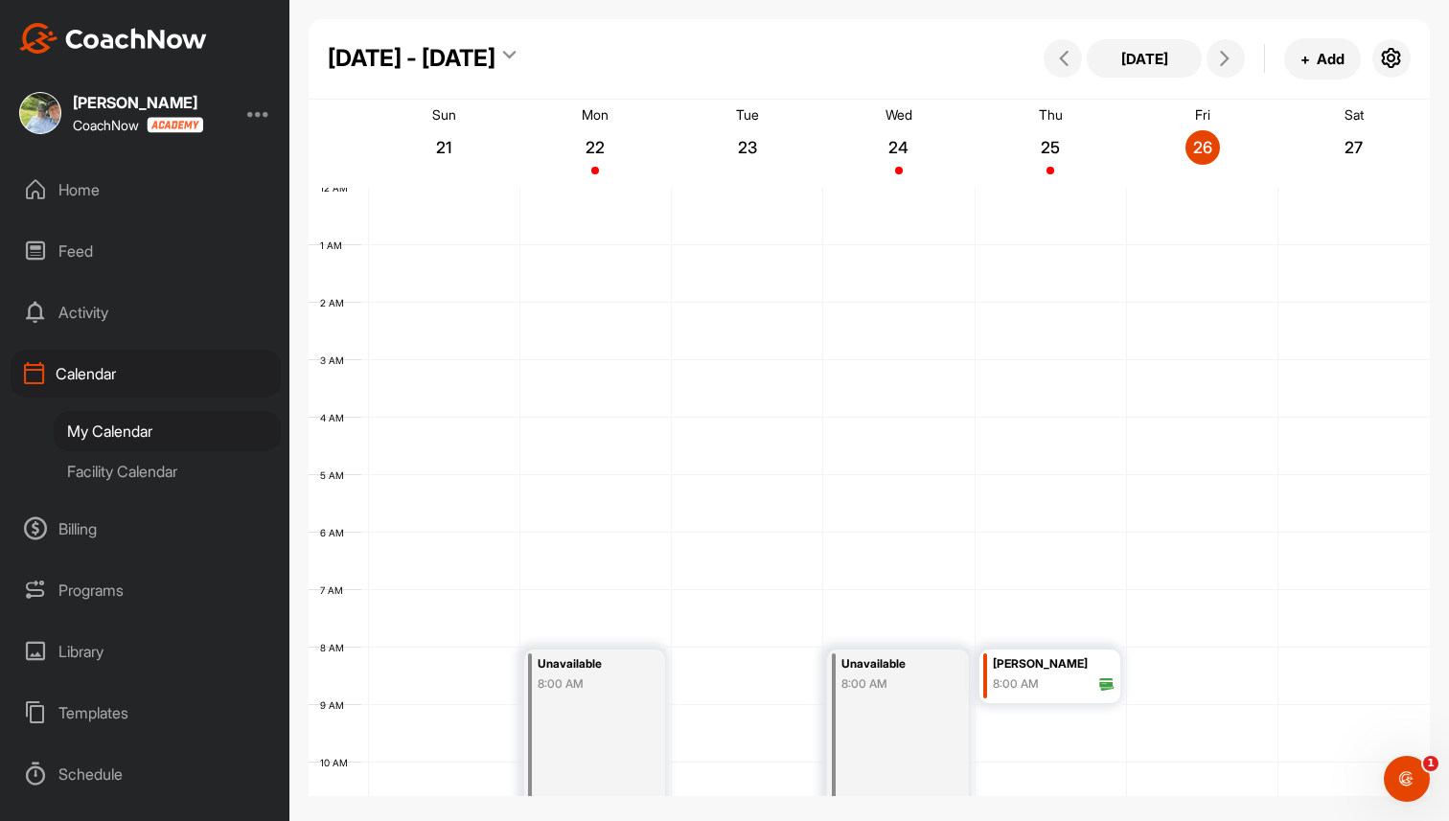
scroll to position [332, 0]
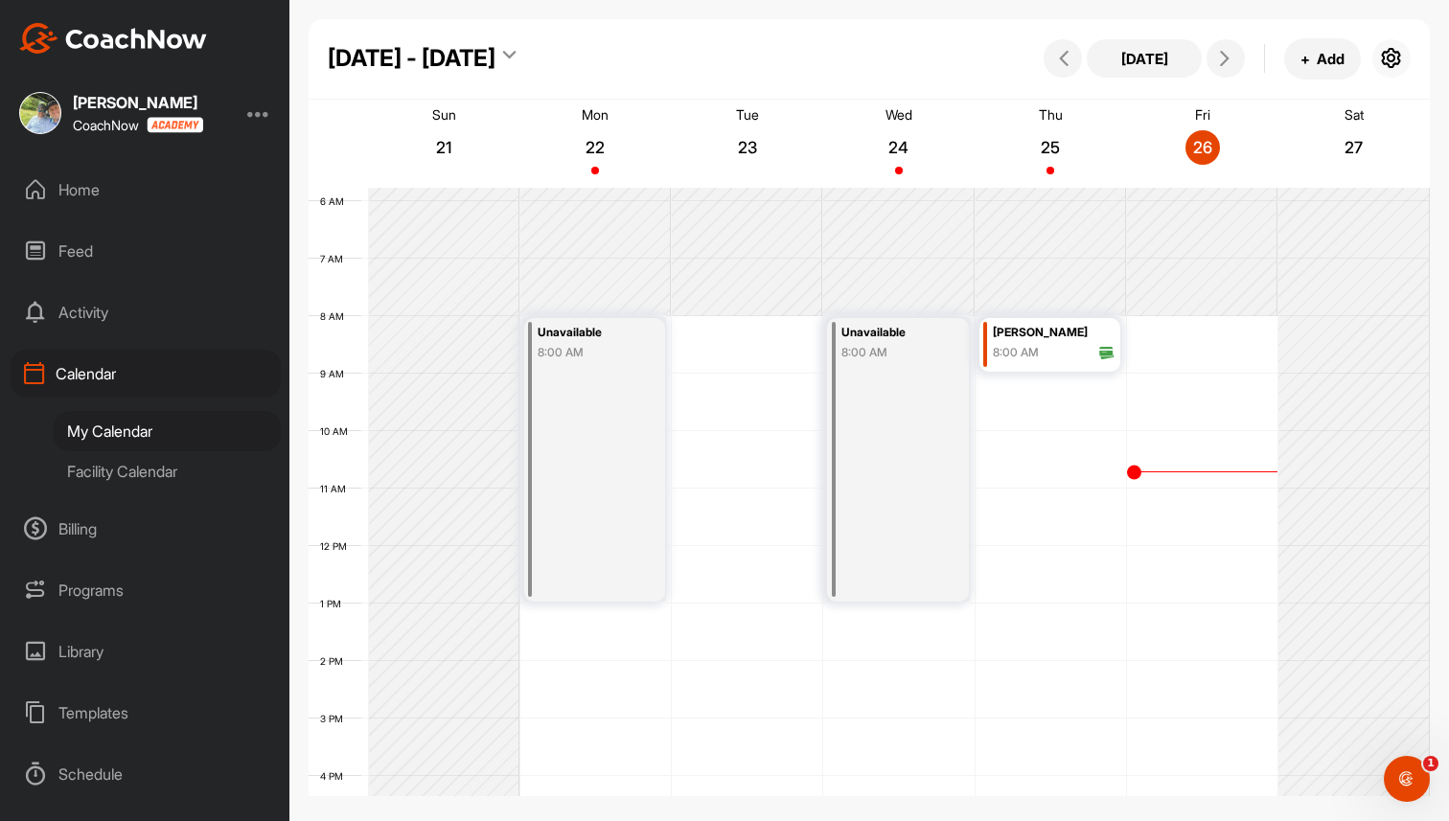
click at [1393, 58] on icon "button" at bounding box center [1391, 58] width 23 height 23
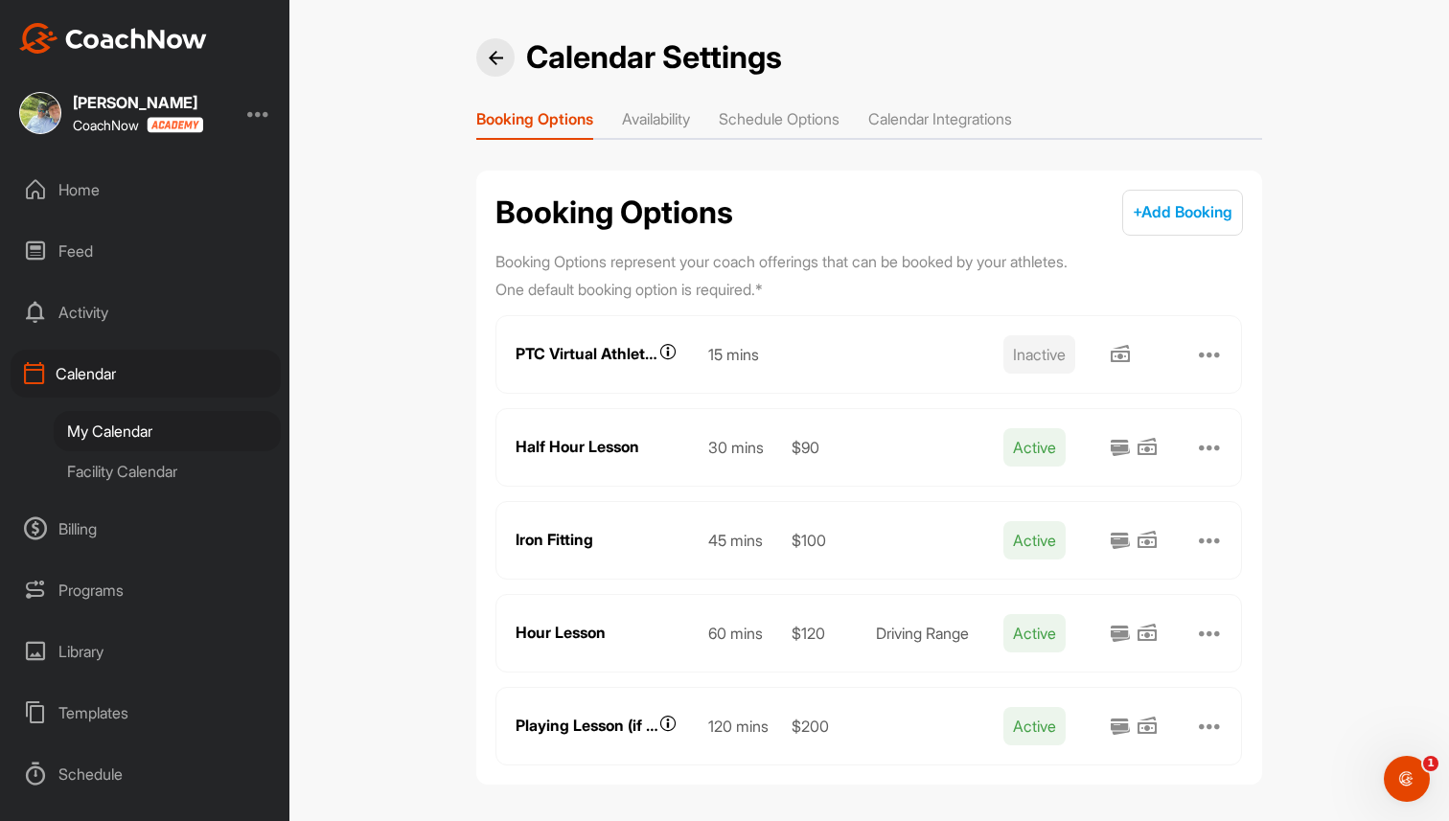
click at [967, 117] on li "Calendar Integrations" at bounding box center [940, 122] width 144 height 31
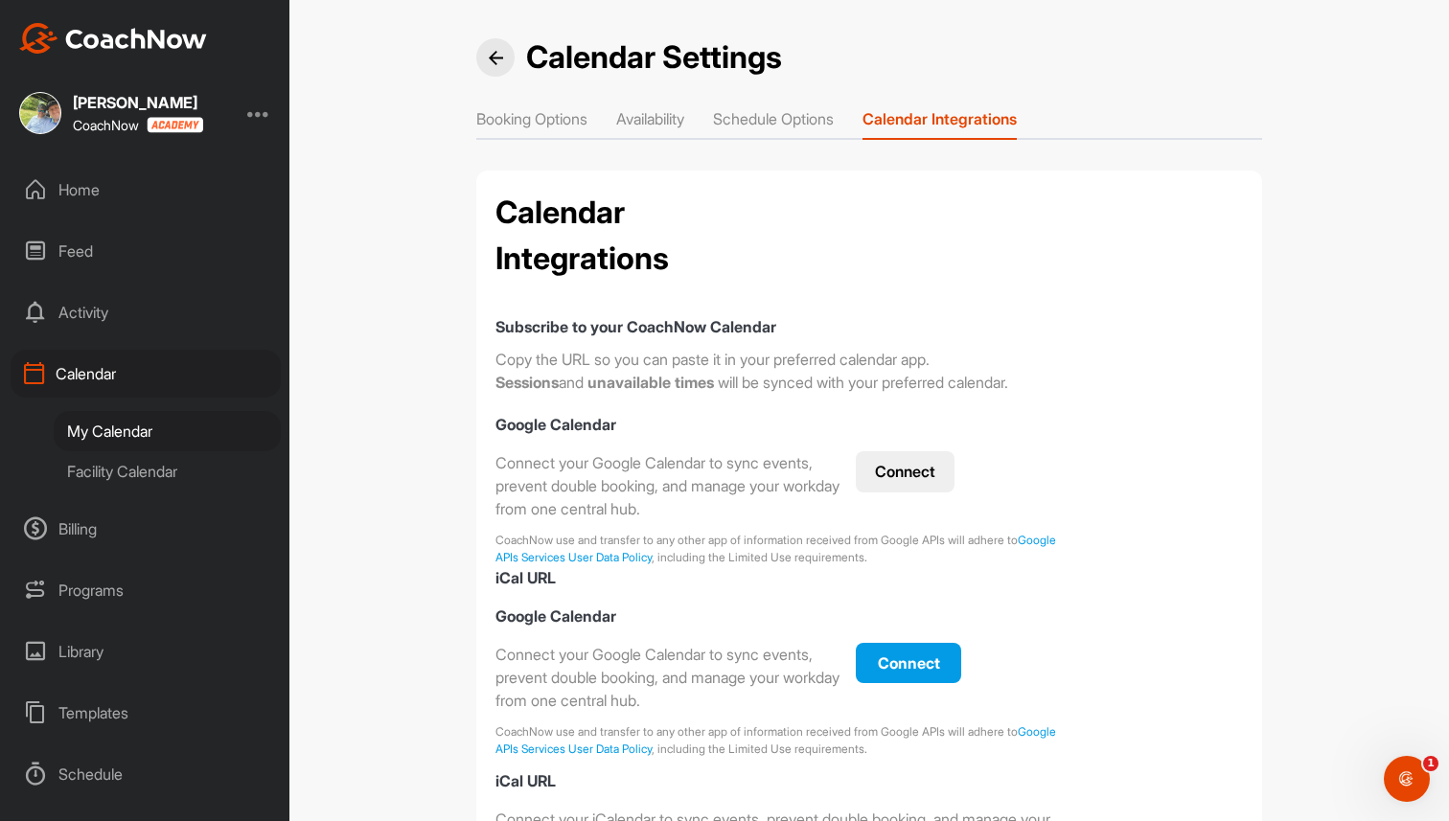
checkbox input "true"
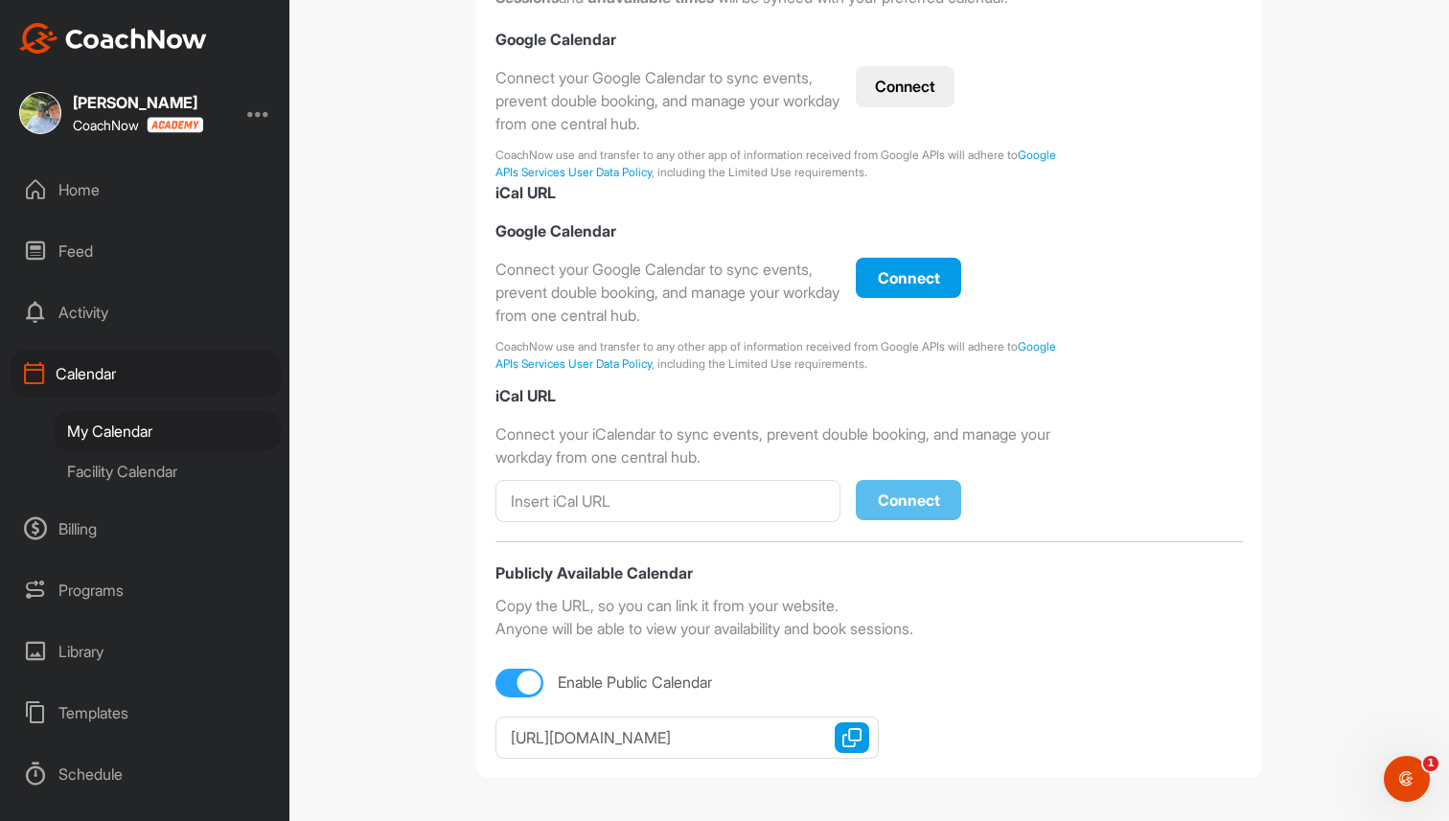
scroll to position [161, 0]
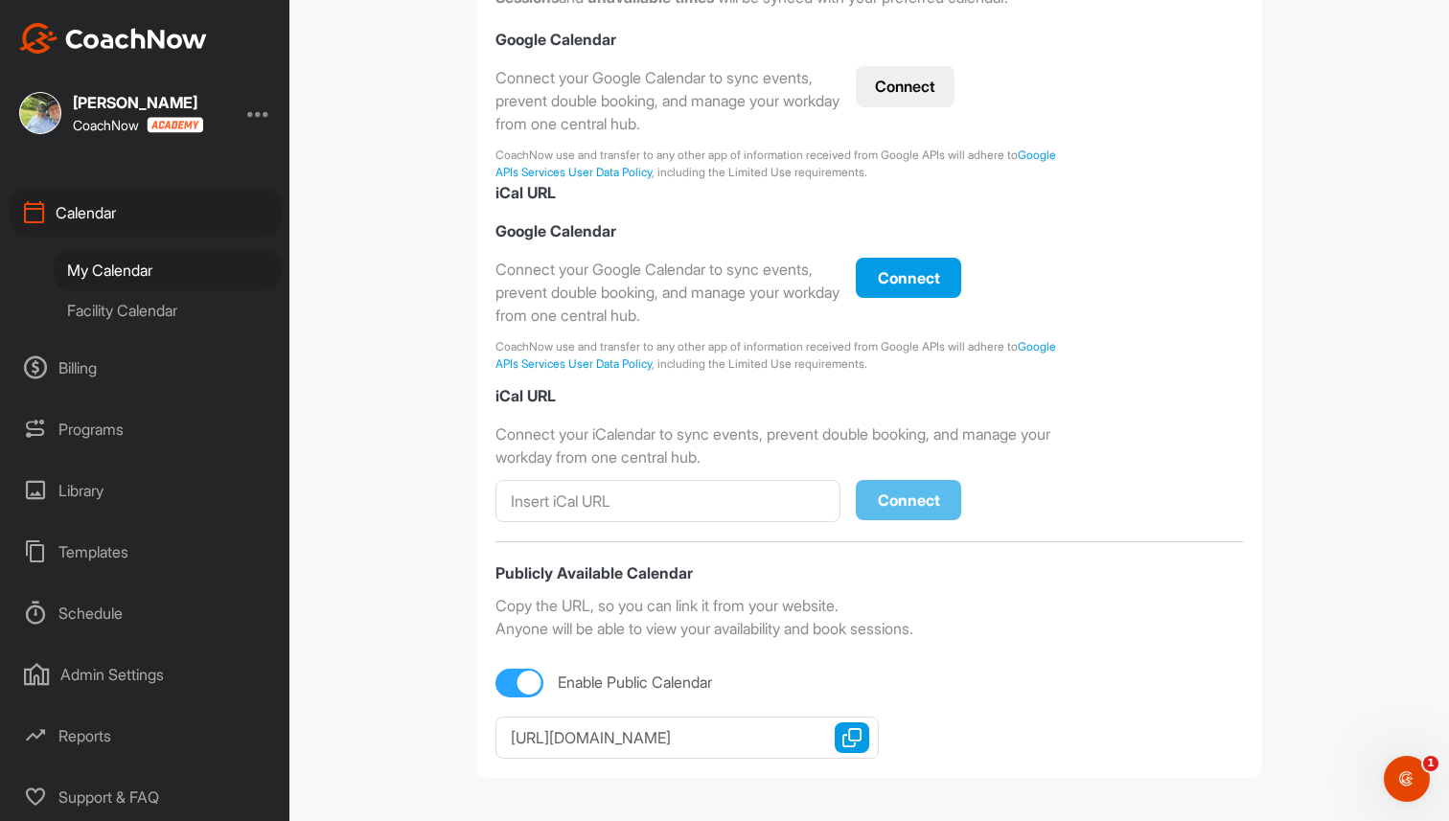
click at [99, 677] on div "Admin Settings" at bounding box center [146, 675] width 270 height 48
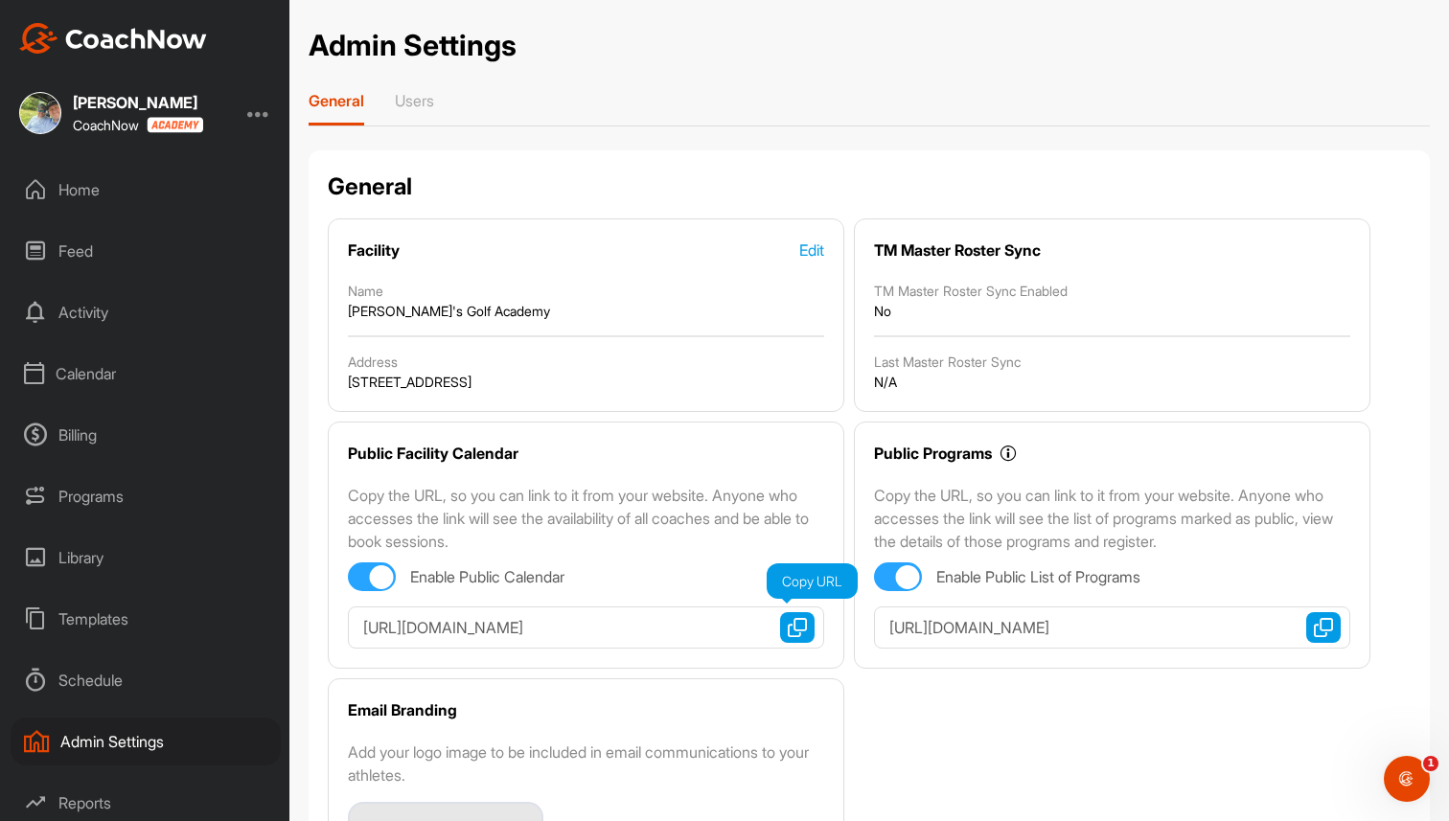
click at [800, 634] on img "button" at bounding box center [797, 627] width 19 height 19
click at [93, 185] on div "Home" at bounding box center [146, 190] width 270 height 48
